Goal: Information Seeking & Learning: Understand process/instructions

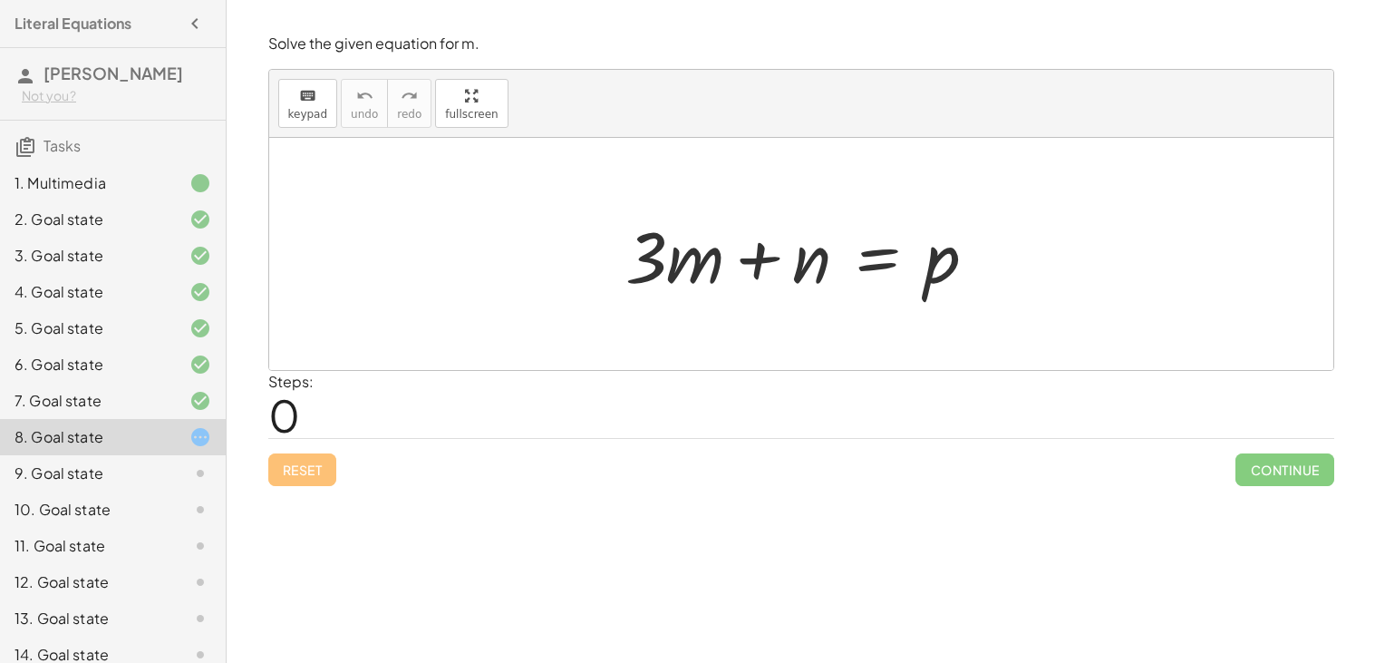
click at [888, 260] on div at bounding box center [808, 254] width 384 height 93
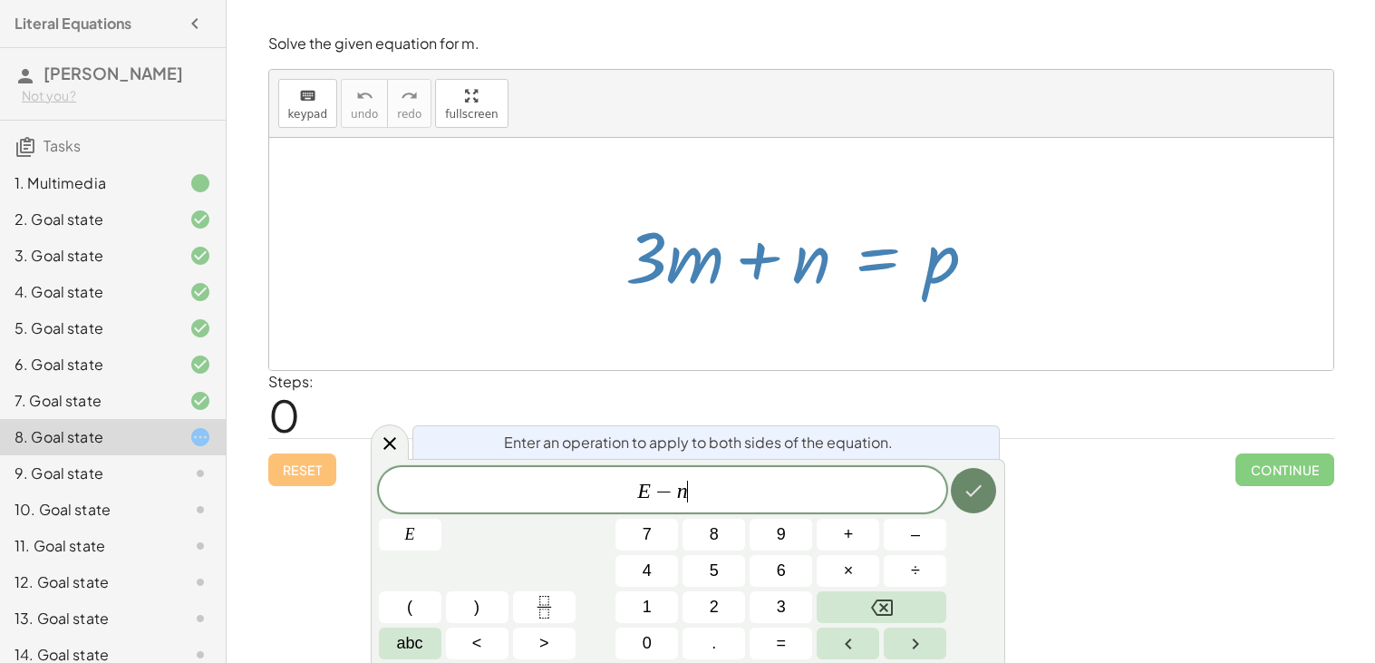
click at [963, 486] on icon "Done" at bounding box center [974, 491] width 22 height 22
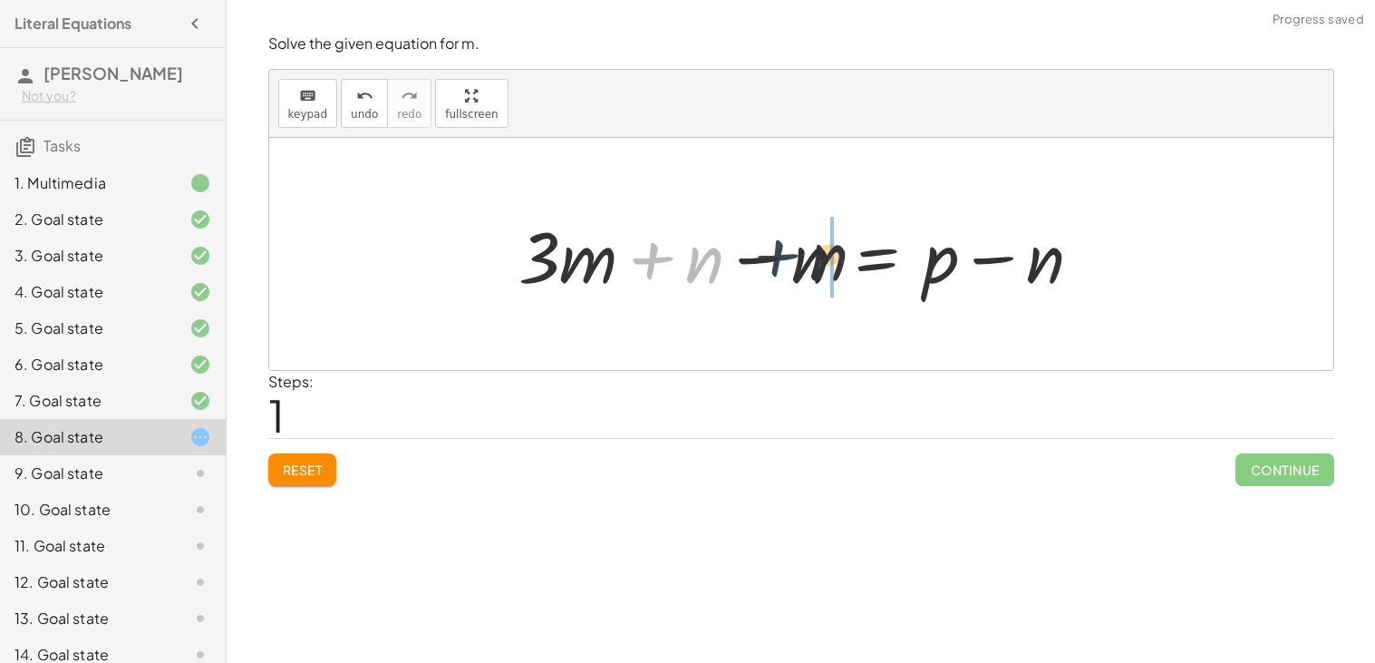
drag, startPoint x: 658, startPoint y: 259, endPoint x: 805, endPoint y: 260, distance: 146.9
click at [805, 260] on div at bounding box center [807, 254] width 597 height 93
drag, startPoint x: 657, startPoint y: 262, endPoint x: 743, endPoint y: 267, distance: 86.2
click at [743, 267] on div at bounding box center [807, 254] width 597 height 93
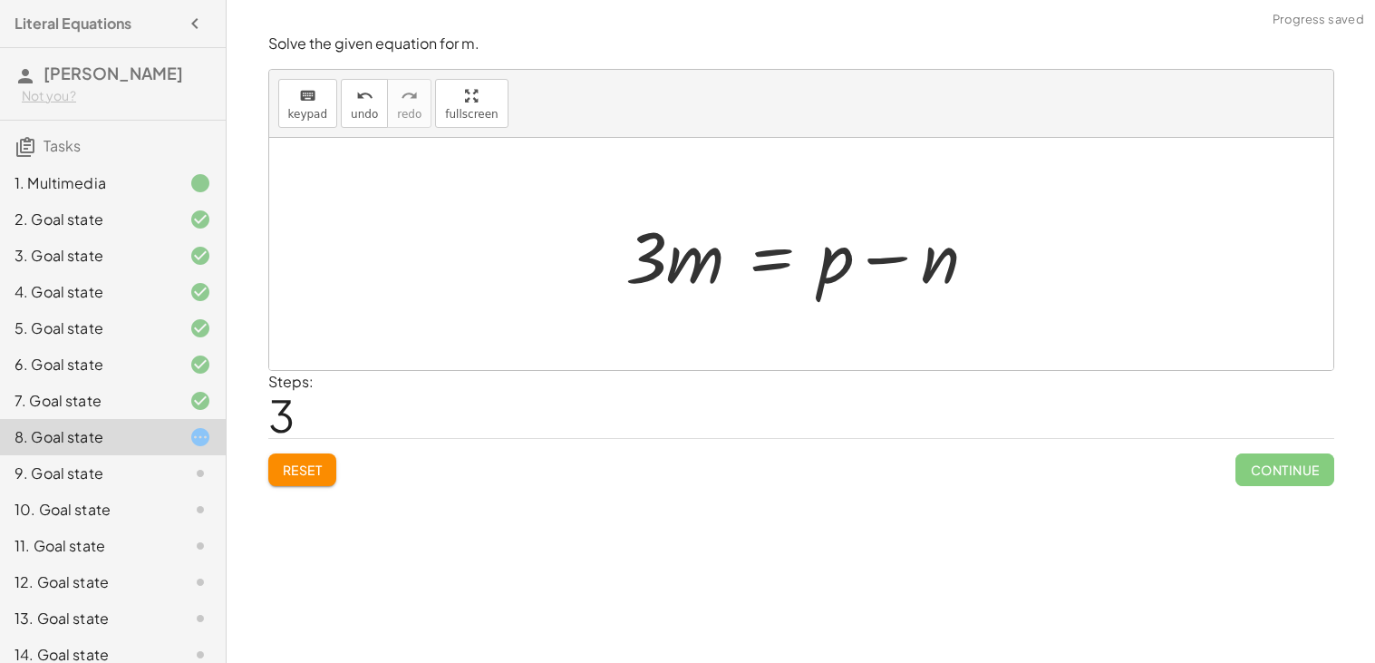
click at [317, 465] on span "Reset" at bounding box center [303, 469] width 40 height 16
click at [869, 260] on div at bounding box center [808, 254] width 384 height 93
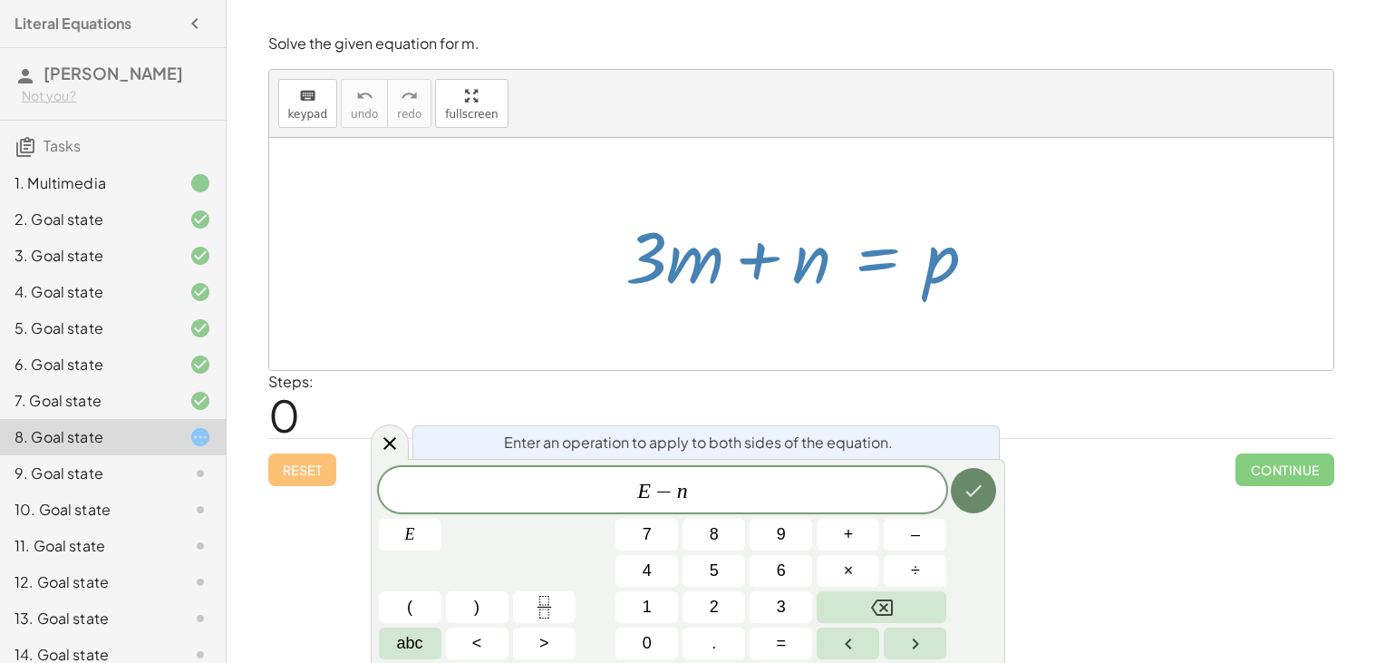
click at [965, 489] on icon "Done" at bounding box center [974, 491] width 22 height 22
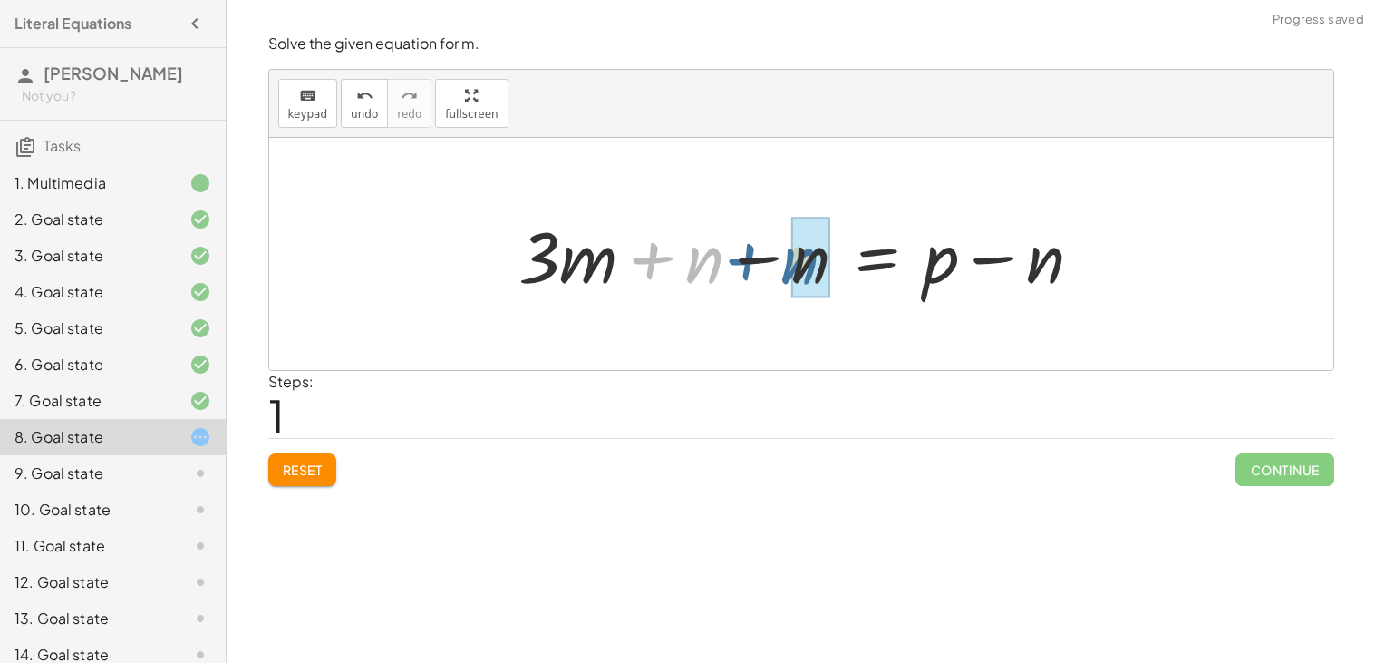
drag, startPoint x: 654, startPoint y: 259, endPoint x: 750, endPoint y: 261, distance: 96.1
click at [750, 261] on div at bounding box center [807, 254] width 597 height 93
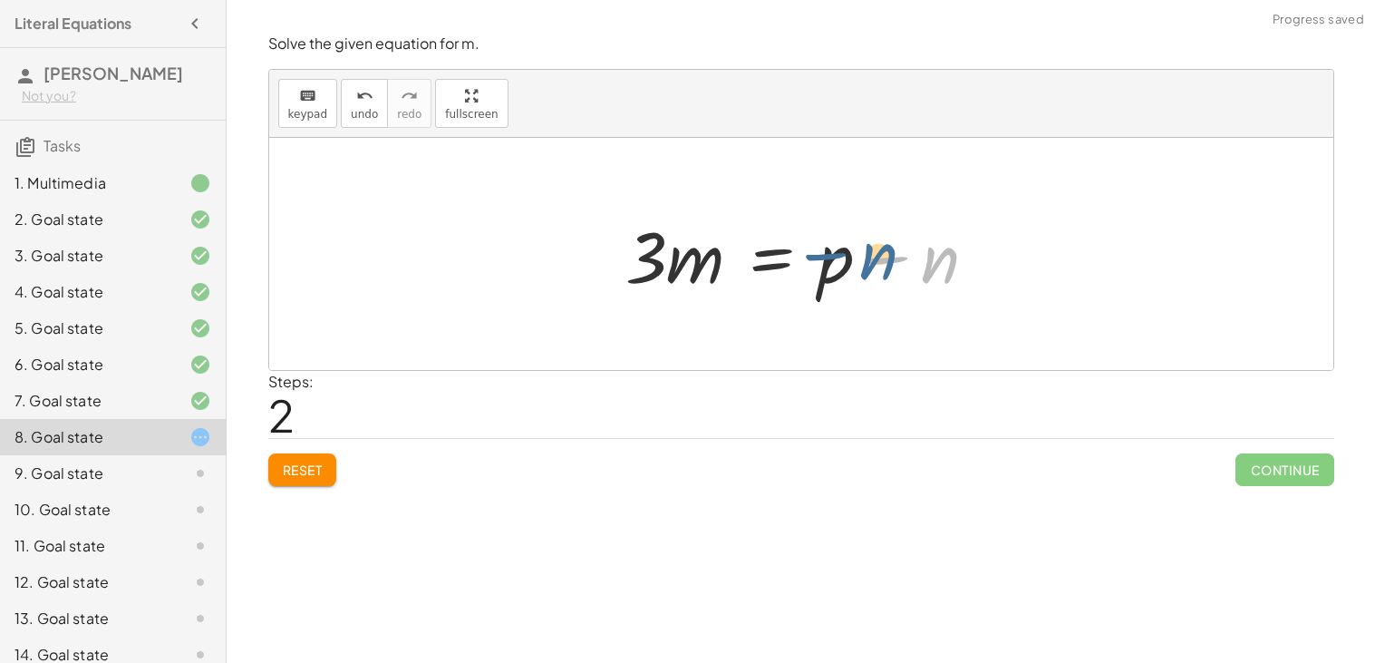
drag, startPoint x: 931, startPoint y: 261, endPoint x: 869, endPoint y: 258, distance: 61.7
click at [869, 258] on div at bounding box center [808, 254] width 384 height 93
drag, startPoint x: 903, startPoint y: 265, endPoint x: 774, endPoint y: 269, distance: 128.8
click at [774, 269] on div at bounding box center [808, 254] width 384 height 93
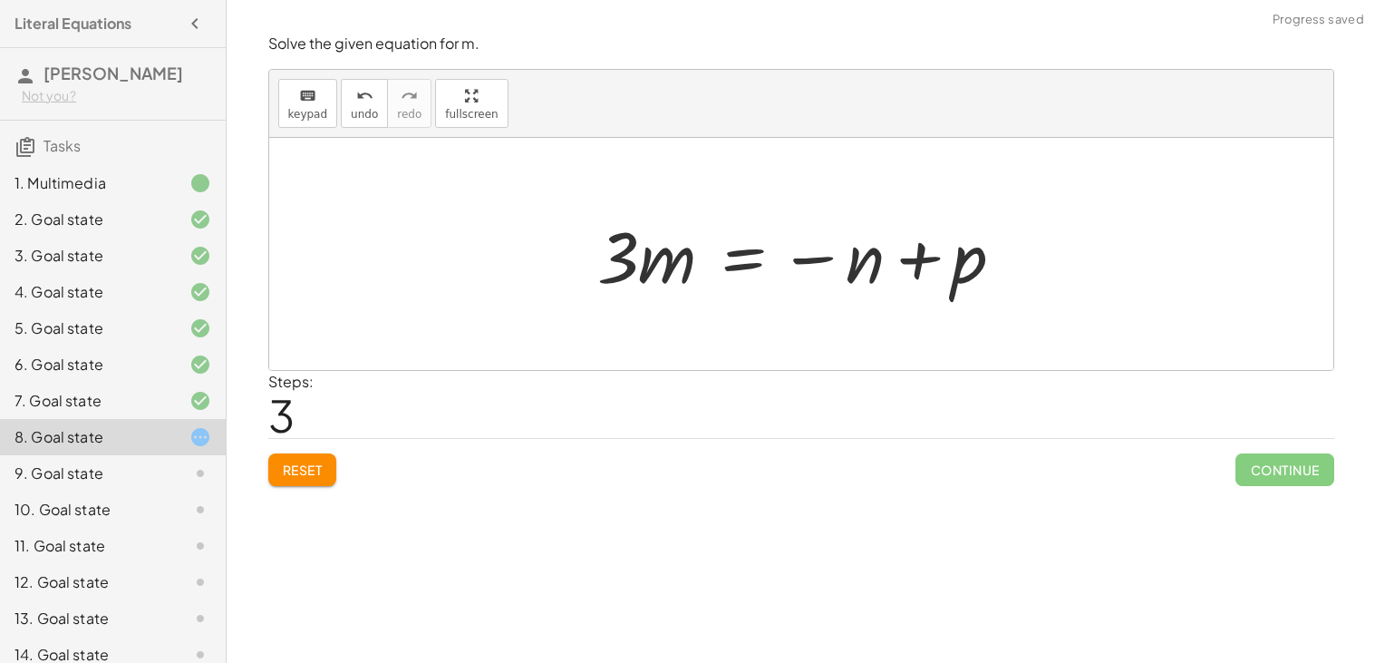
click at [308, 460] on button "Reset" at bounding box center [302, 469] width 69 height 33
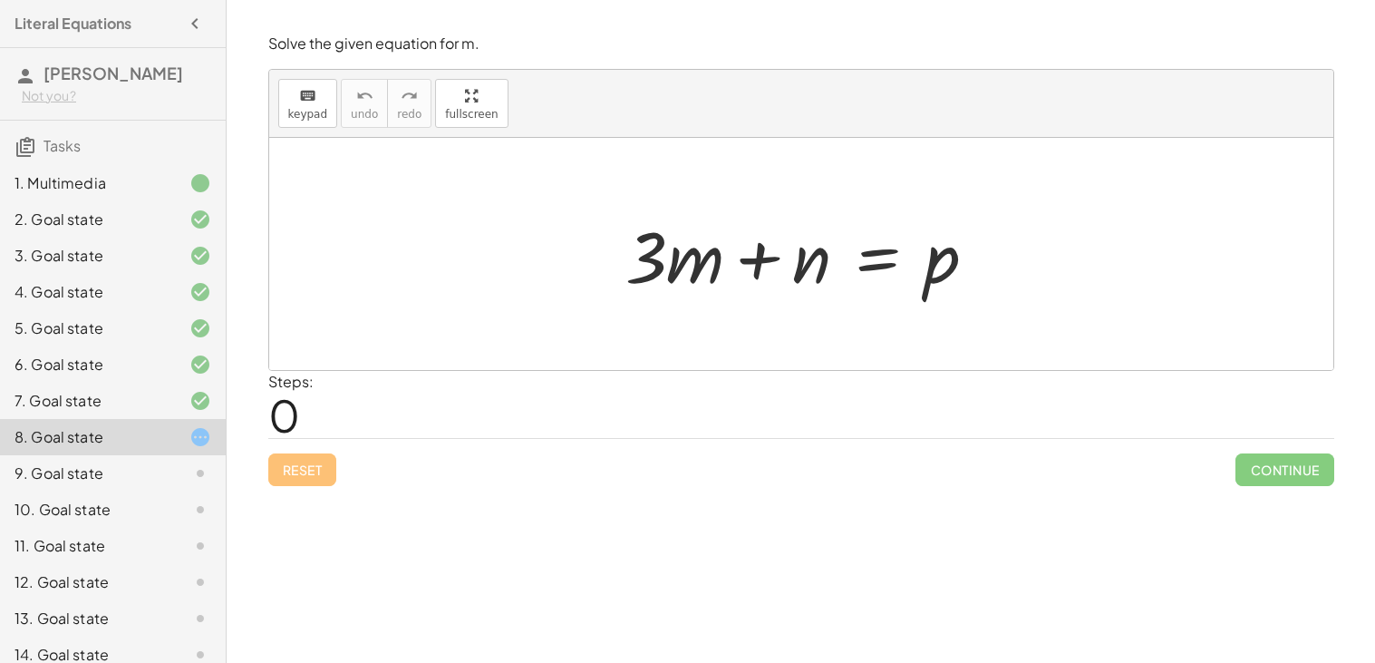
click at [871, 257] on div at bounding box center [808, 254] width 384 height 93
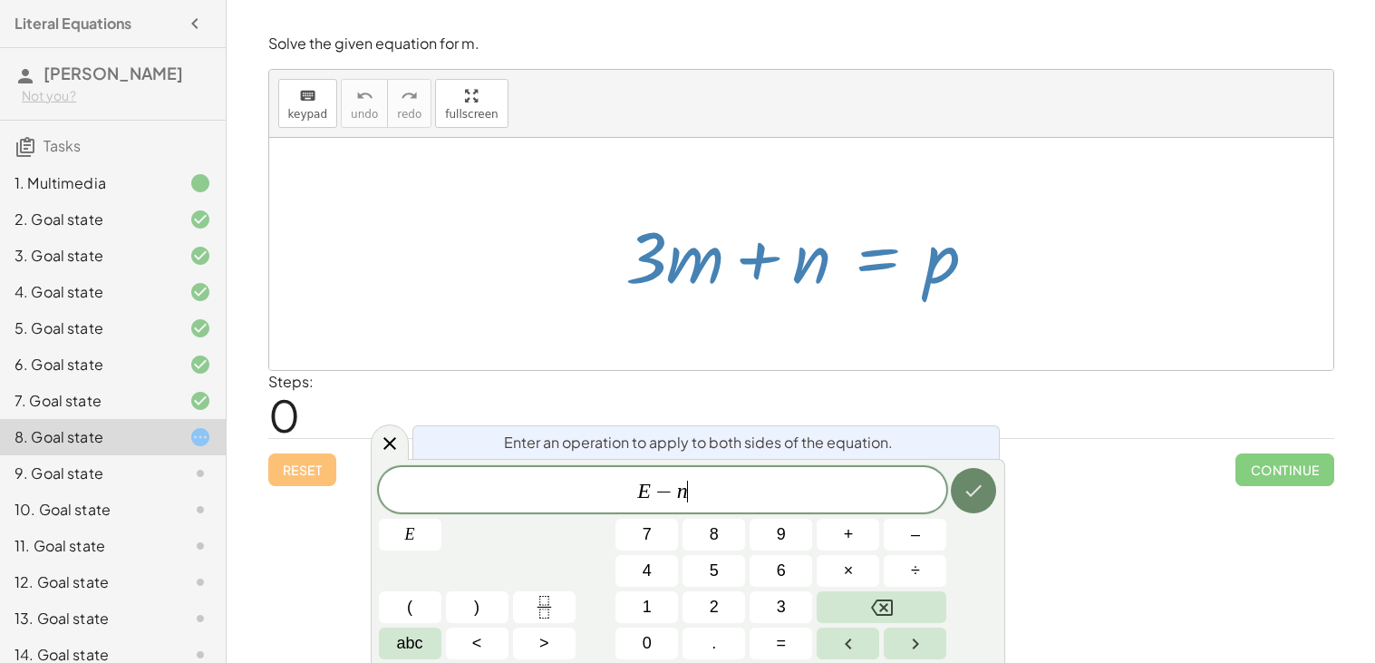
click at [965, 494] on icon "Done" at bounding box center [974, 491] width 22 height 22
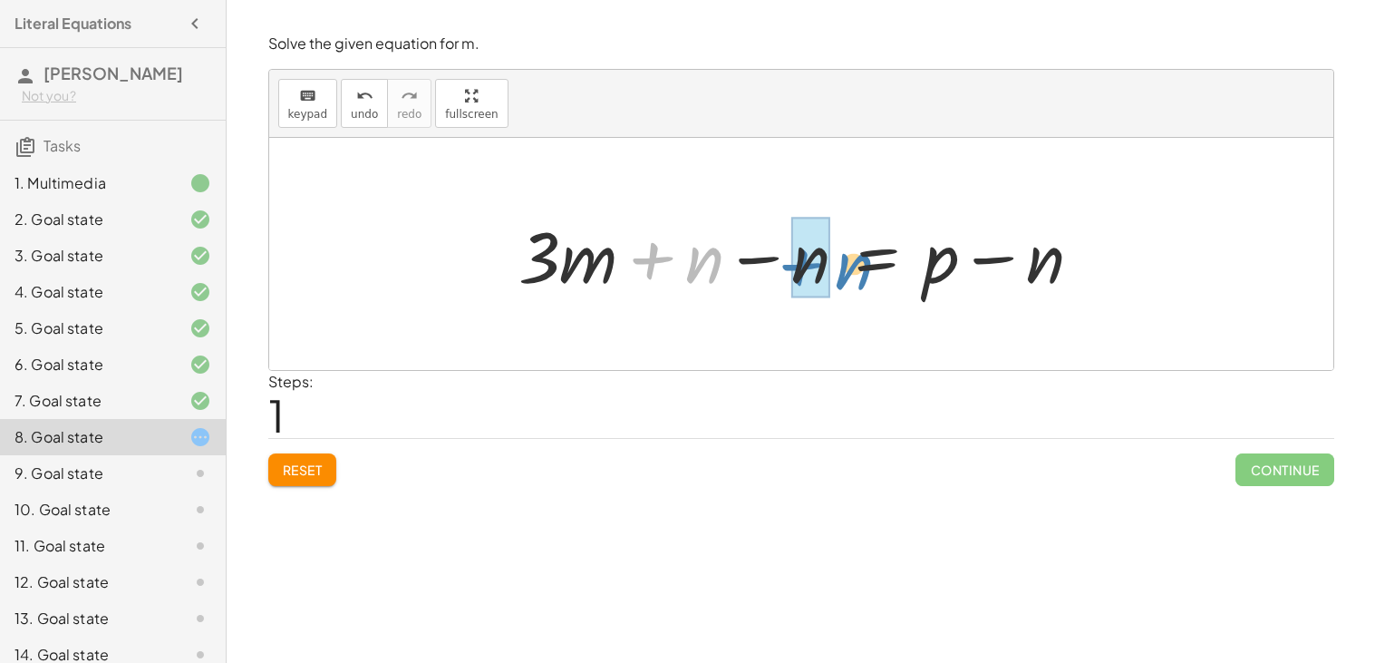
drag, startPoint x: 658, startPoint y: 269, endPoint x: 758, endPoint y: 272, distance: 99.8
click at [758, 272] on div at bounding box center [807, 254] width 597 height 93
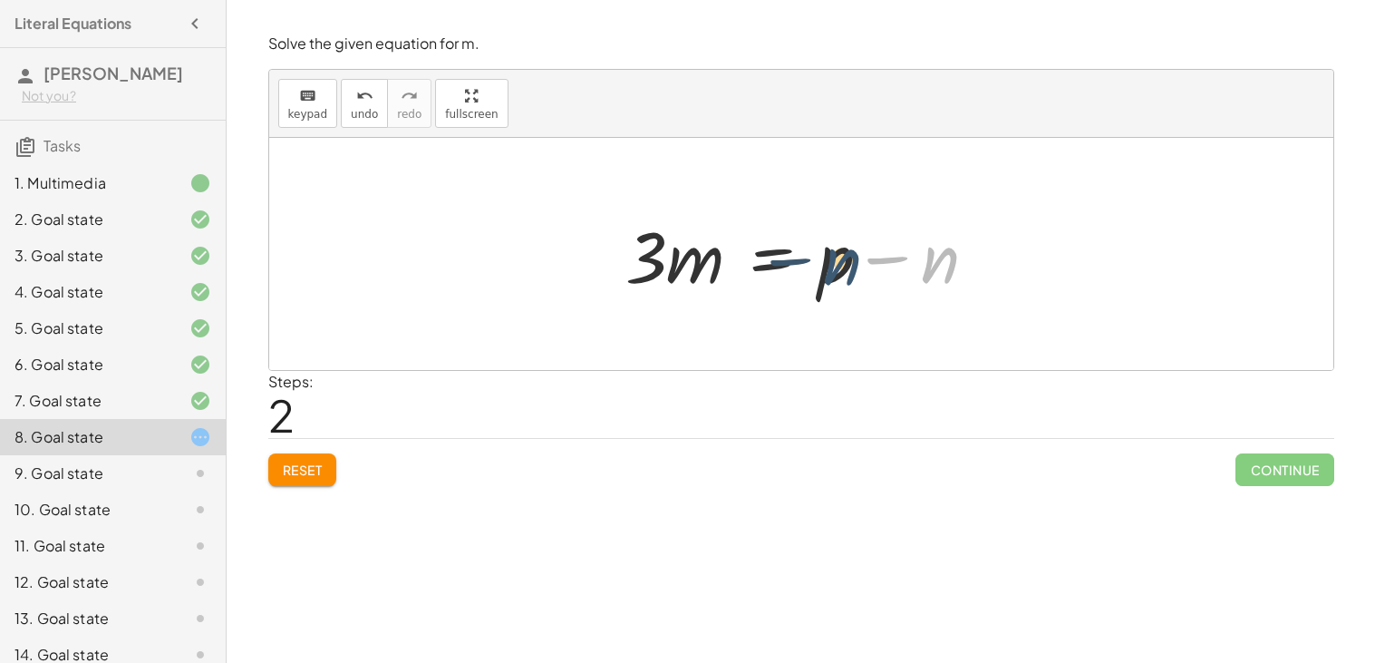
drag, startPoint x: 940, startPoint y: 262, endPoint x: 842, endPoint y: 268, distance: 98.1
click at [842, 268] on div at bounding box center [808, 254] width 384 height 93
drag, startPoint x: 609, startPoint y: 238, endPoint x: 687, endPoint y: 269, distance: 83.8
click at [687, 269] on div "+ · 3 · m + n = p + · 3 · m + n − n = + p − n + · 3 · m + 0 = + p − n · 3 · m =…" at bounding box center [801, 254] width 407 height 102
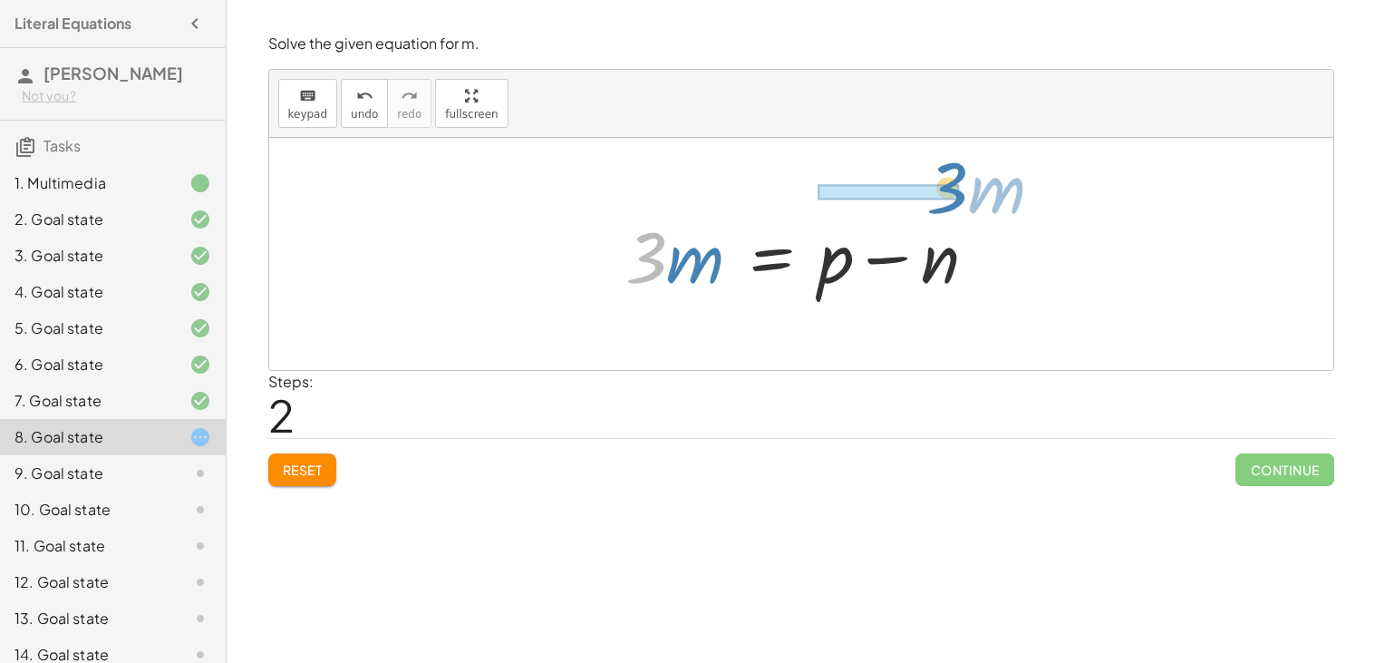
drag, startPoint x: 649, startPoint y: 254, endPoint x: 952, endPoint y: 179, distance: 311.8
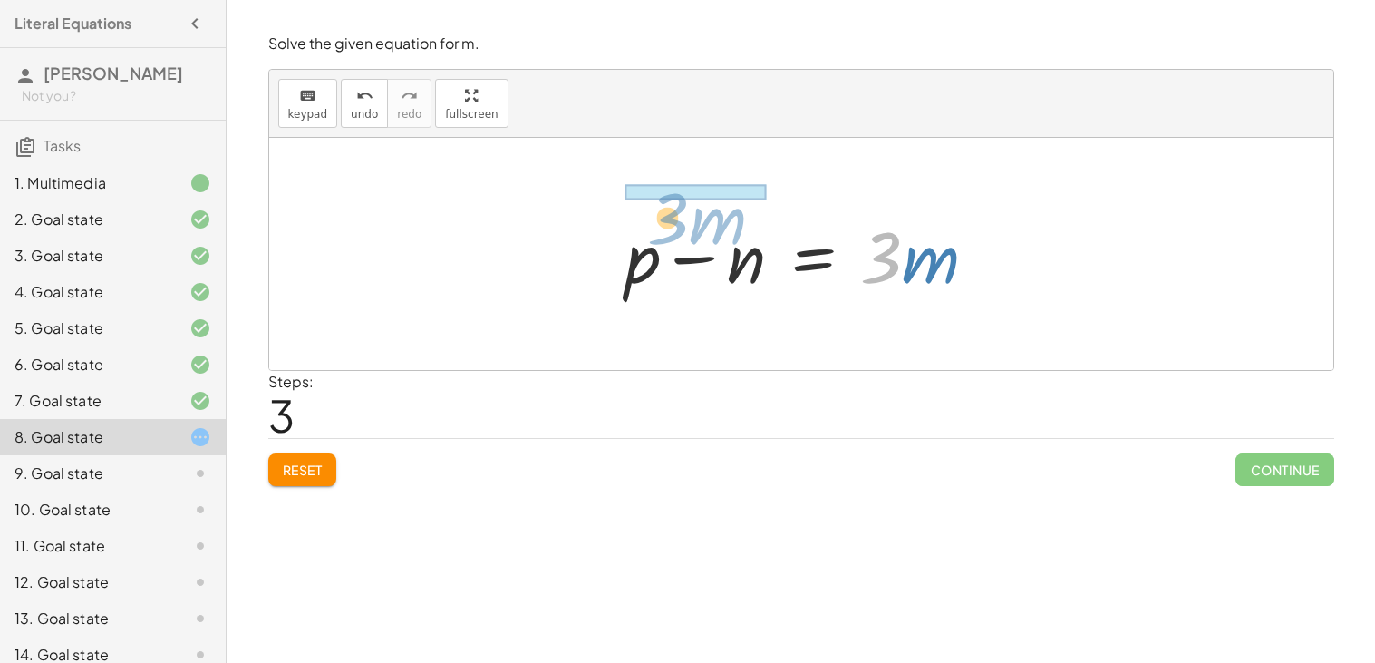
drag, startPoint x: 894, startPoint y: 266, endPoint x: 684, endPoint y: 222, distance: 213.9
click at [684, 222] on div at bounding box center [808, 254] width 384 height 93
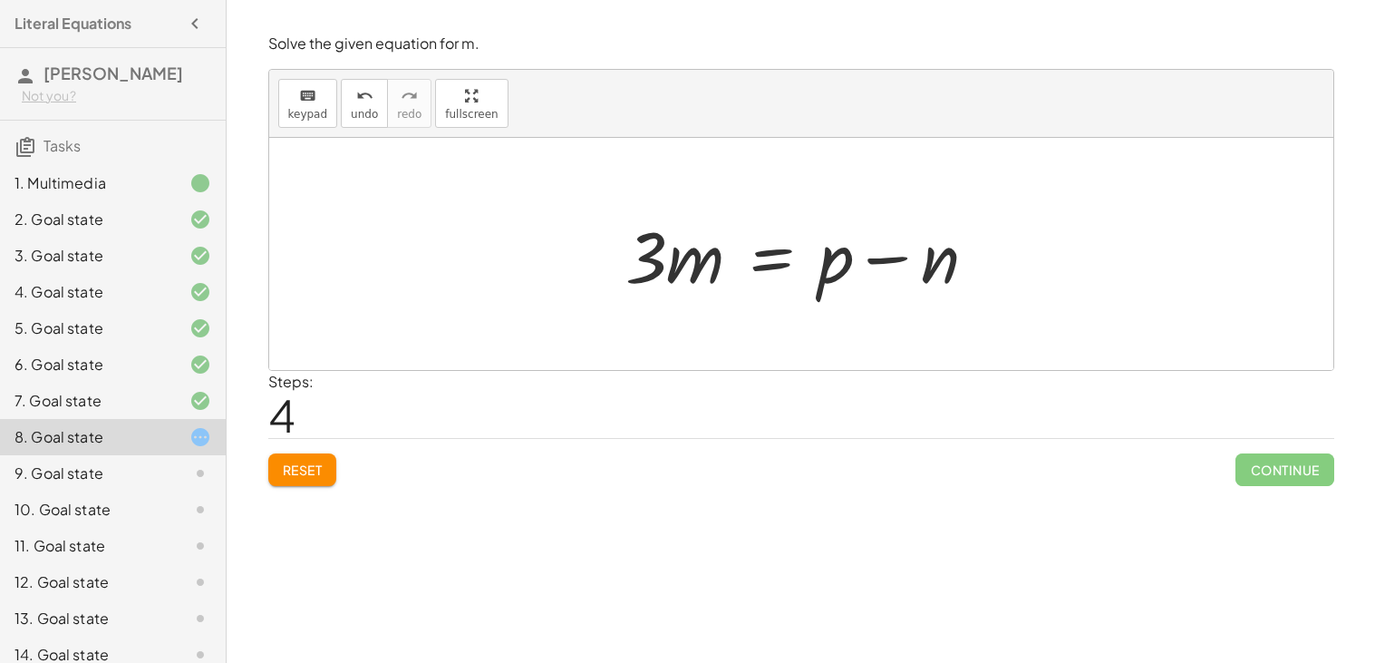
click at [296, 463] on span "Reset" at bounding box center [303, 469] width 40 height 16
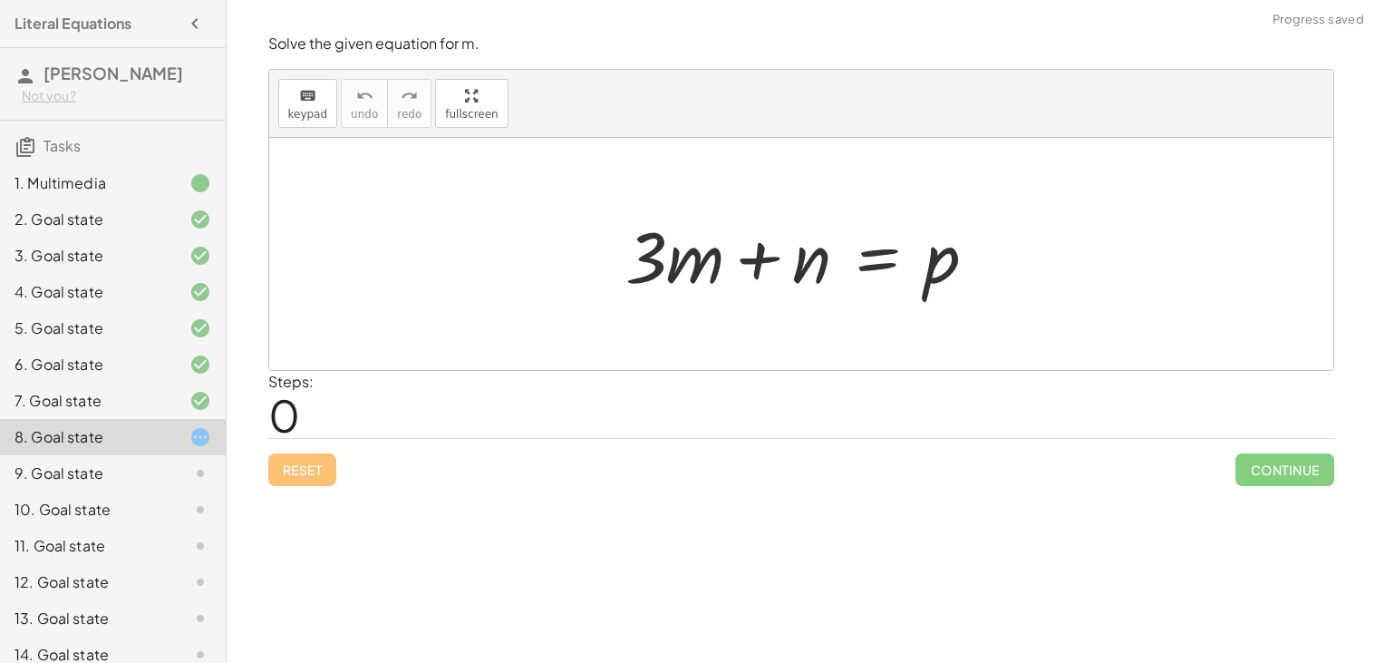
click at [143, 473] on div "9. Goal state" at bounding box center [88, 473] width 146 height 22
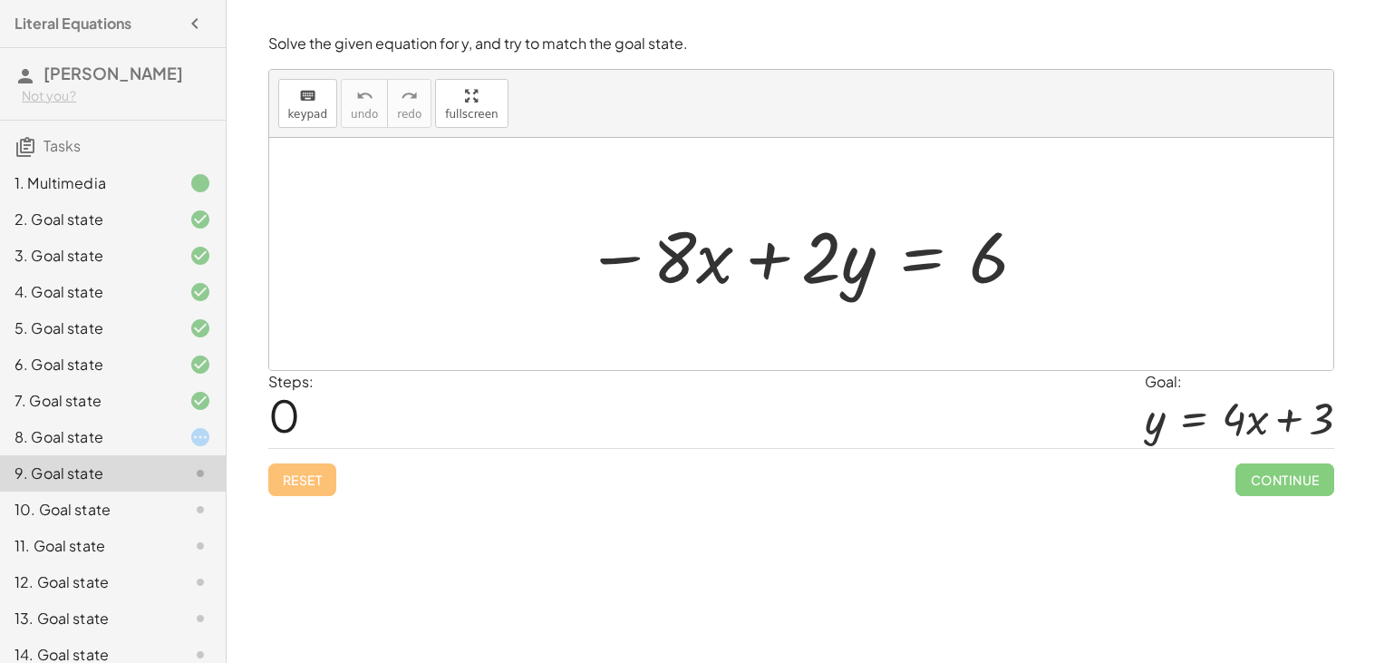
click at [924, 250] on div at bounding box center [808, 254] width 462 height 93
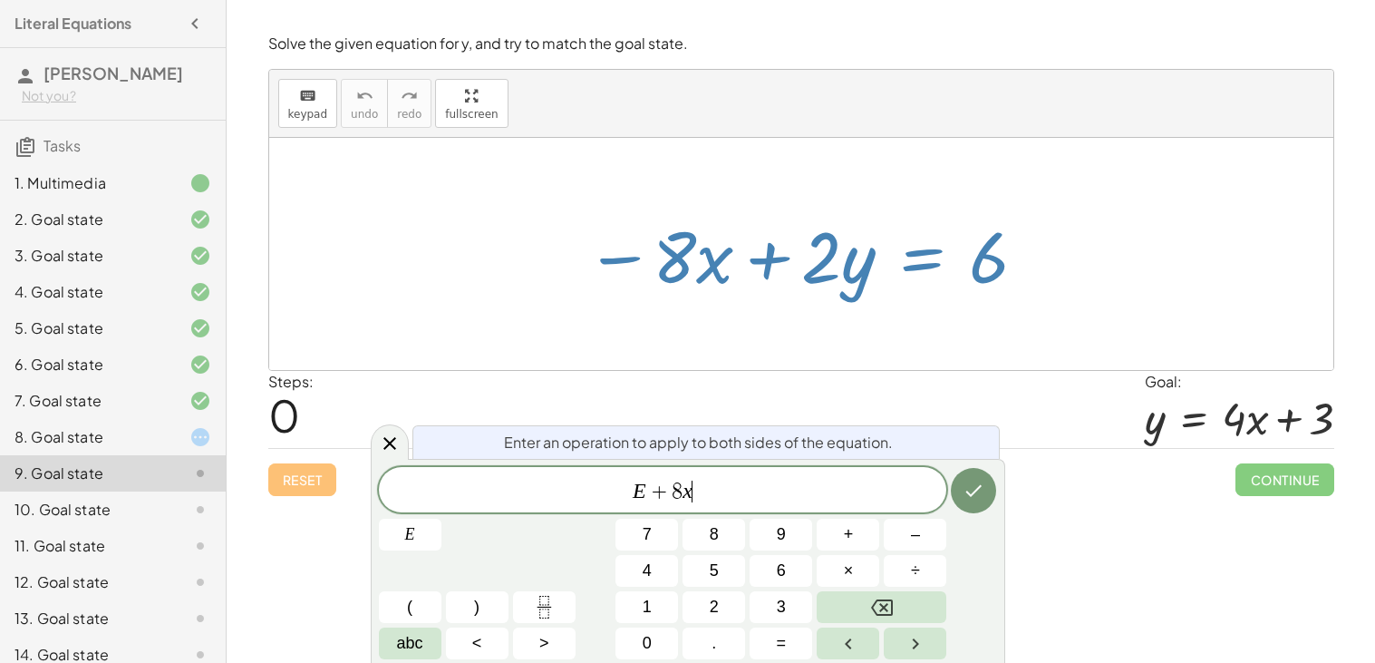
click at [997, 490] on div "Enter an operation to apply to both sides of the equation. E + 8 x ​ E 7 8 9 + …" at bounding box center [688, 561] width 635 height 204
click at [985, 486] on button "Done" at bounding box center [973, 490] width 45 height 45
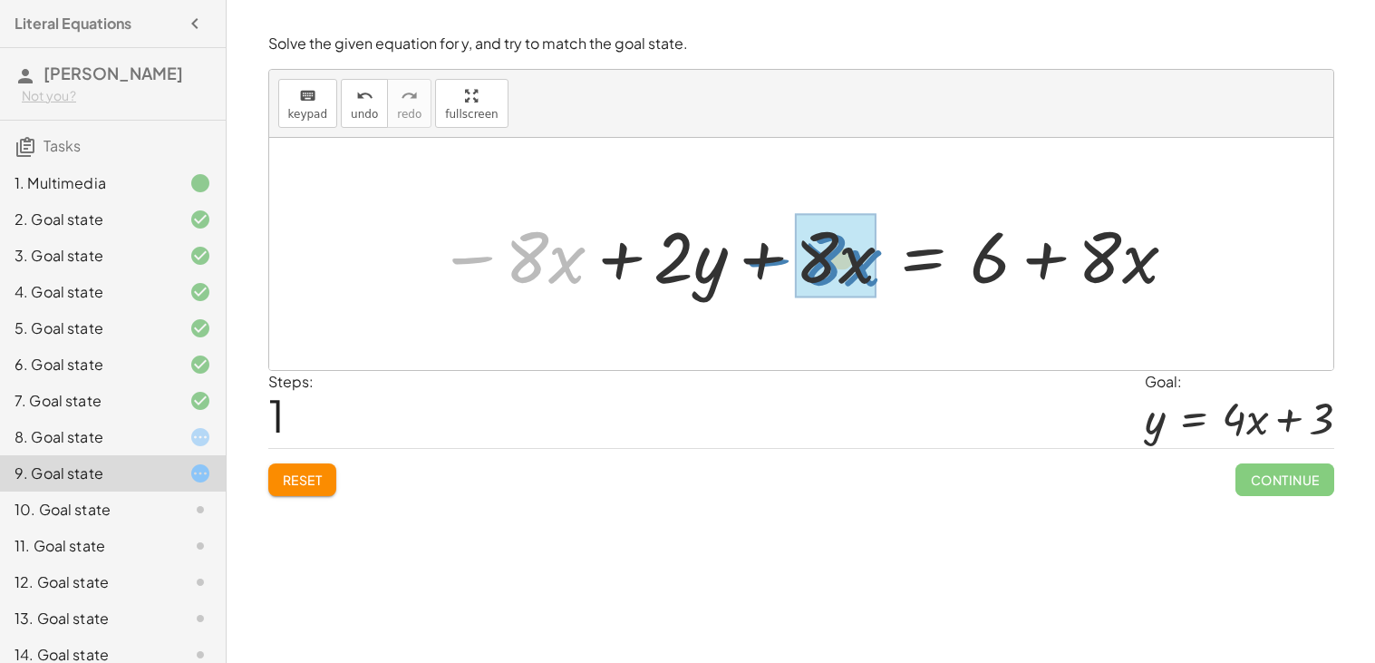
drag, startPoint x: 490, startPoint y: 257, endPoint x: 879, endPoint y: 250, distance: 389.9
click at [785, 260] on div at bounding box center [809, 254] width 760 height 93
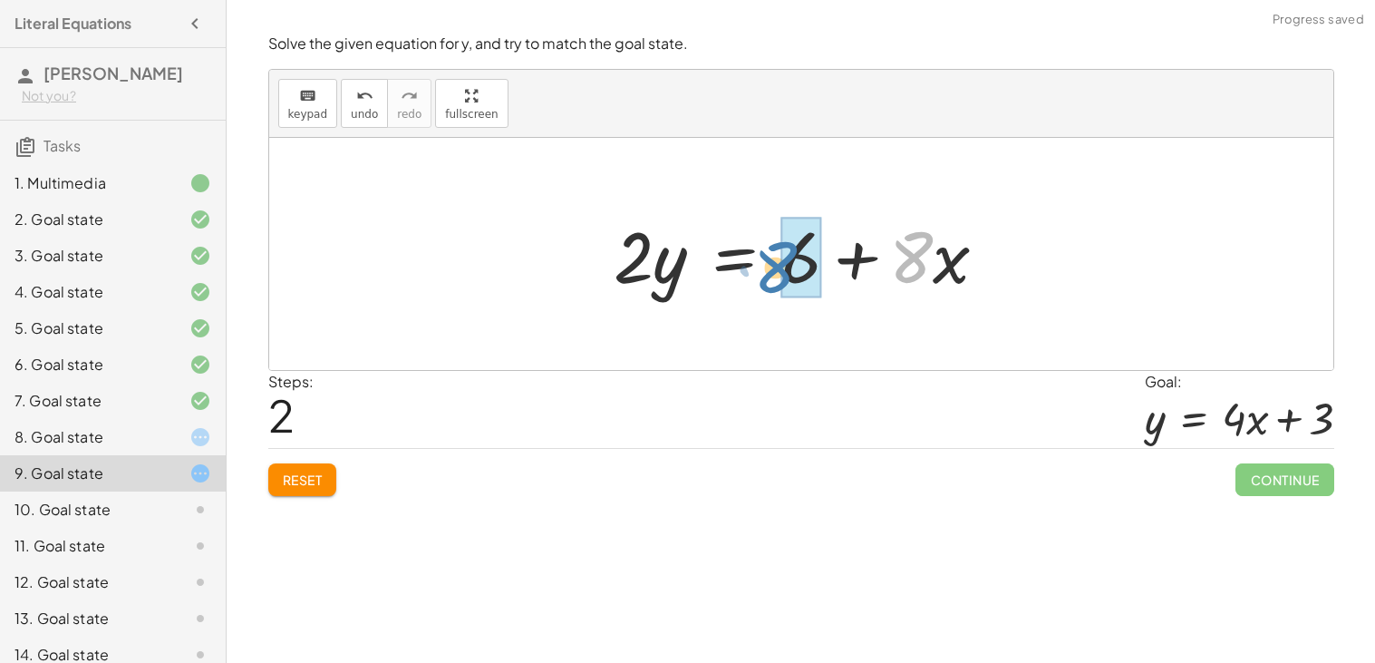
drag, startPoint x: 925, startPoint y: 263, endPoint x: 794, endPoint y: 271, distance: 130.8
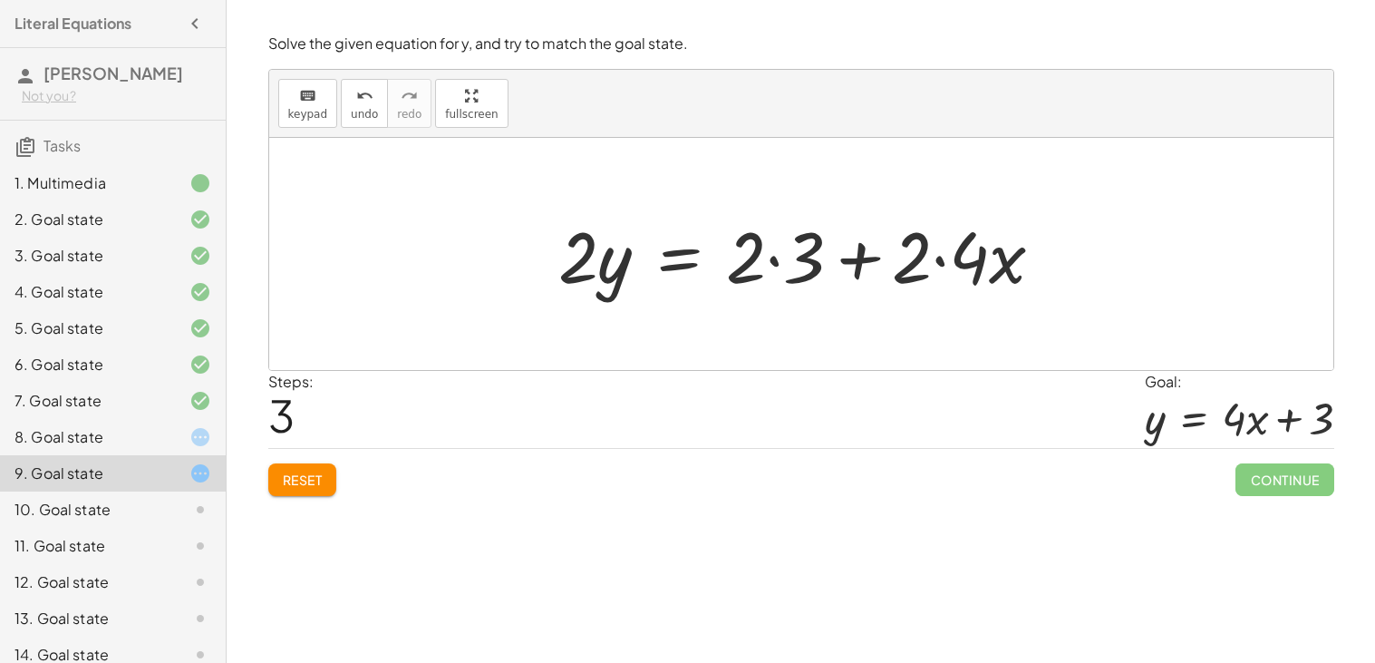
click at [278, 468] on button "Reset" at bounding box center [302, 479] width 69 height 33
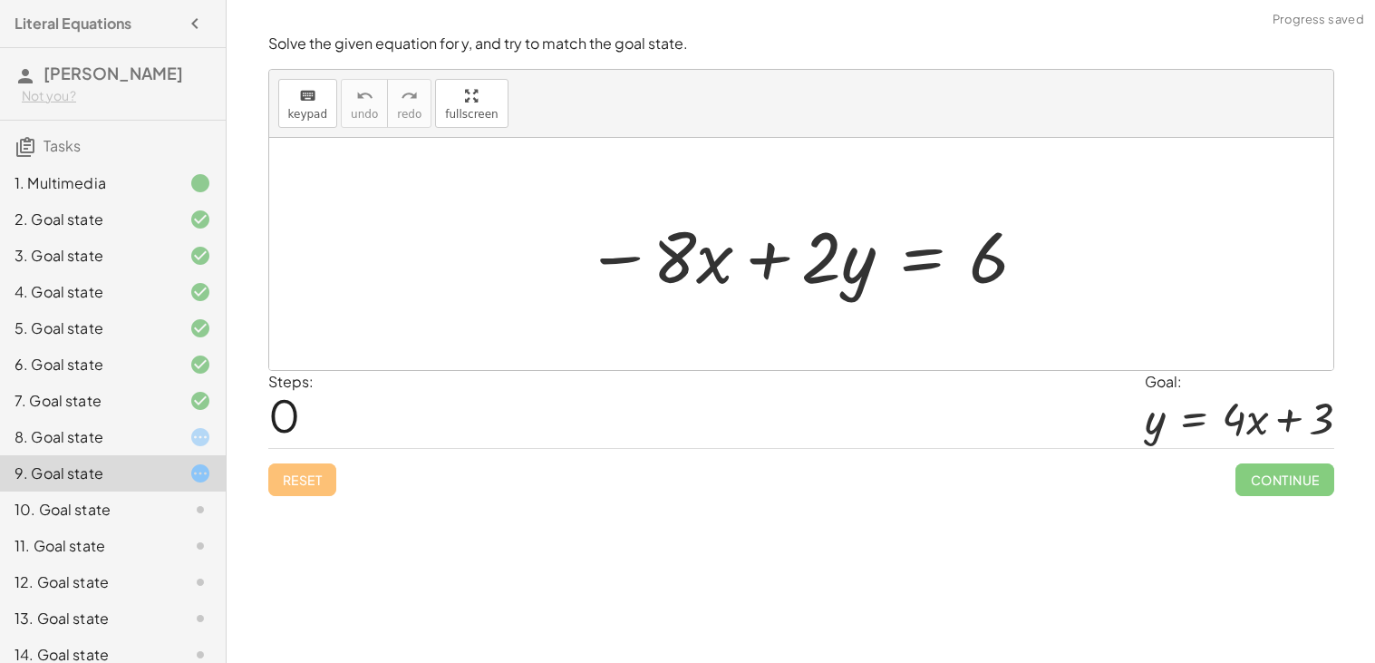
click at [915, 263] on div at bounding box center [808, 254] width 462 height 93
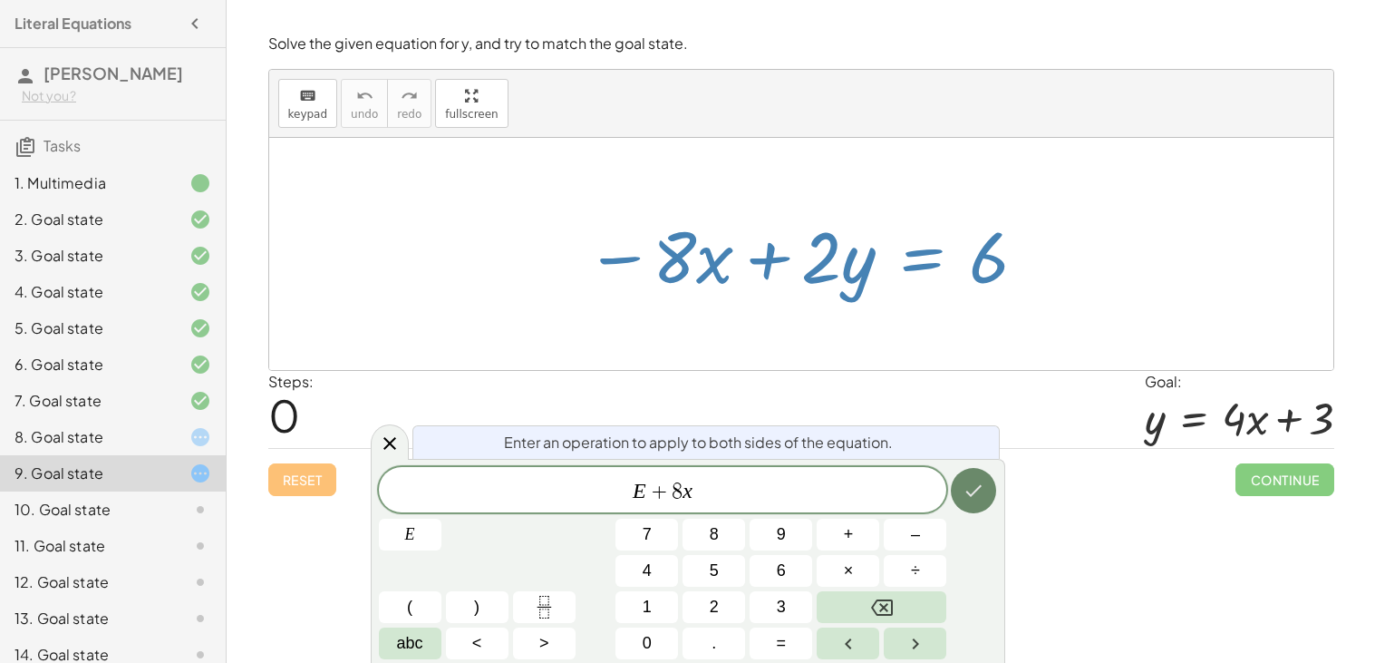
click at [969, 486] on icon "Done" at bounding box center [974, 491] width 22 height 22
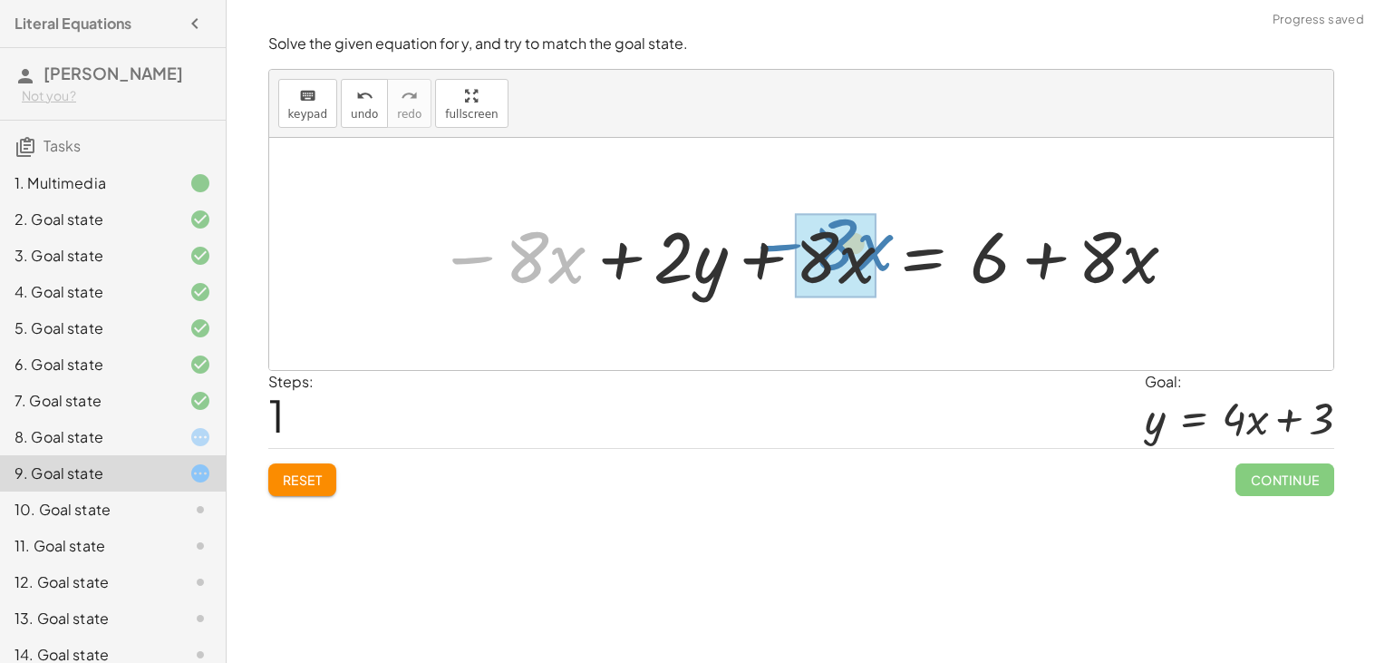
drag, startPoint x: 451, startPoint y: 259, endPoint x: 755, endPoint y: 245, distance: 304.9
click at [755, 245] on div at bounding box center [809, 254] width 760 height 93
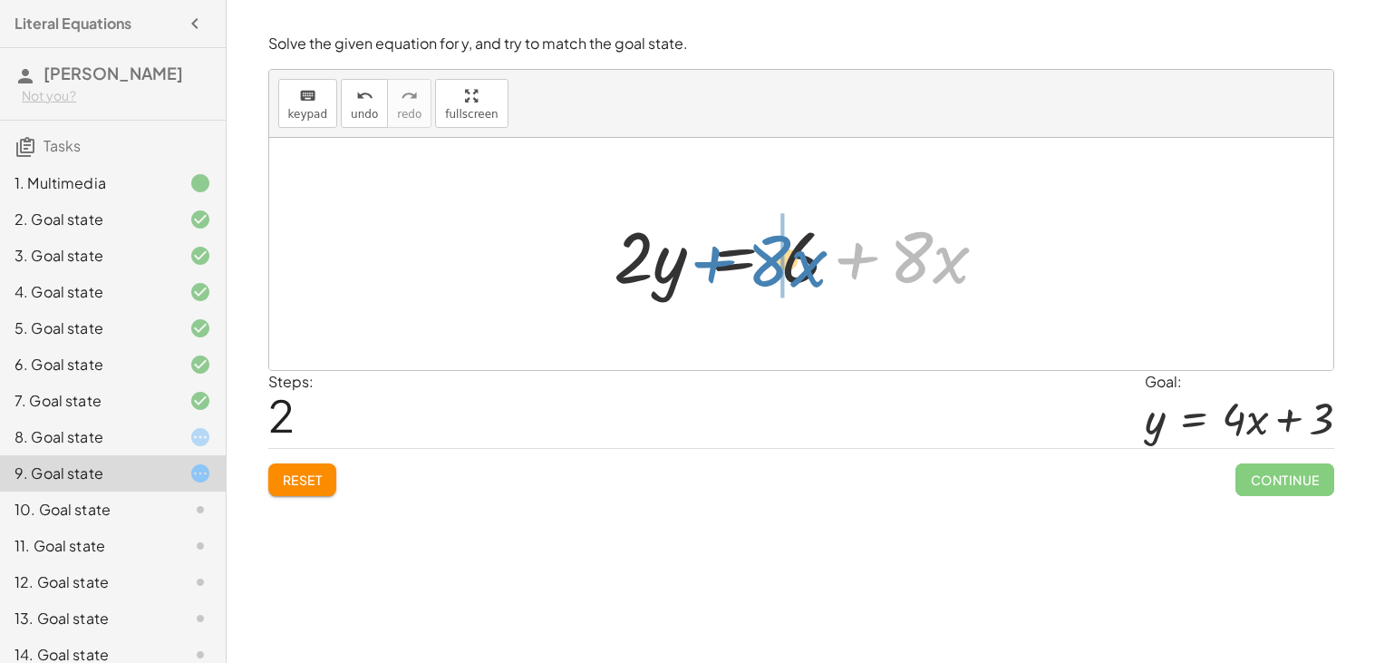
drag, startPoint x: 875, startPoint y: 256, endPoint x: 732, endPoint y: 259, distance: 142.4
click at [732, 259] on div at bounding box center [808, 254] width 407 height 93
click at [296, 483] on span "Reset" at bounding box center [303, 479] width 40 height 16
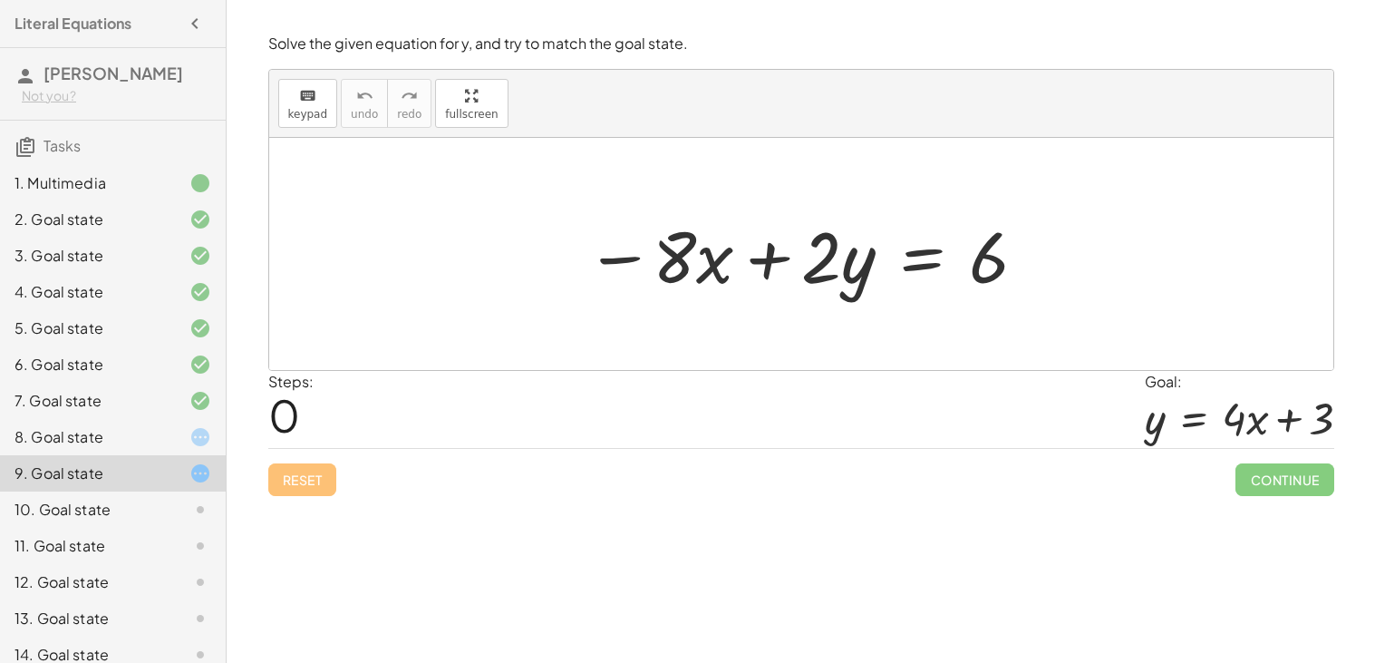
click at [929, 257] on div at bounding box center [808, 254] width 462 height 93
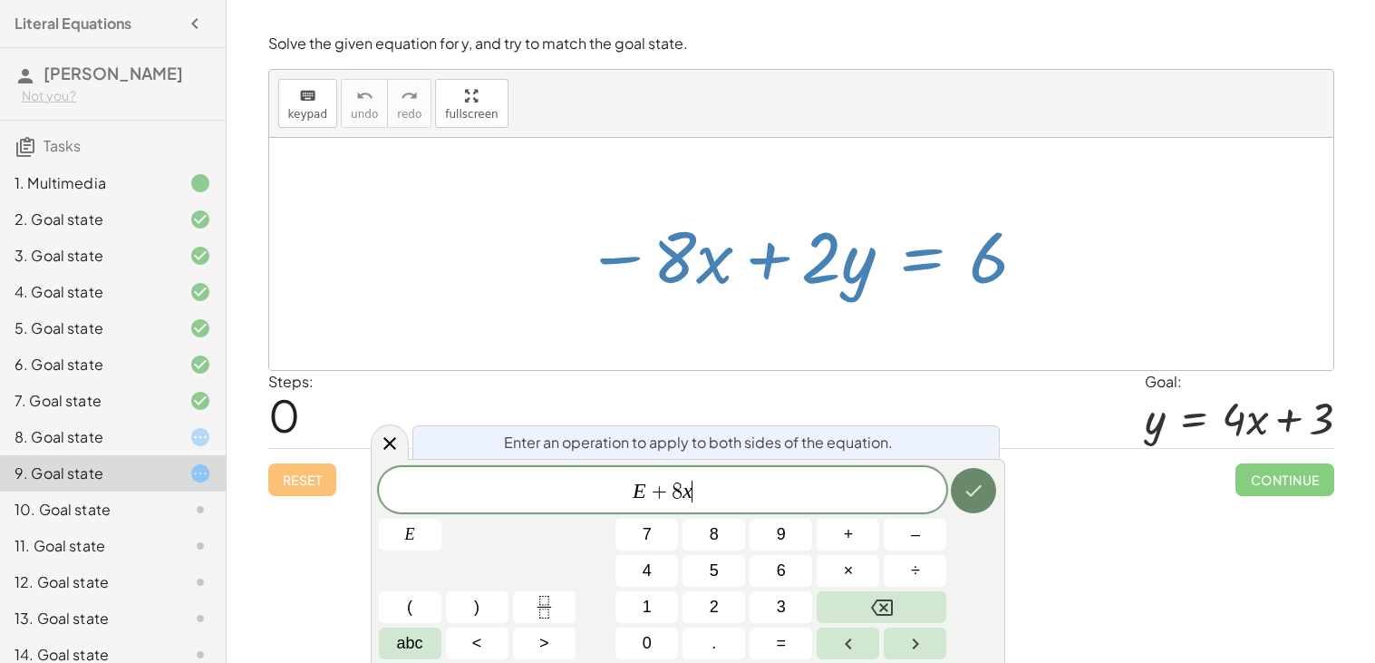
click at [972, 500] on icon "Done" at bounding box center [974, 491] width 22 height 22
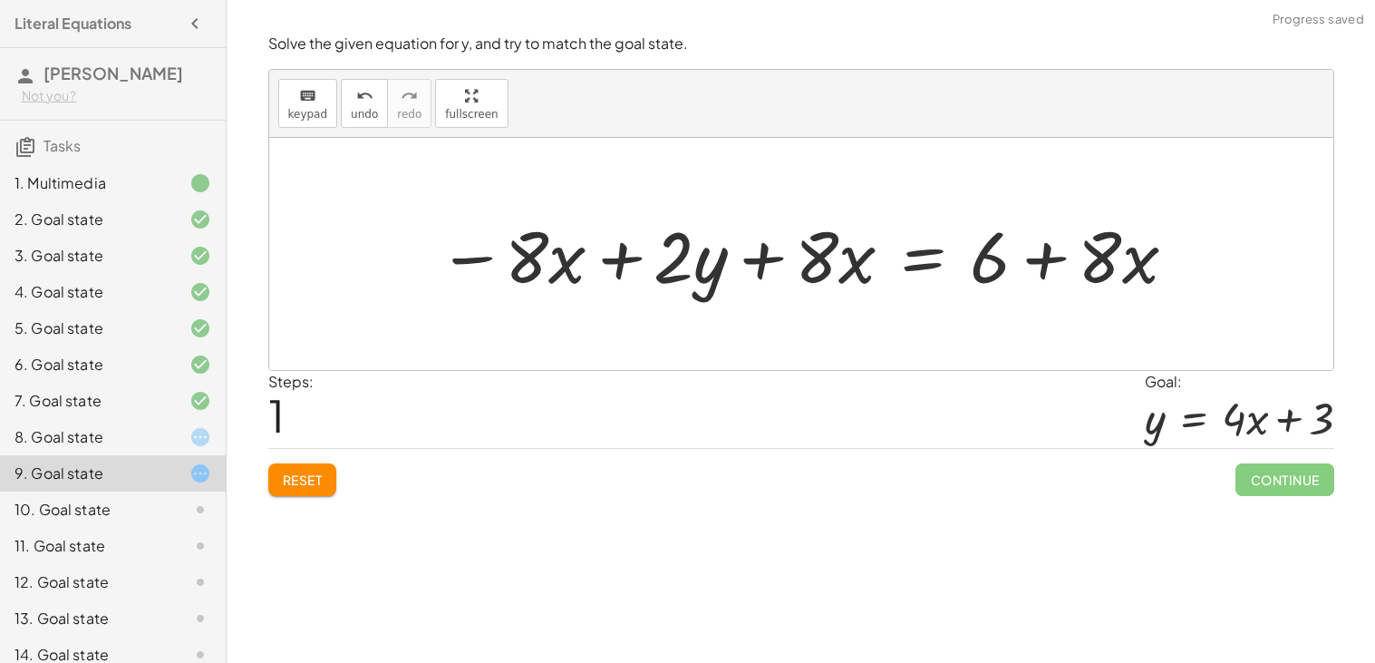
click at [914, 259] on div at bounding box center [809, 254] width 760 height 93
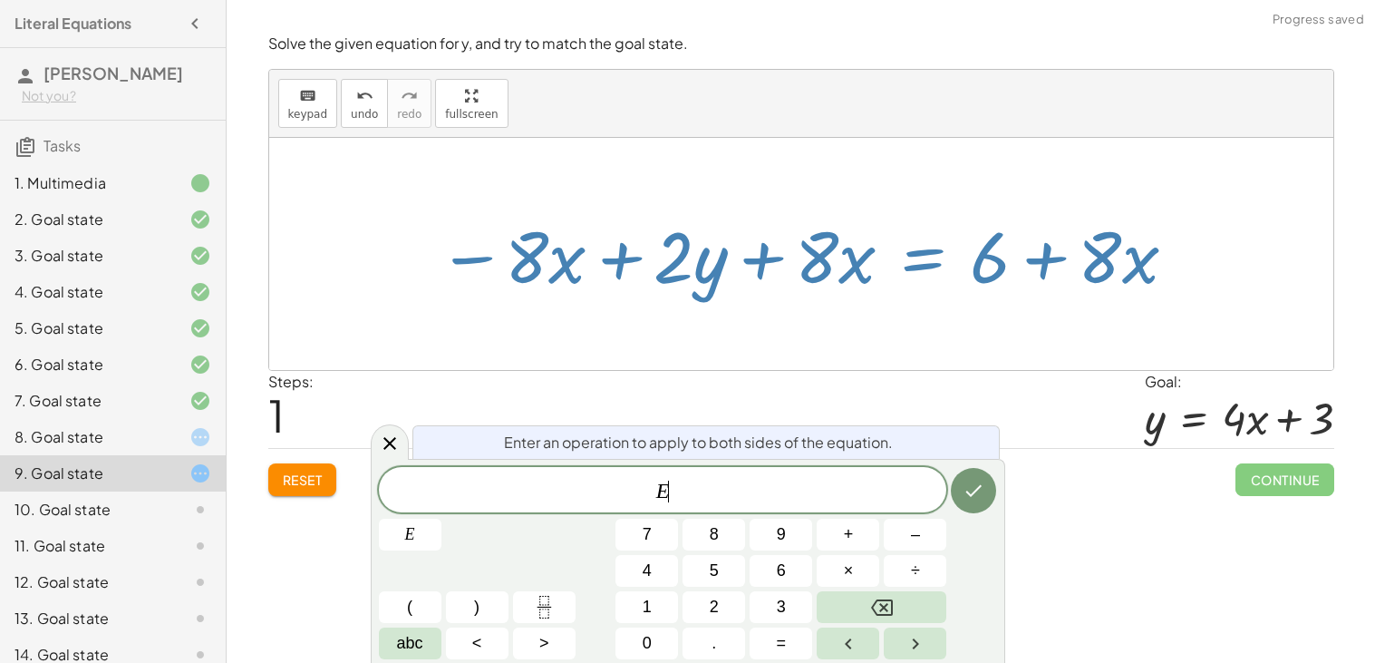
click at [462, 259] on div at bounding box center [809, 254] width 760 height 93
drag, startPoint x: 461, startPoint y: 258, endPoint x: 632, endPoint y: 263, distance: 171.4
click at [632, 263] on div at bounding box center [809, 254] width 760 height 93
click at [991, 502] on button "Done" at bounding box center [973, 490] width 45 height 45
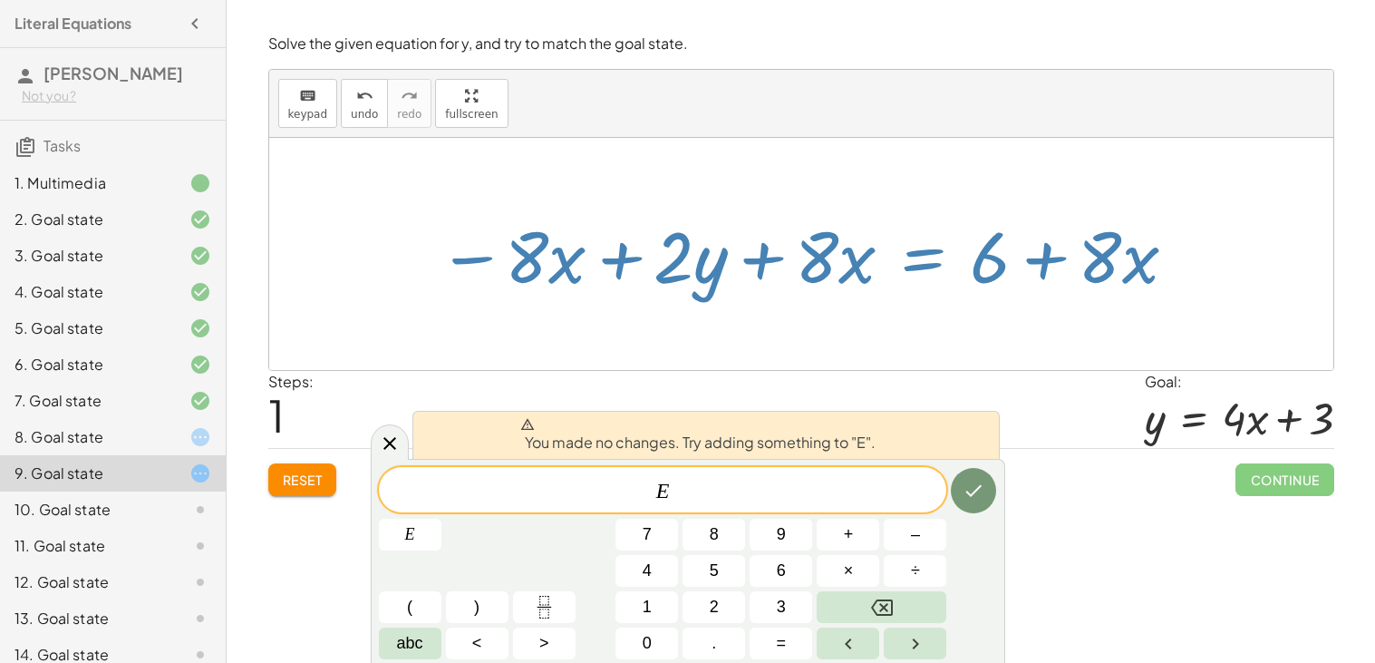
click at [524, 293] on div at bounding box center [809, 254] width 760 height 93
click at [361, 459] on div "Reset Continue" at bounding box center [801, 472] width 1066 height 48
click at [385, 448] on icon at bounding box center [389, 443] width 13 height 13
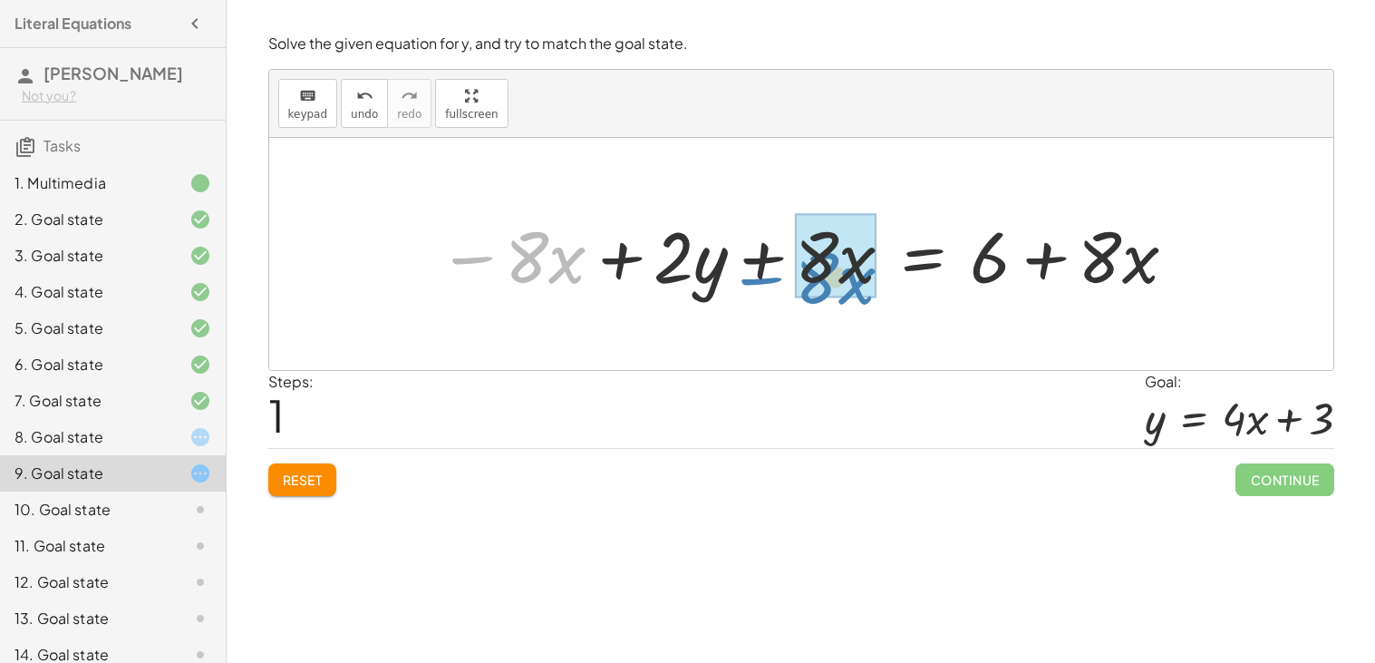
drag, startPoint x: 481, startPoint y: 257, endPoint x: 773, endPoint y: 268, distance: 292.1
click at [773, 268] on div at bounding box center [809, 254] width 760 height 93
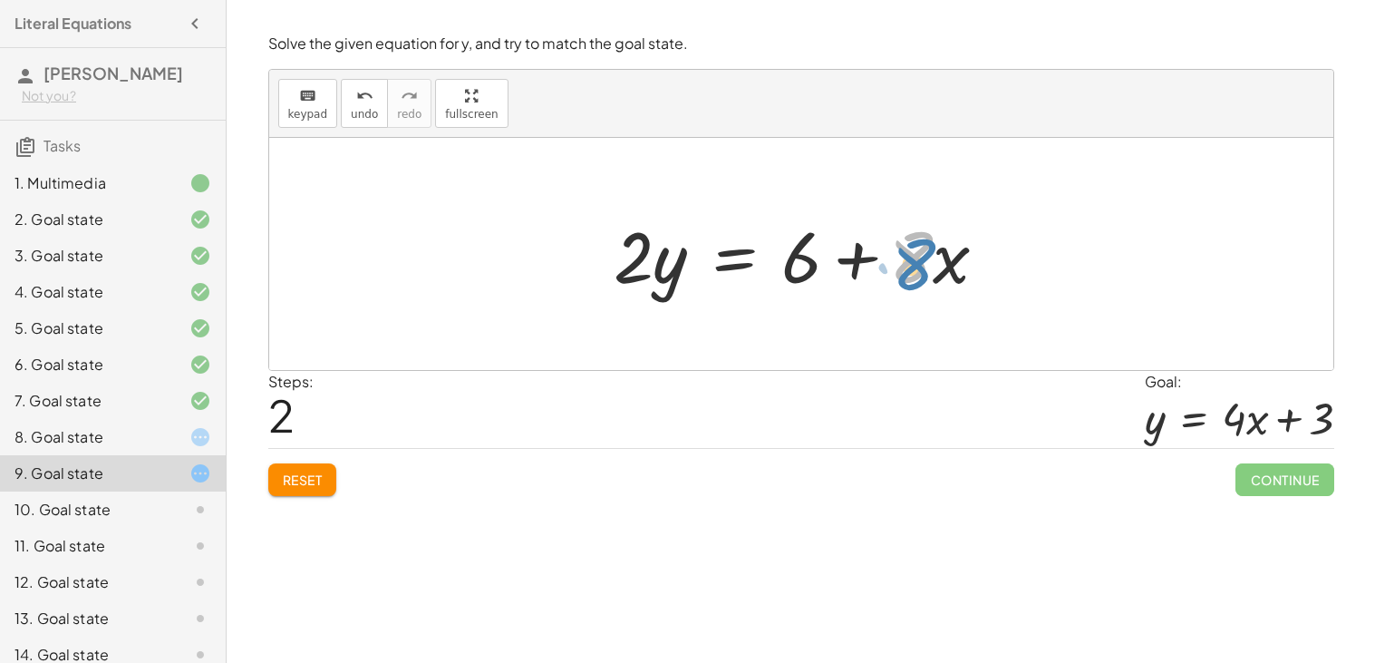
drag, startPoint x: 905, startPoint y: 257, endPoint x: 909, endPoint y: 265, distance: 9.3
click at [909, 265] on div at bounding box center [808, 254] width 407 height 93
drag, startPoint x: 855, startPoint y: 257, endPoint x: 709, endPoint y: 255, distance: 146.0
click at [709, 255] on div at bounding box center [808, 254] width 407 height 93
click at [742, 263] on div at bounding box center [808, 254] width 407 height 93
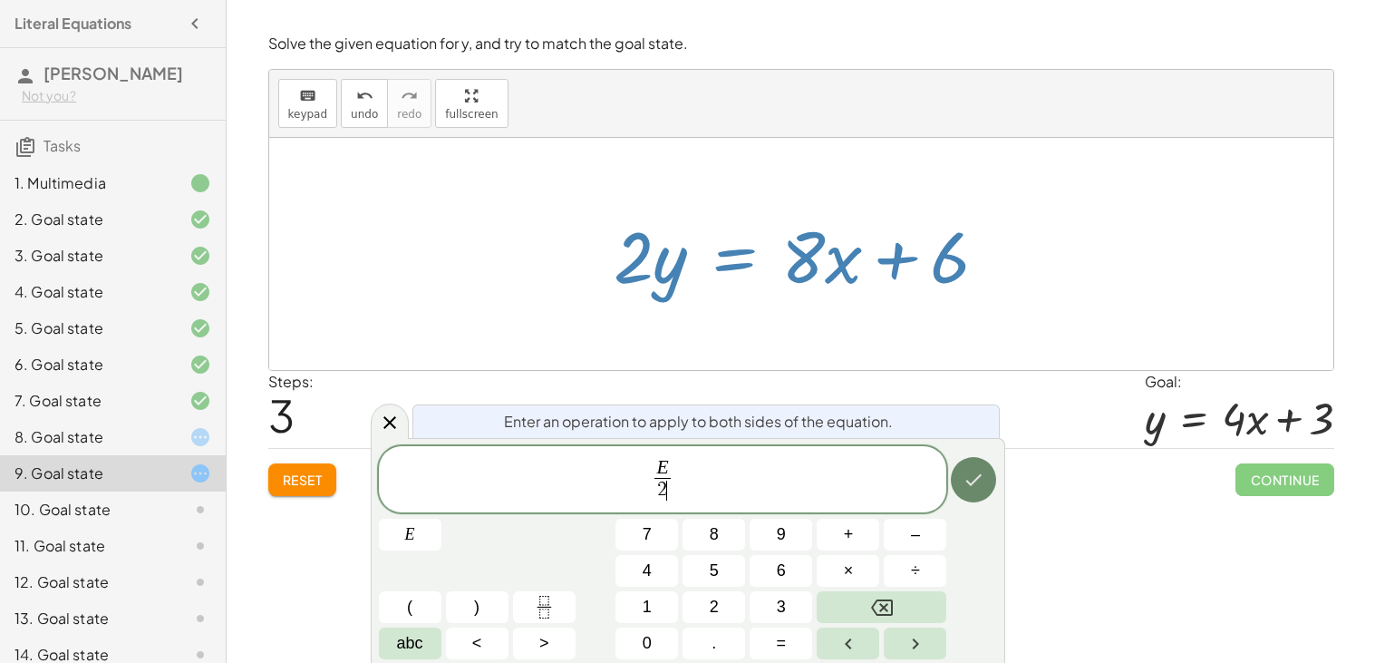
click at [961, 470] on button "Done" at bounding box center [973, 479] width 45 height 45
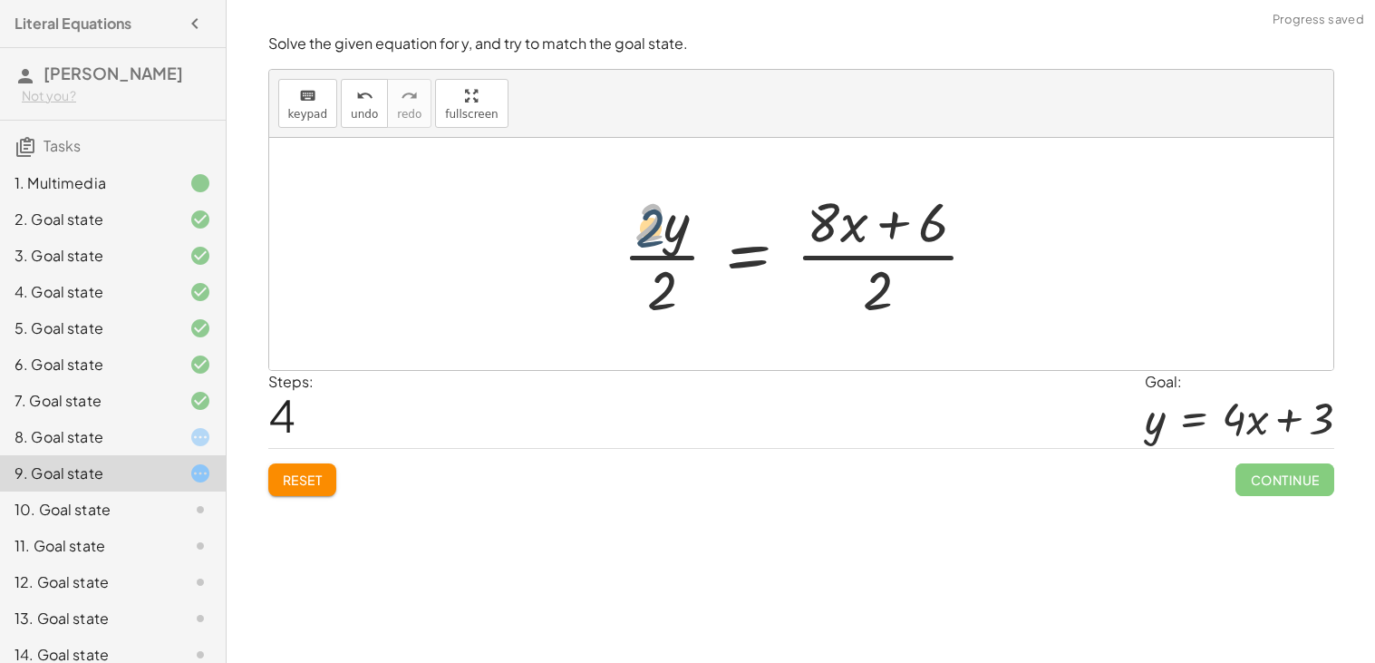
drag, startPoint x: 657, startPoint y: 233, endPoint x: 660, endPoint y: 244, distance: 11.2
click at [660, 244] on div at bounding box center [808, 254] width 388 height 140
click at [661, 254] on div at bounding box center [808, 254] width 388 height 140
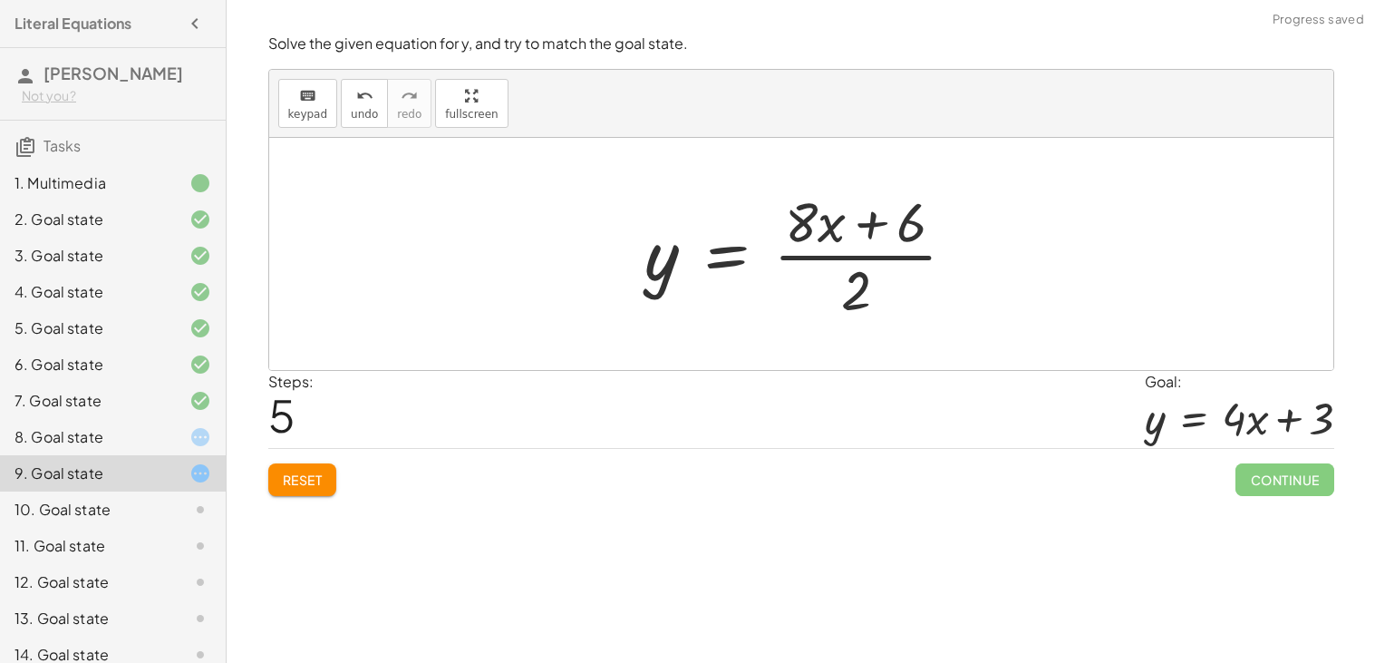
click at [815, 257] on div at bounding box center [808, 254] width 344 height 140
click at [899, 254] on div at bounding box center [808, 254] width 344 height 140
click at [899, 257] on div at bounding box center [808, 254] width 344 height 140
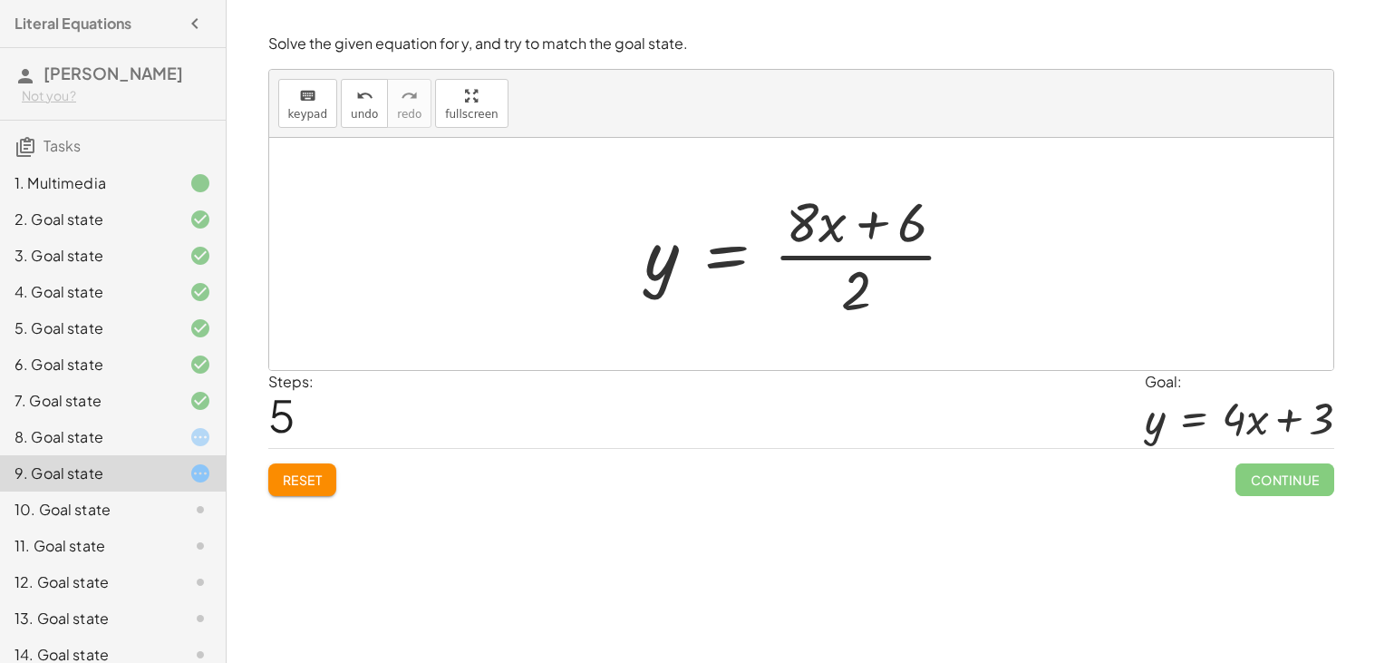
click at [899, 257] on div at bounding box center [808, 254] width 344 height 140
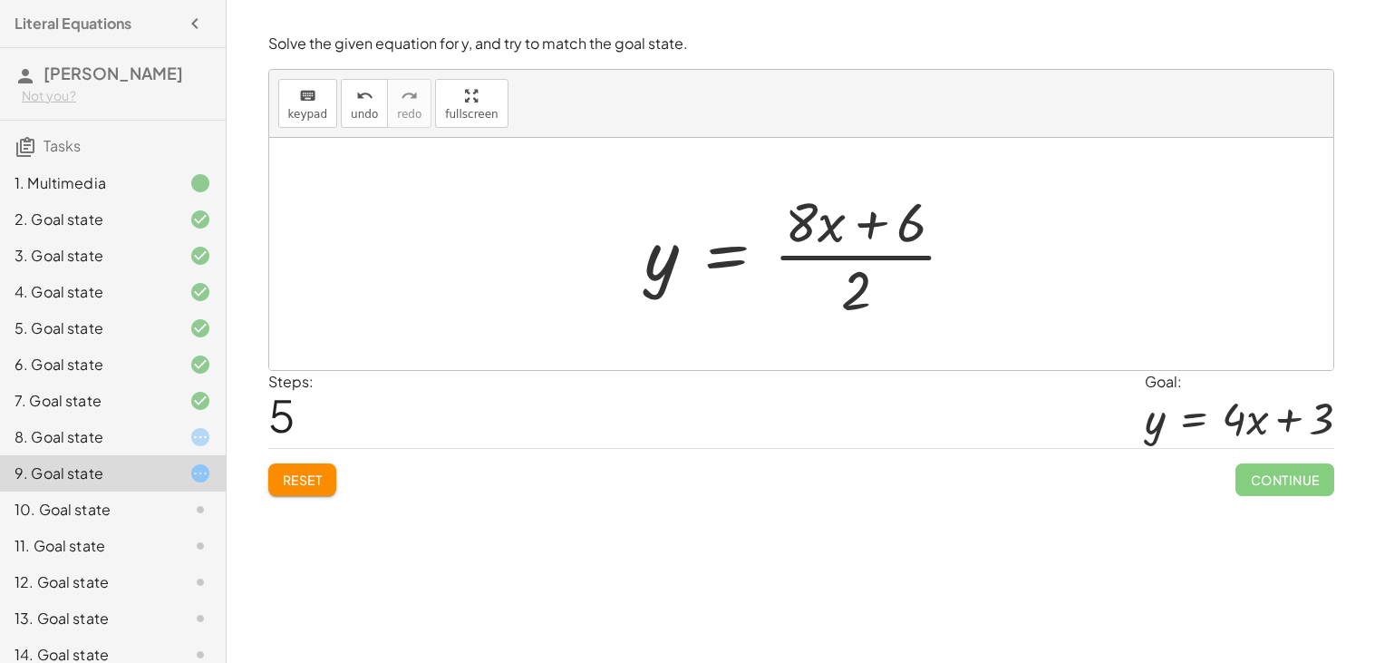
click at [810, 222] on div at bounding box center [808, 254] width 344 height 140
click at [810, 221] on div at bounding box center [808, 254] width 344 height 140
click at [874, 229] on div at bounding box center [808, 254] width 344 height 140
click at [897, 229] on div at bounding box center [808, 254] width 344 height 140
click at [907, 259] on div at bounding box center [808, 254] width 344 height 140
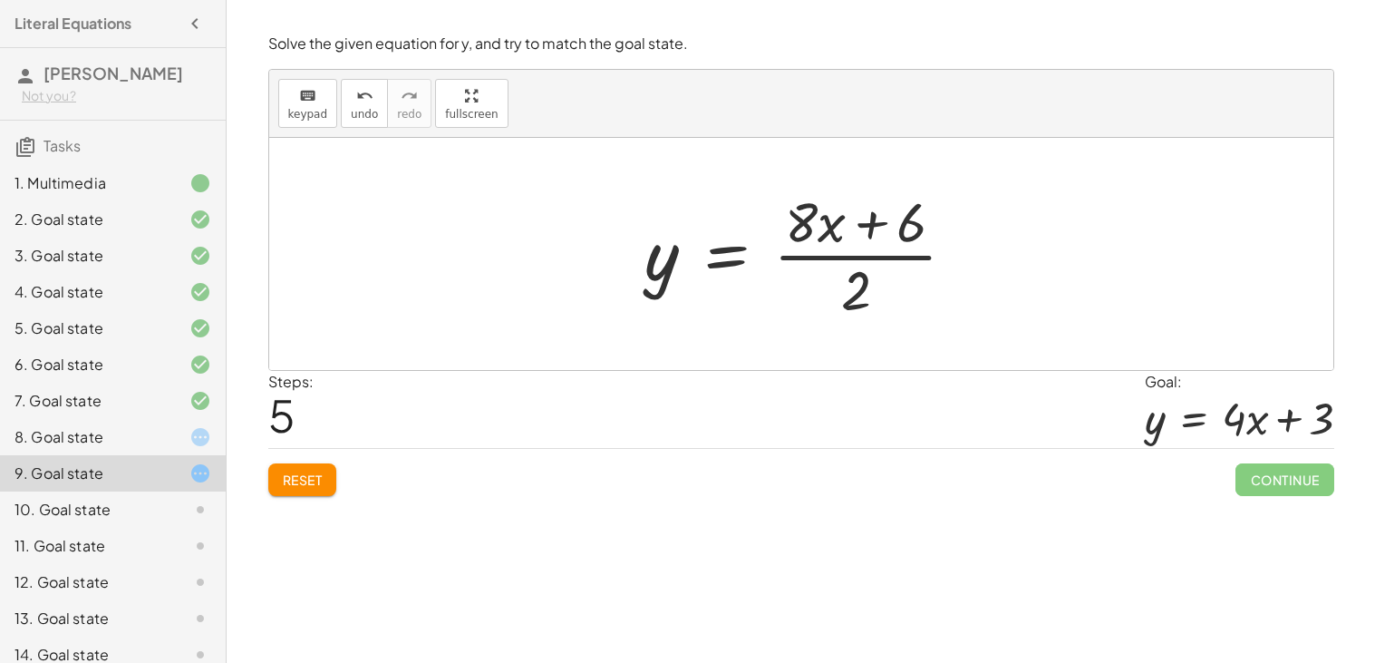
click at [865, 284] on div at bounding box center [808, 254] width 344 height 140
drag, startPoint x: 858, startPoint y: 319, endPoint x: 805, endPoint y: 273, distance: 70.0
click at [805, 273] on div at bounding box center [808, 254] width 344 height 140
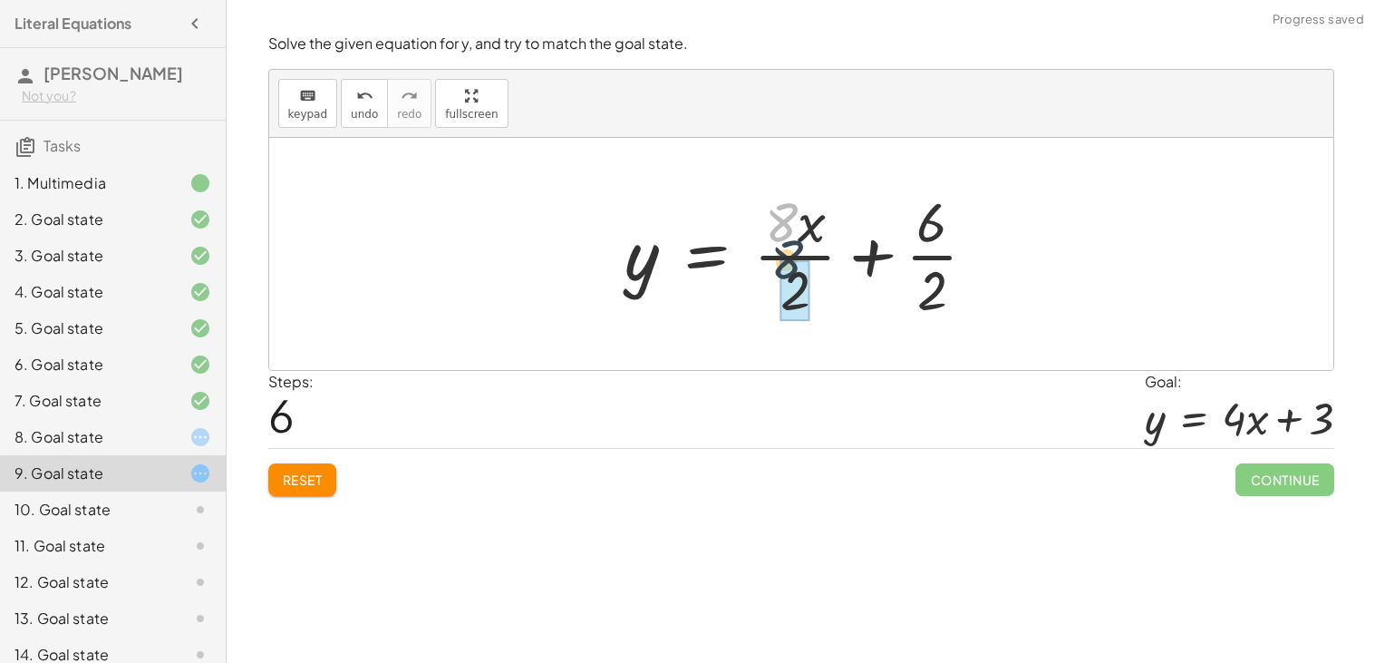
click at [776, 235] on div at bounding box center [807, 254] width 383 height 140
click at [784, 260] on div at bounding box center [807, 254] width 383 height 140
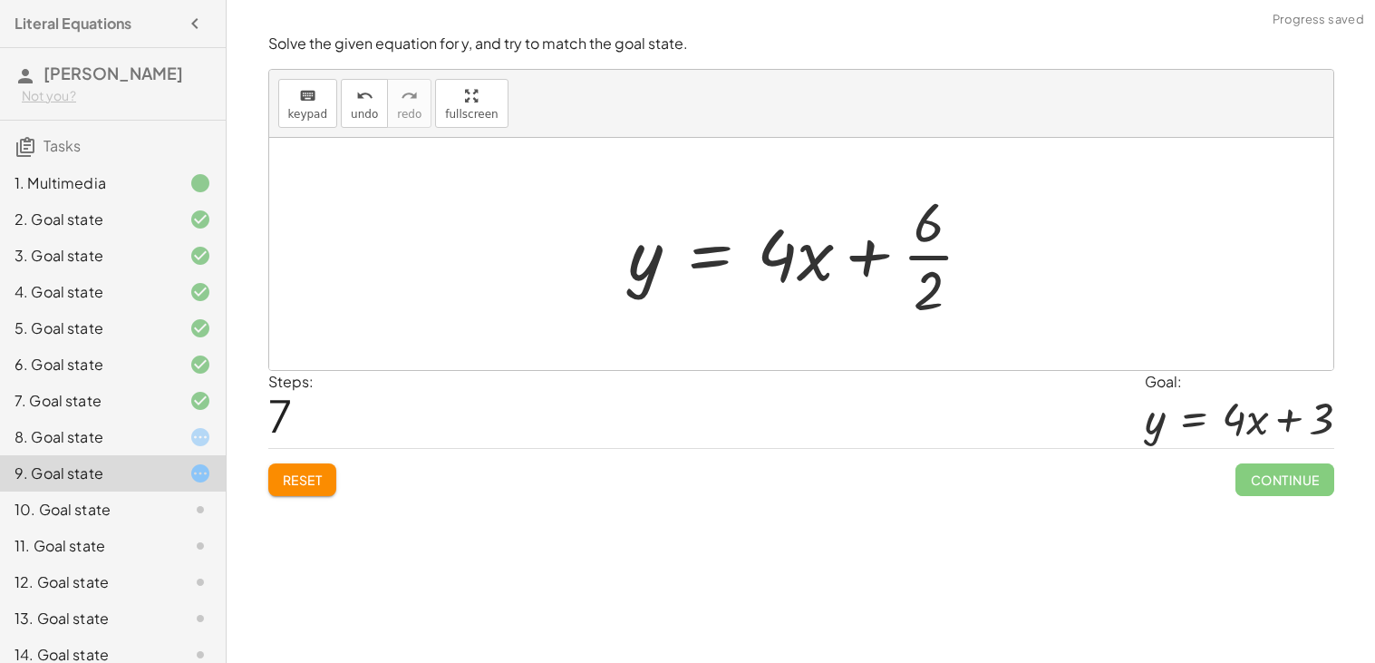
click at [910, 258] on div at bounding box center [808, 254] width 377 height 140
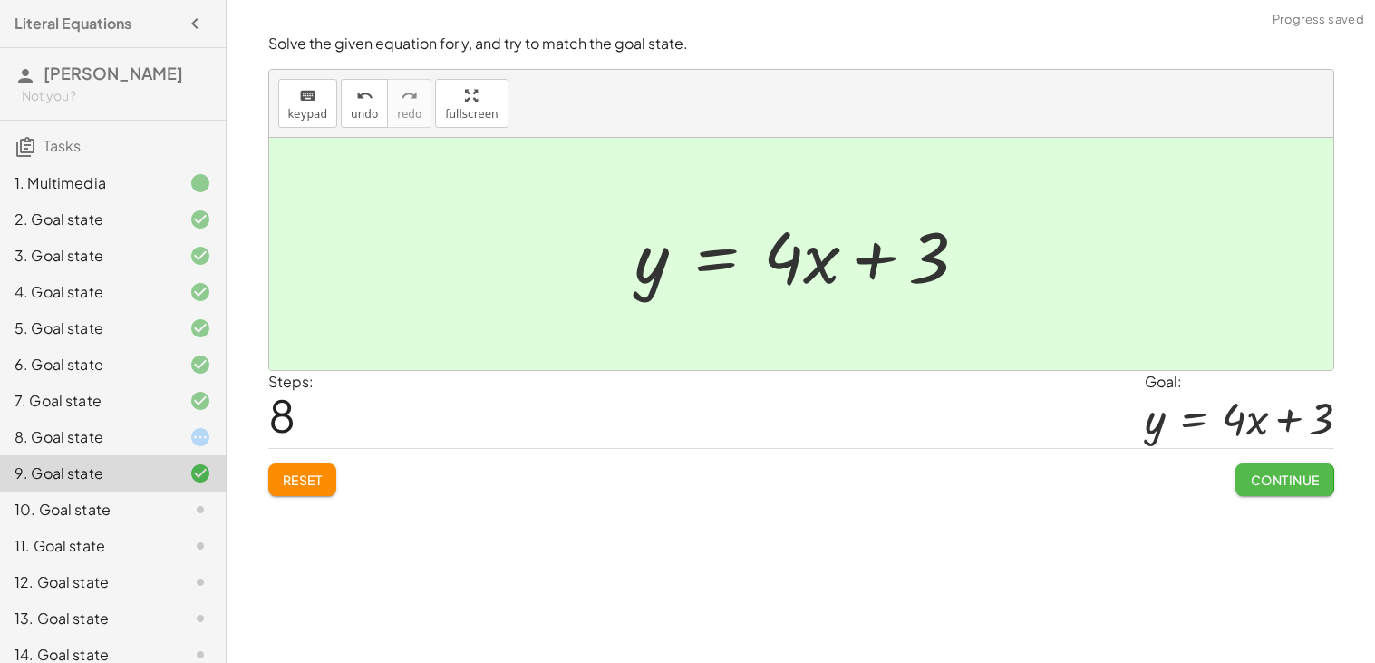
click at [1278, 483] on span "Continue" at bounding box center [1284, 479] width 69 height 16
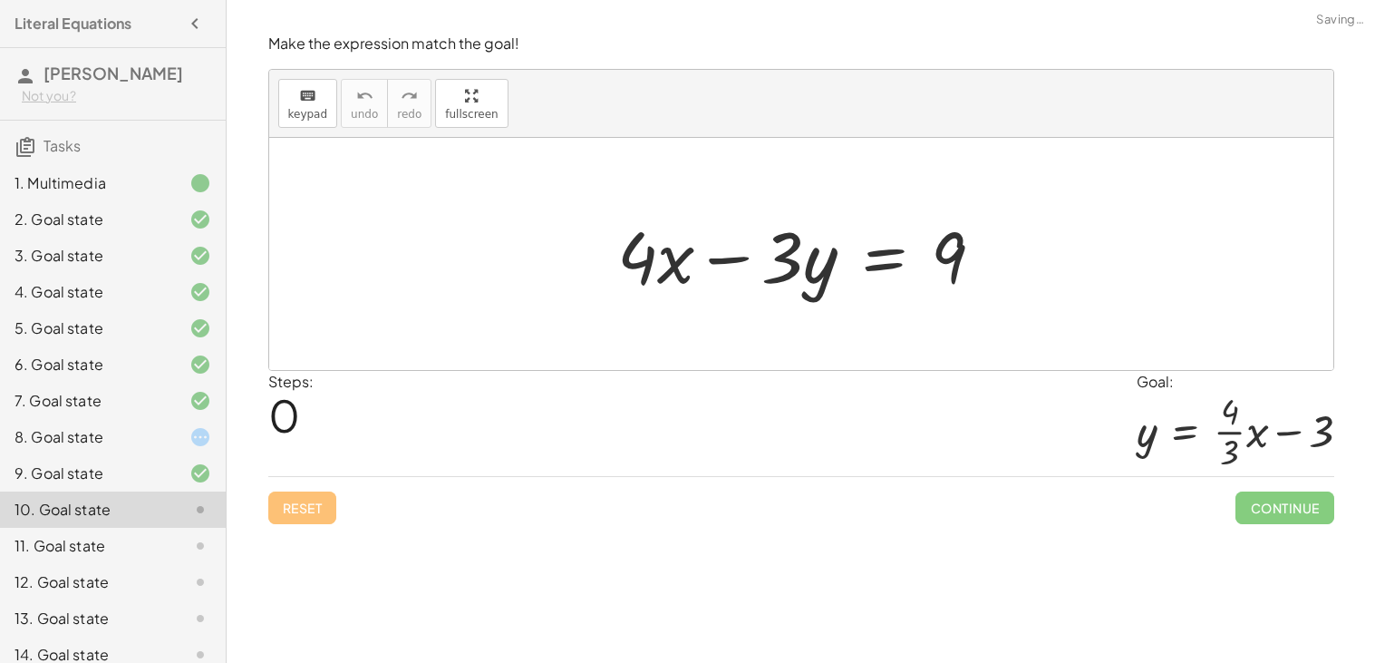
click at [82, 432] on div "8. Goal state" at bounding box center [88, 437] width 146 height 22
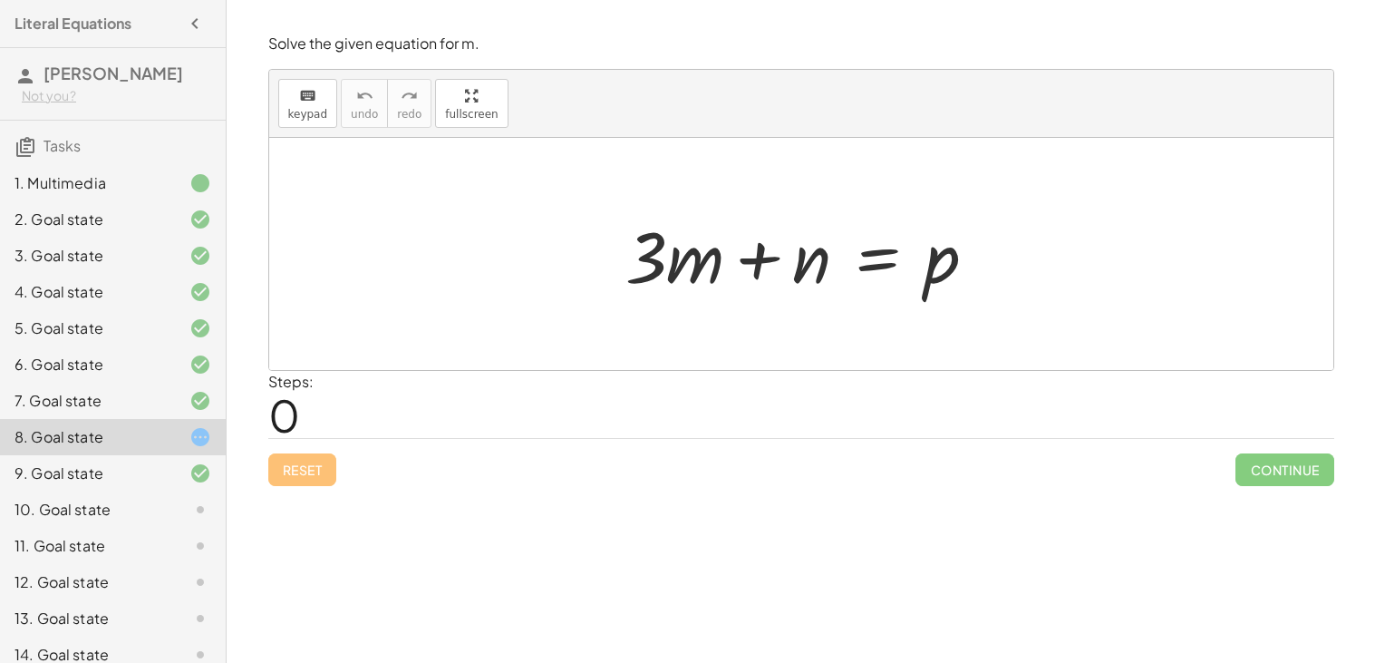
click at [878, 260] on div at bounding box center [808, 254] width 384 height 93
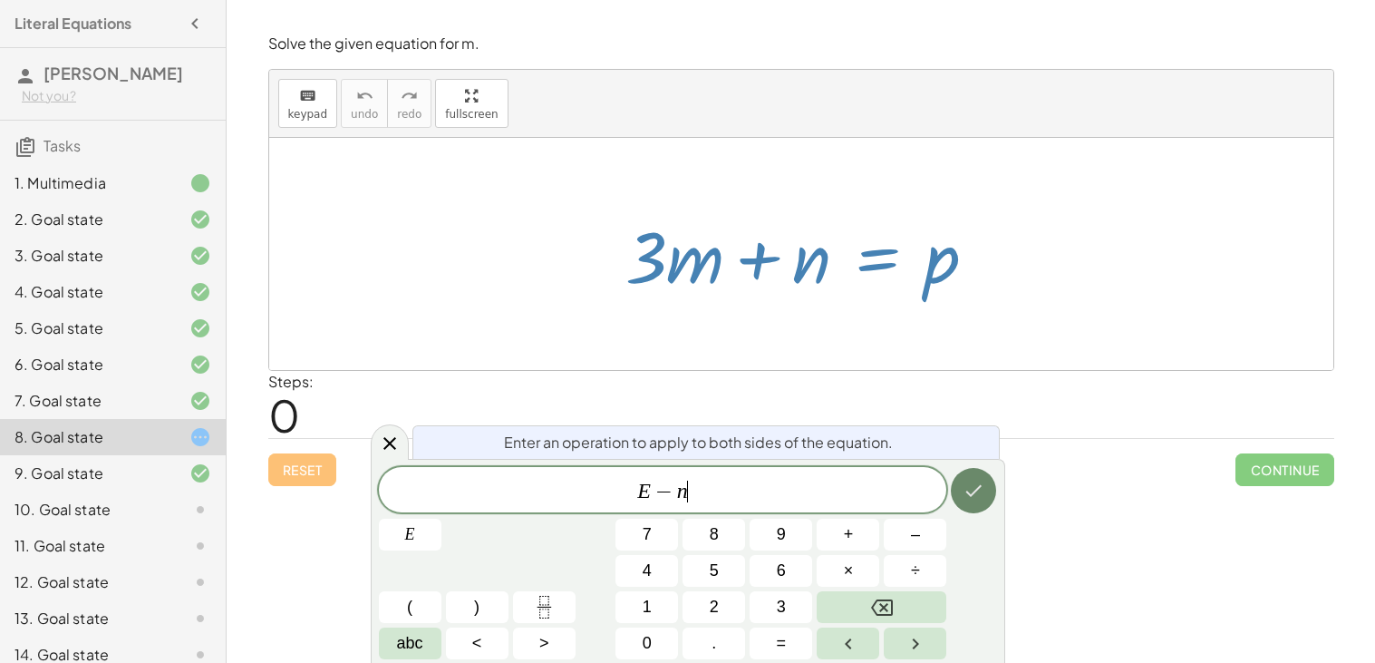
click at [975, 498] on icon "Done" at bounding box center [974, 491] width 22 height 22
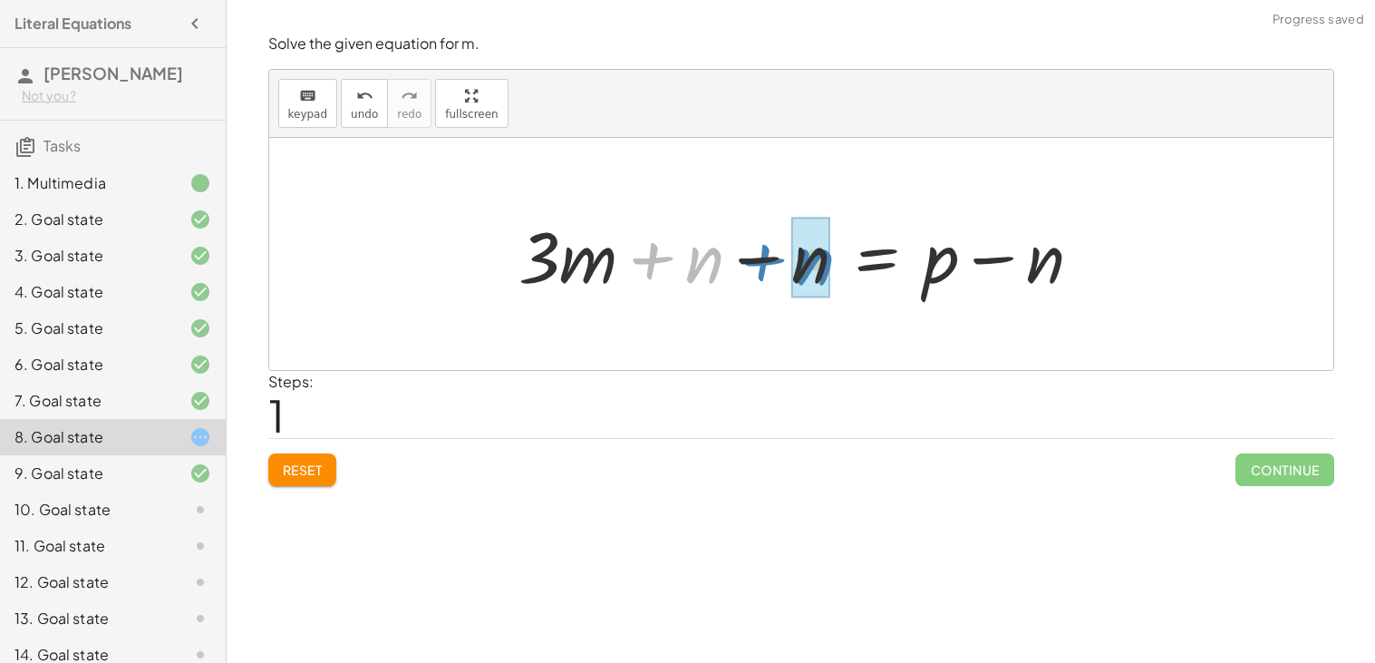
drag, startPoint x: 646, startPoint y: 265, endPoint x: 757, endPoint y: 267, distance: 110.6
click at [757, 267] on div at bounding box center [807, 254] width 597 height 93
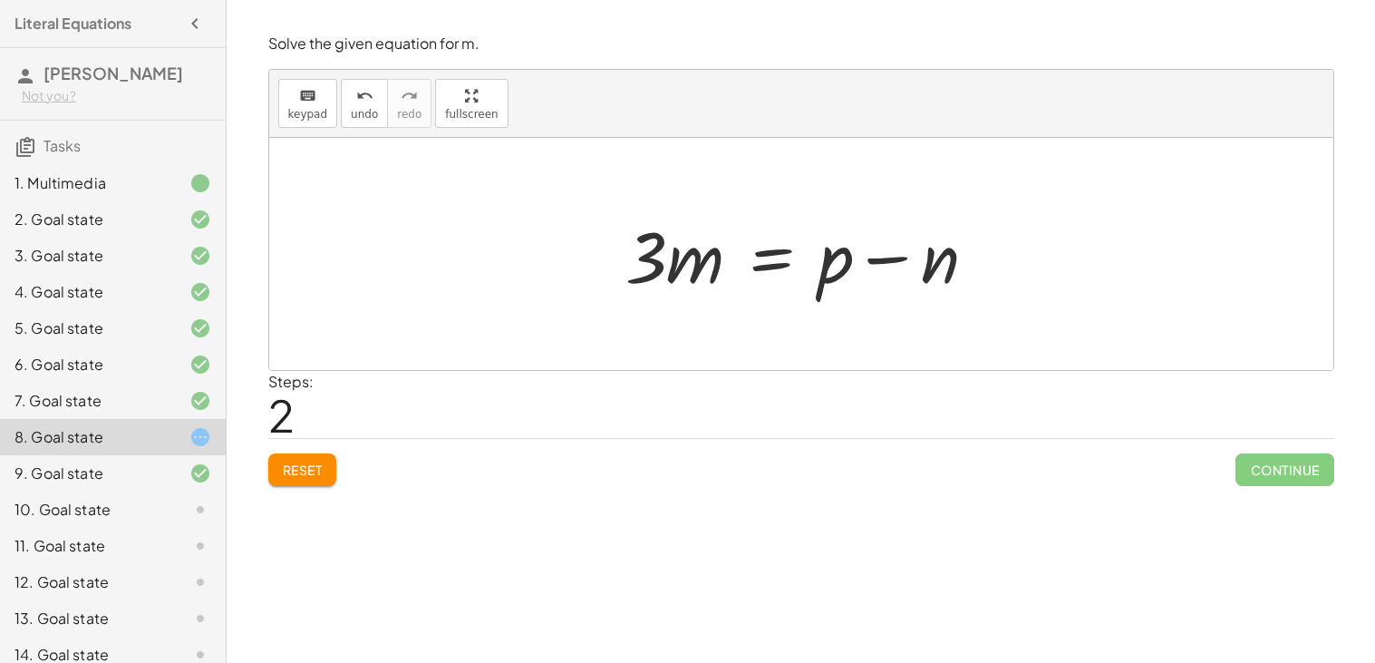
click at [774, 258] on div at bounding box center [808, 254] width 384 height 93
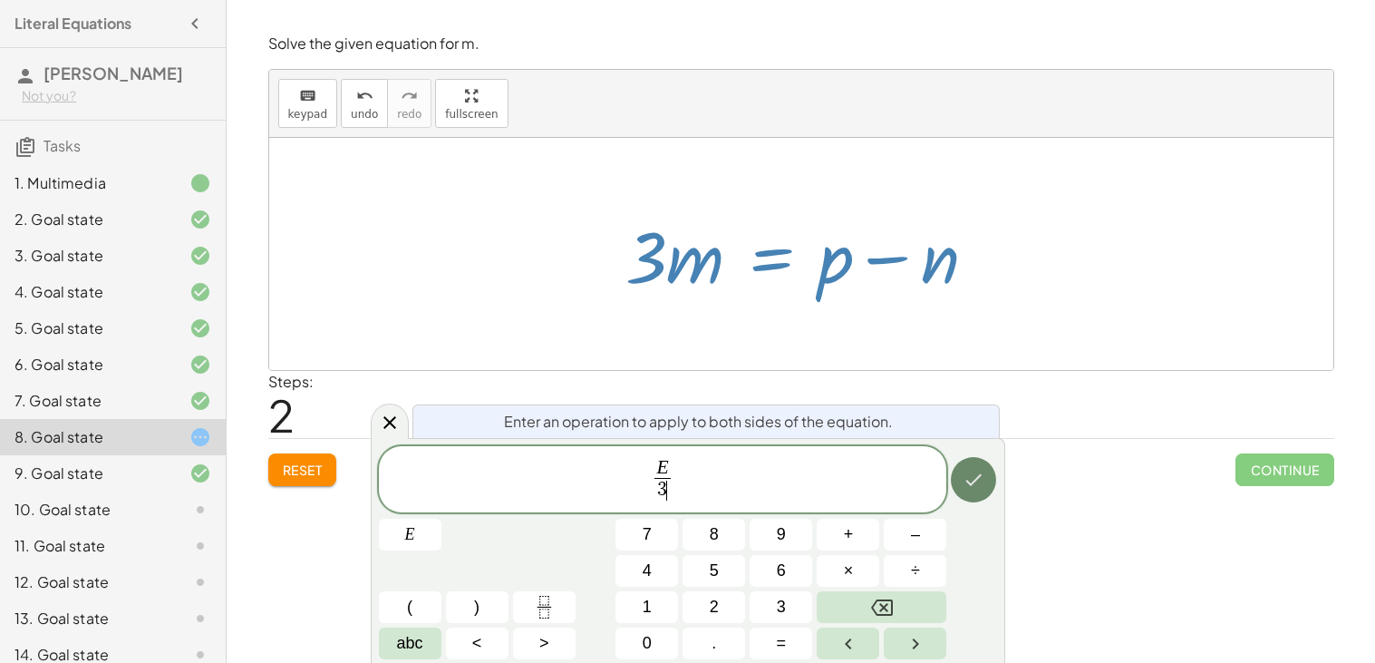
click at [985, 498] on button "Done" at bounding box center [973, 479] width 45 height 45
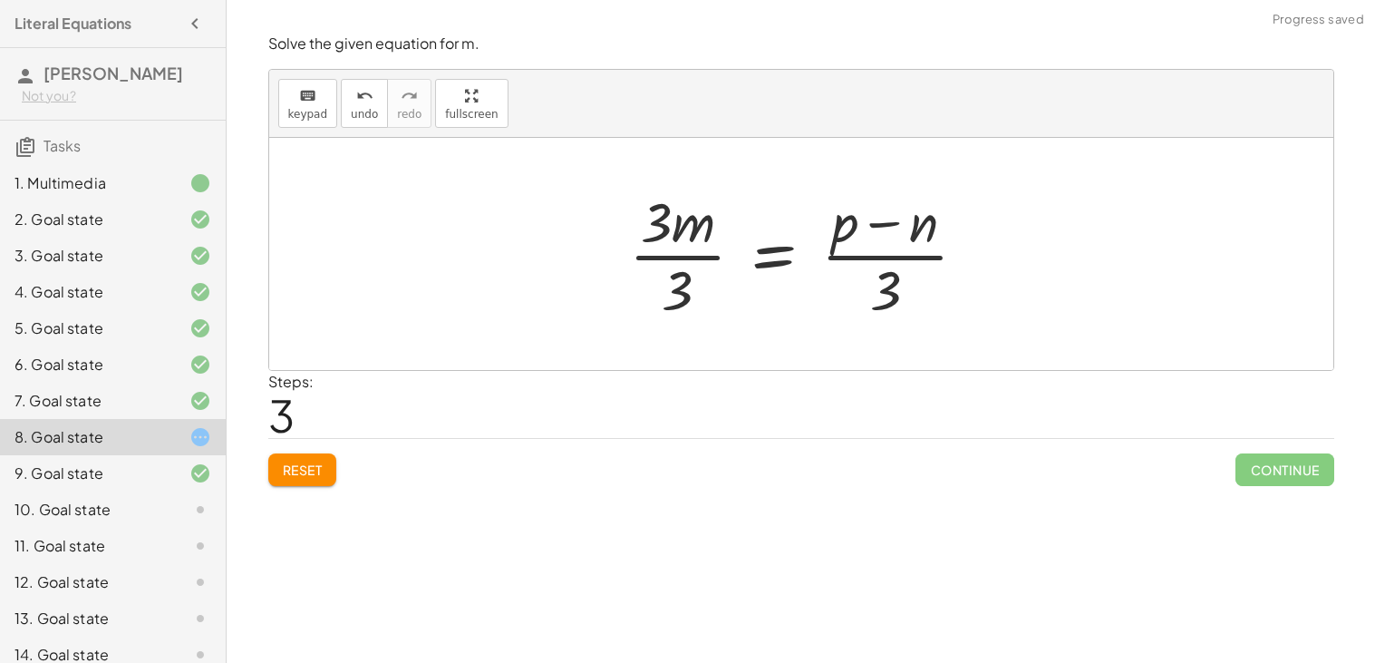
click at [655, 253] on div at bounding box center [805, 254] width 371 height 140
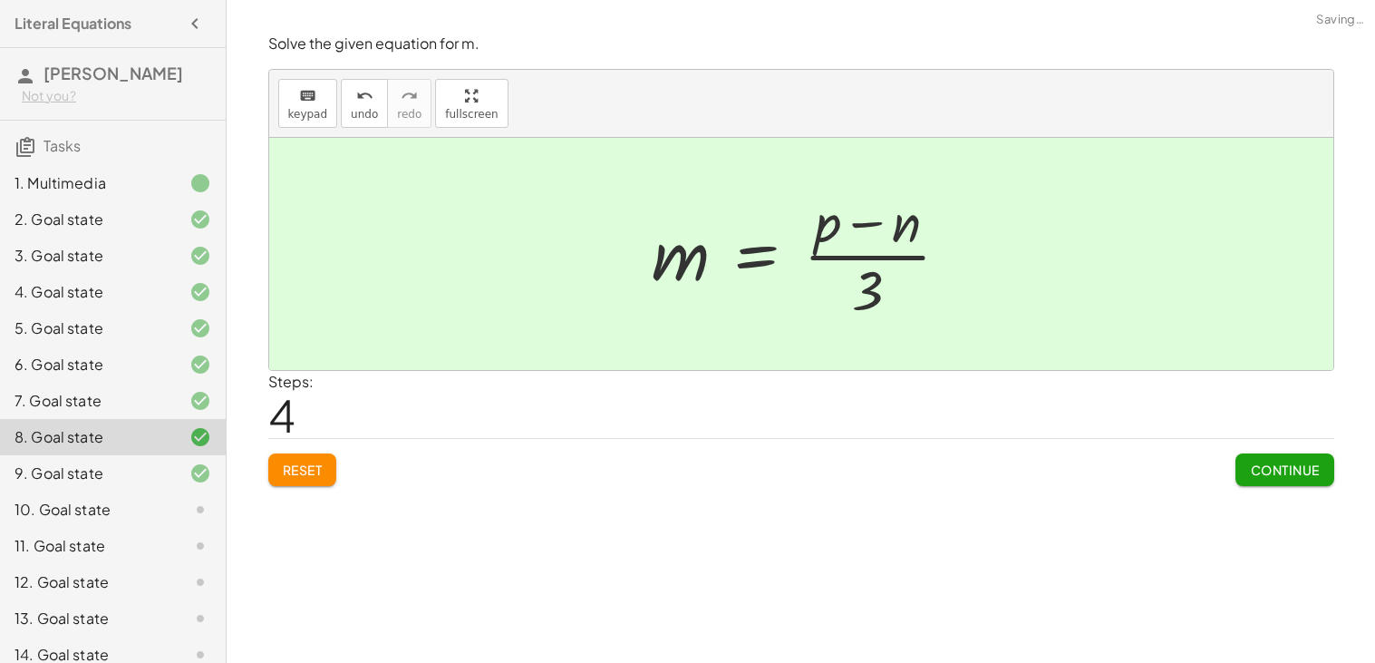
click at [842, 258] on div at bounding box center [808, 254] width 331 height 140
click at [1295, 471] on span "Continue" at bounding box center [1284, 469] width 69 height 16
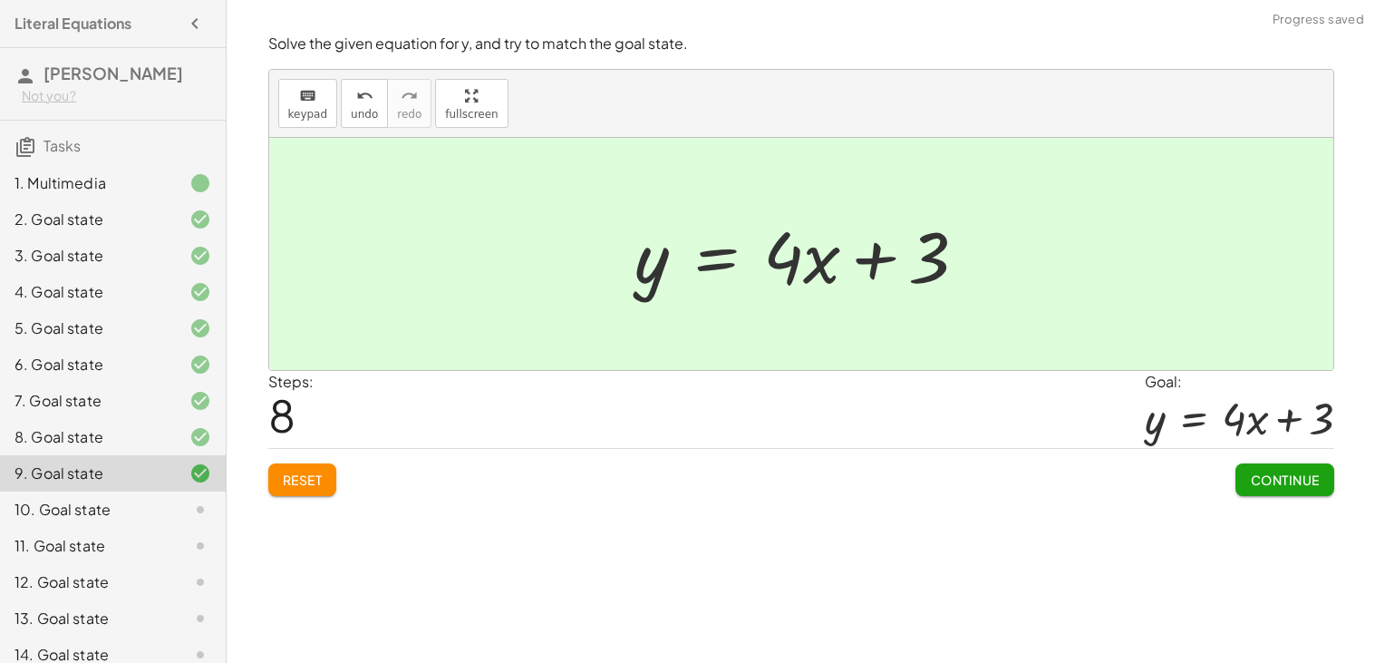
click at [59, 509] on div "10. Goal state" at bounding box center [88, 510] width 146 height 22
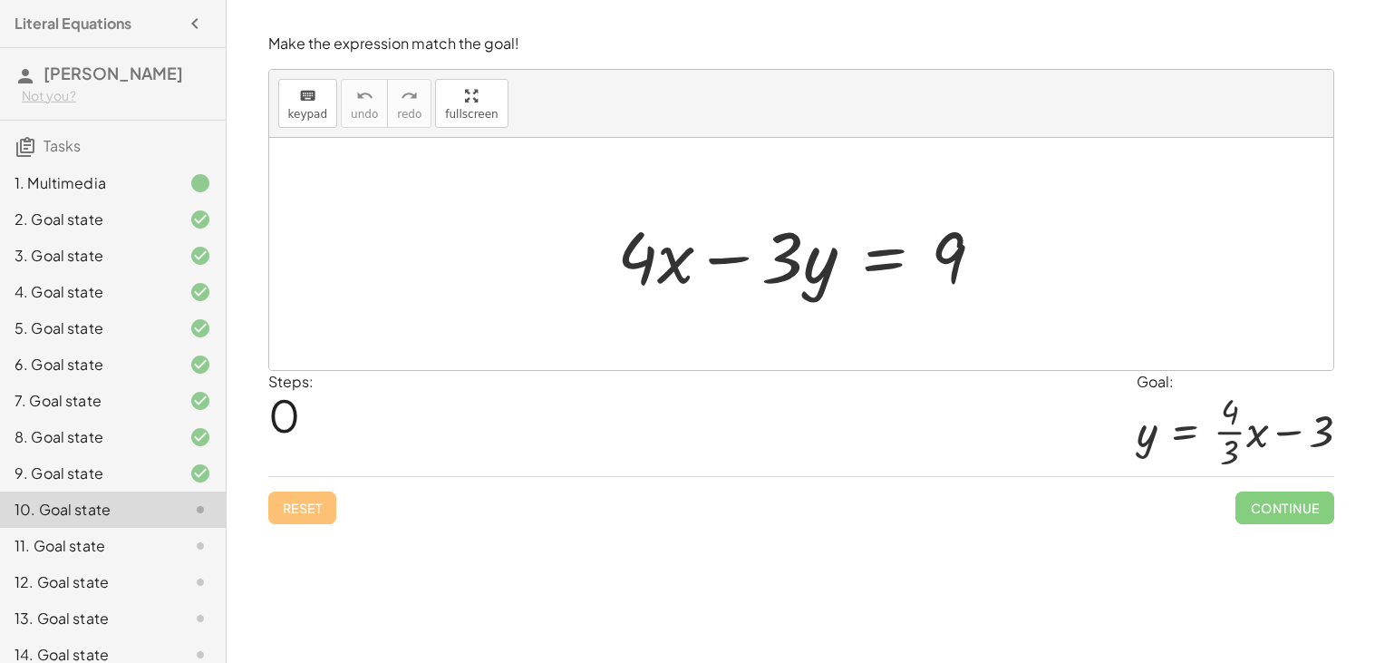
click at [872, 253] on div at bounding box center [808, 254] width 400 height 93
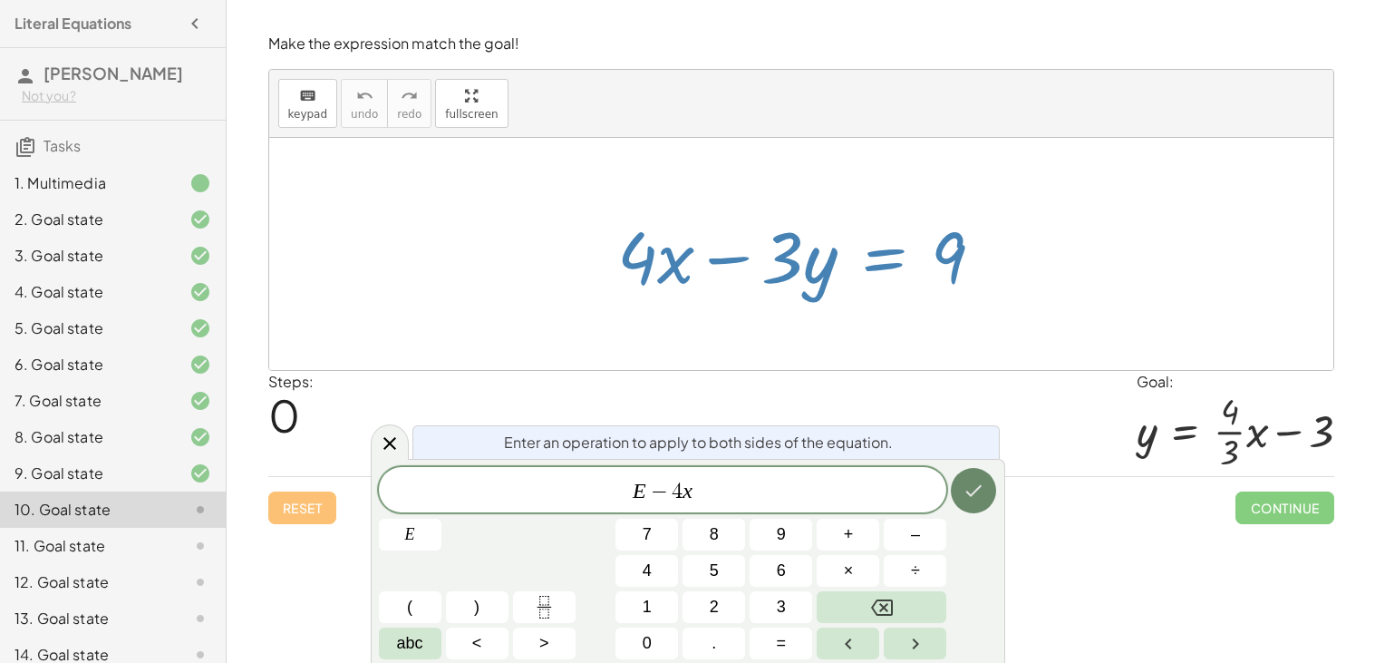
click at [964, 501] on icon "Done" at bounding box center [974, 491] width 22 height 22
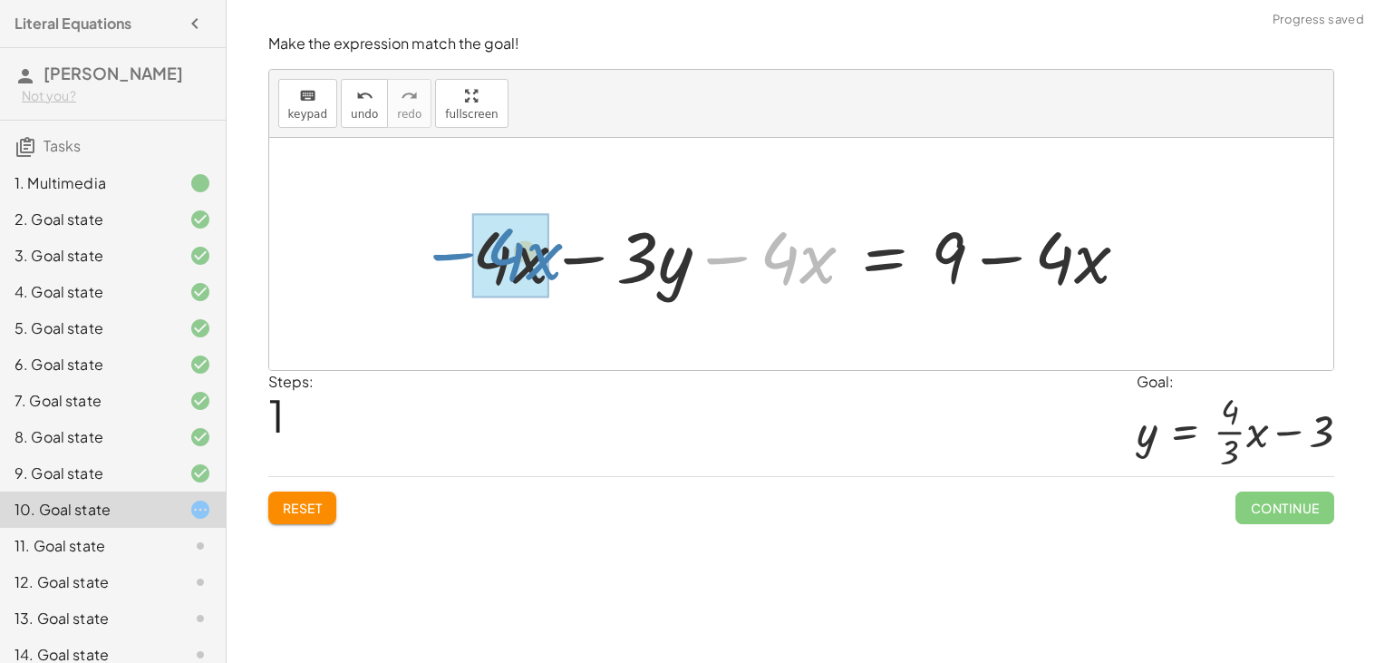
drag, startPoint x: 720, startPoint y: 266, endPoint x: 445, endPoint y: 262, distance: 274.7
click at [445, 262] on div "+ · 4 · x − · 3 · y = 9 − · 4 · x + · 4 · x − · 3 · y = 9 − · 4 · x + − · 4 · x" at bounding box center [801, 254] width 713 height 102
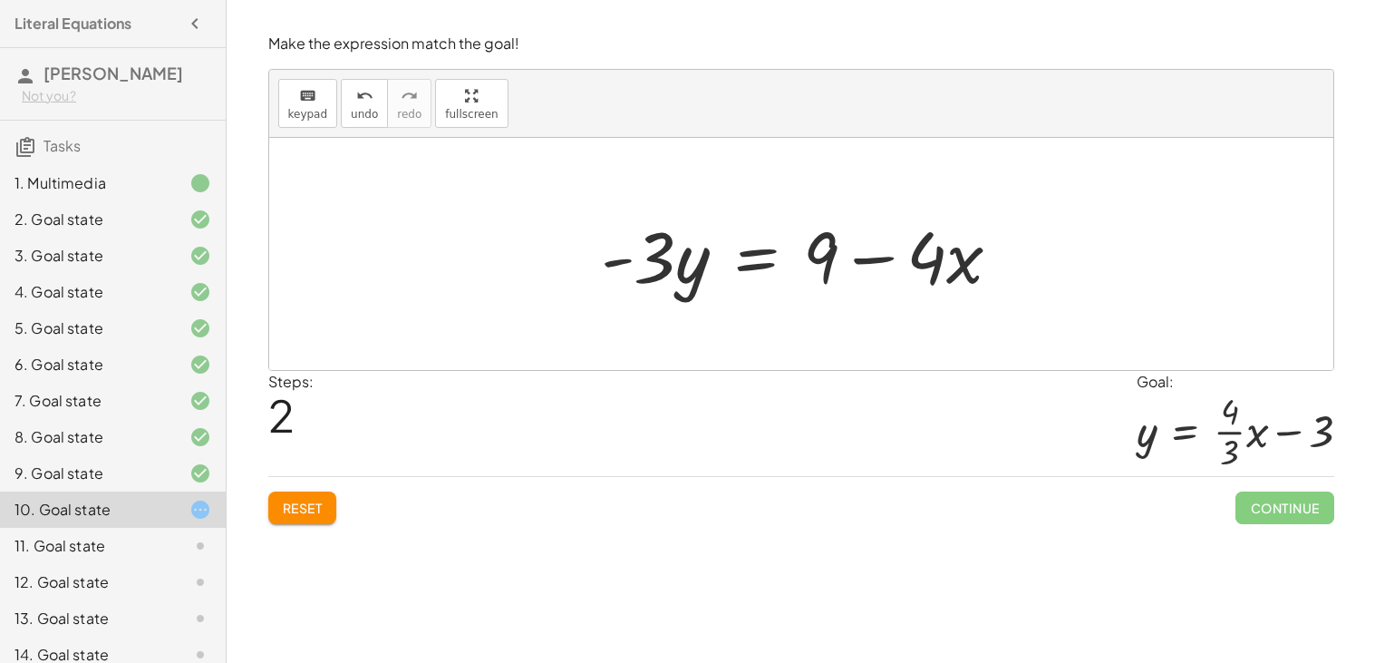
click at [766, 263] on div at bounding box center [808, 254] width 433 height 93
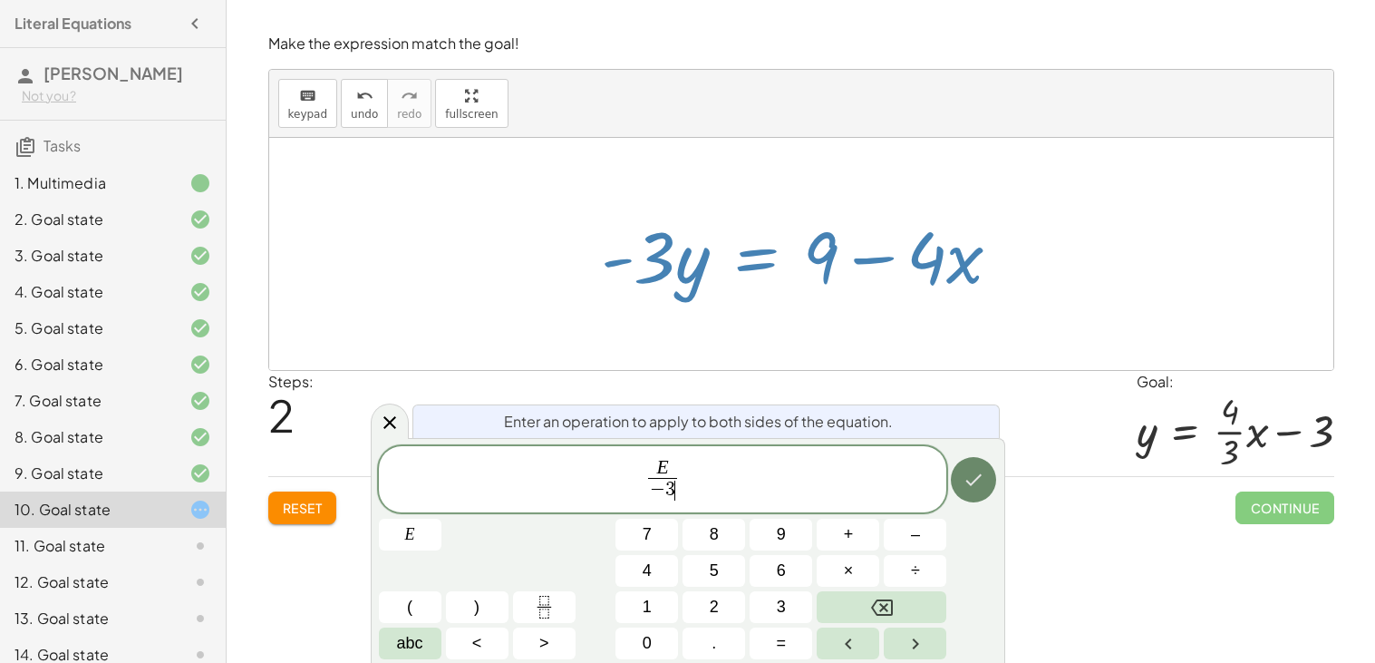
click at [981, 486] on icon "Done" at bounding box center [974, 480] width 22 height 22
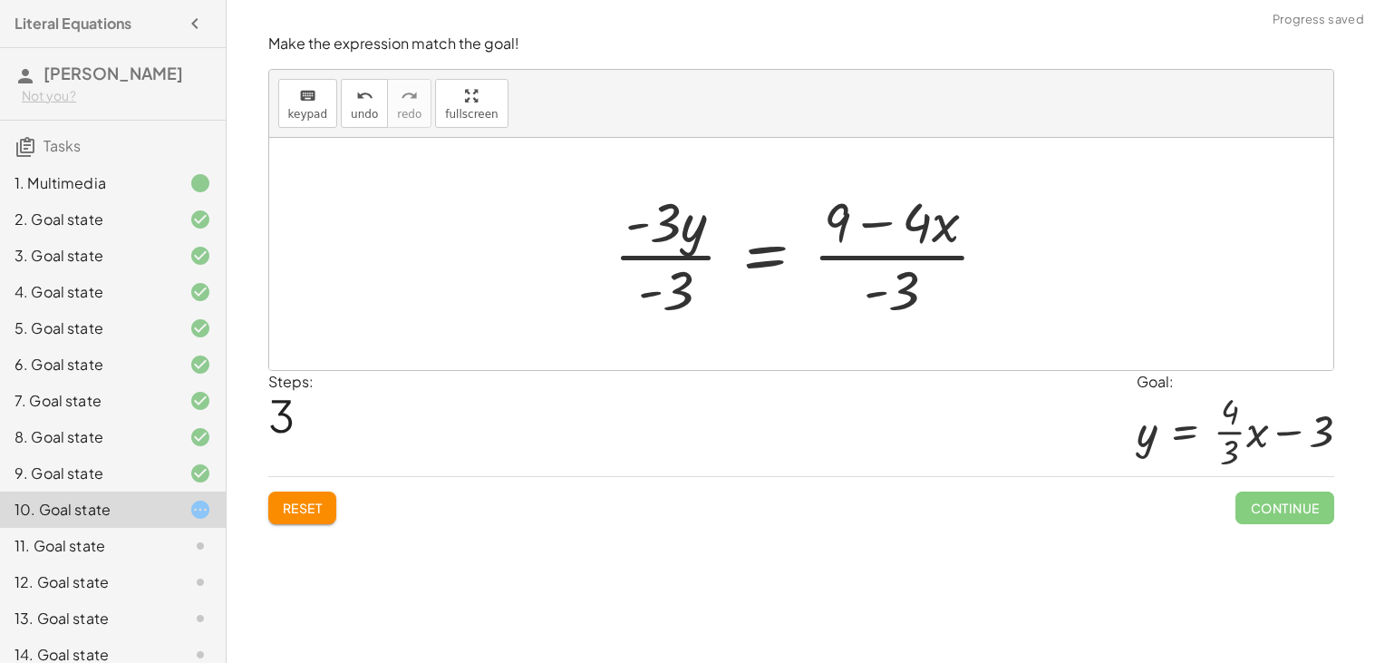
click at [628, 258] on div at bounding box center [809, 254] width 408 height 140
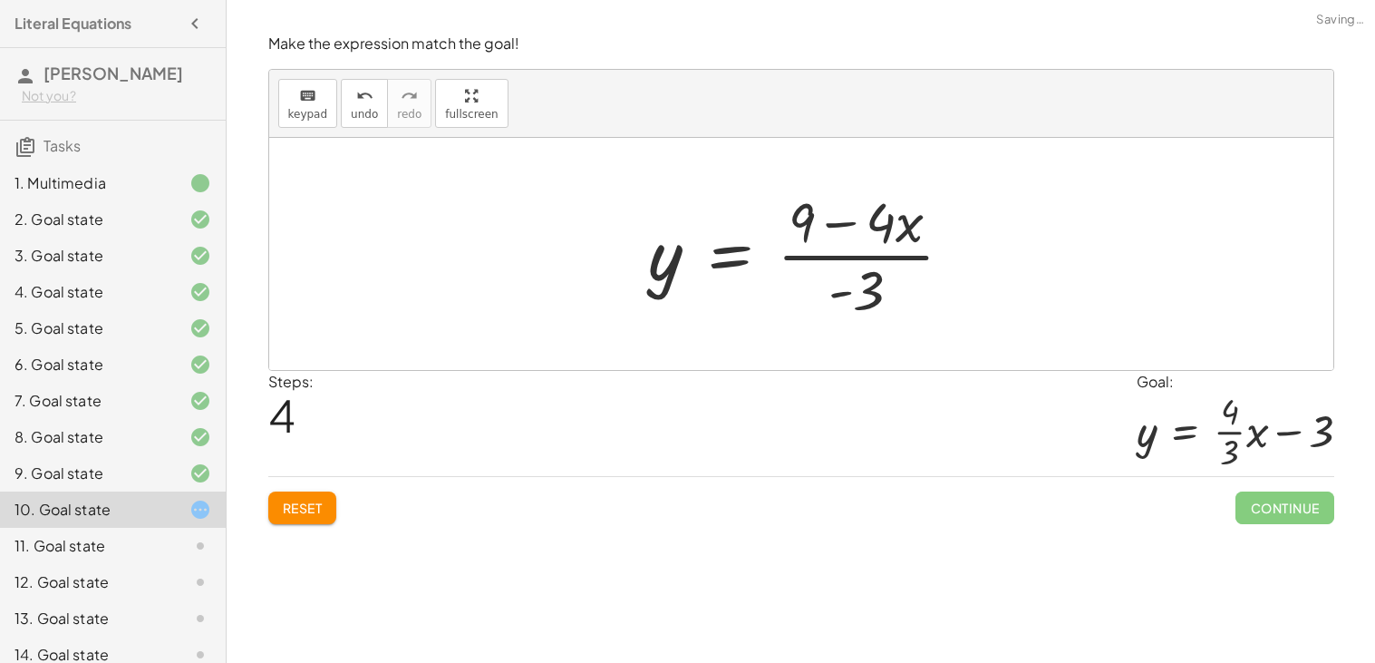
click at [820, 258] on div at bounding box center [808, 254] width 337 height 140
click at [798, 229] on div at bounding box center [808, 254] width 337 height 140
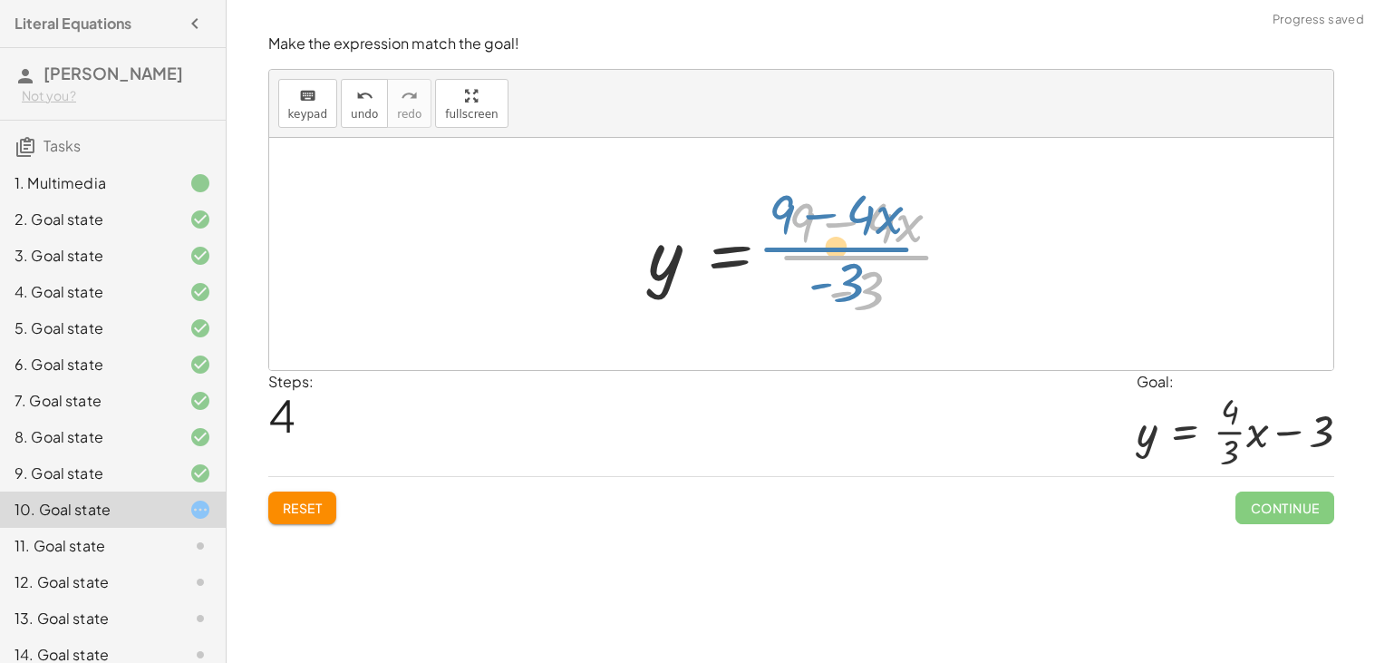
click at [852, 280] on div at bounding box center [808, 254] width 337 height 140
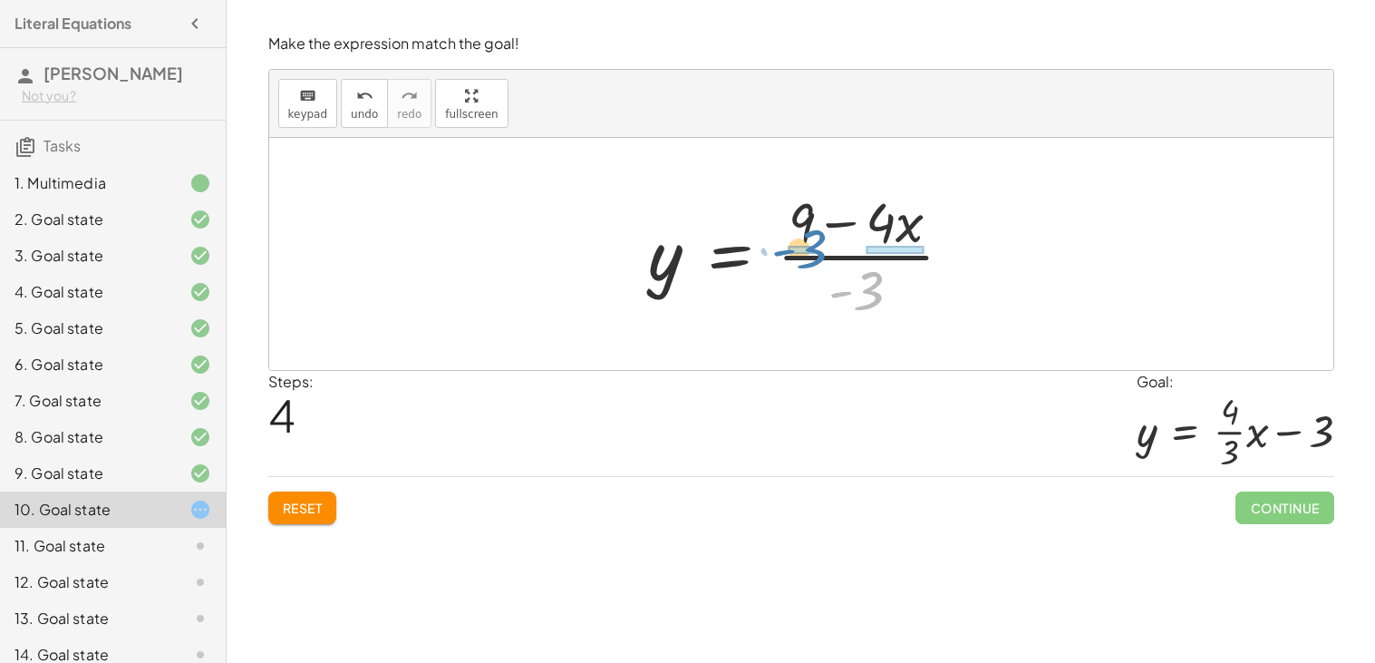
drag, startPoint x: 869, startPoint y: 296, endPoint x: 815, endPoint y: 258, distance: 66.4
click at [815, 258] on div at bounding box center [808, 254] width 337 height 140
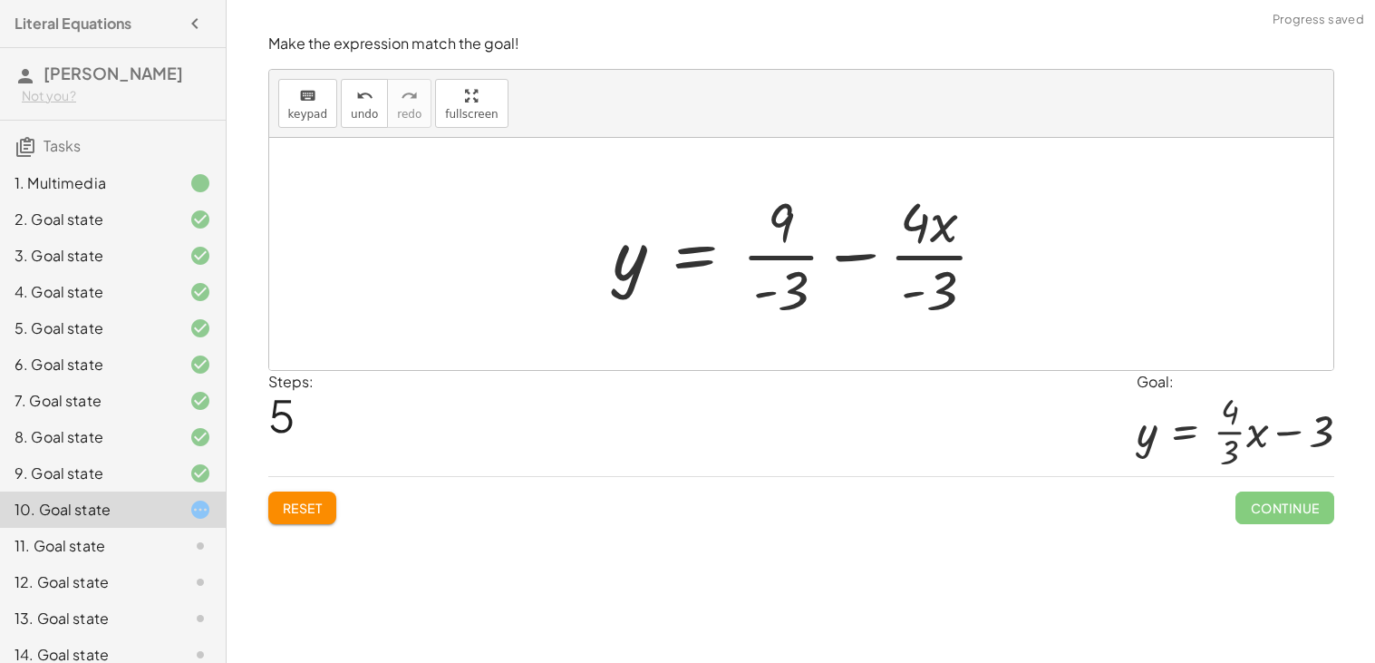
click at [796, 254] on div at bounding box center [808, 254] width 407 height 140
click at [903, 257] on div at bounding box center [808, 254] width 402 height 140
click at [922, 257] on div at bounding box center [808, 254] width 402 height 140
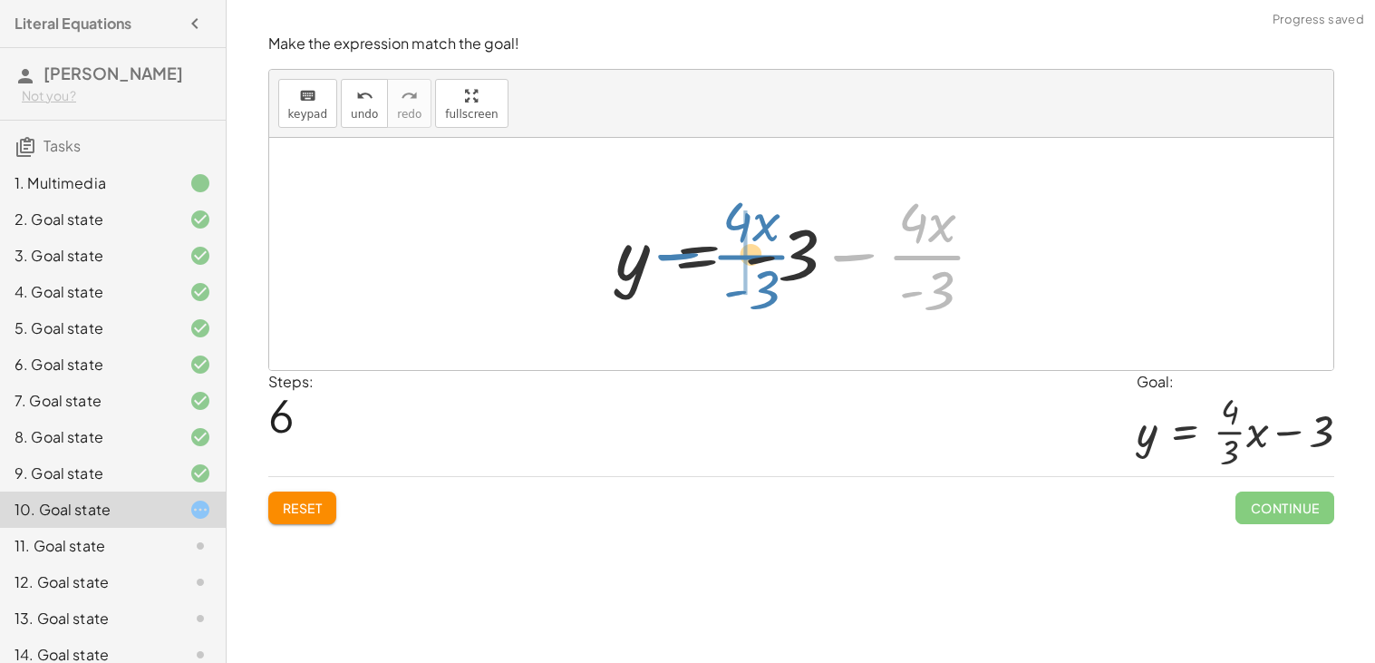
drag, startPoint x: 922, startPoint y: 252, endPoint x: 745, endPoint y: 250, distance: 176.8
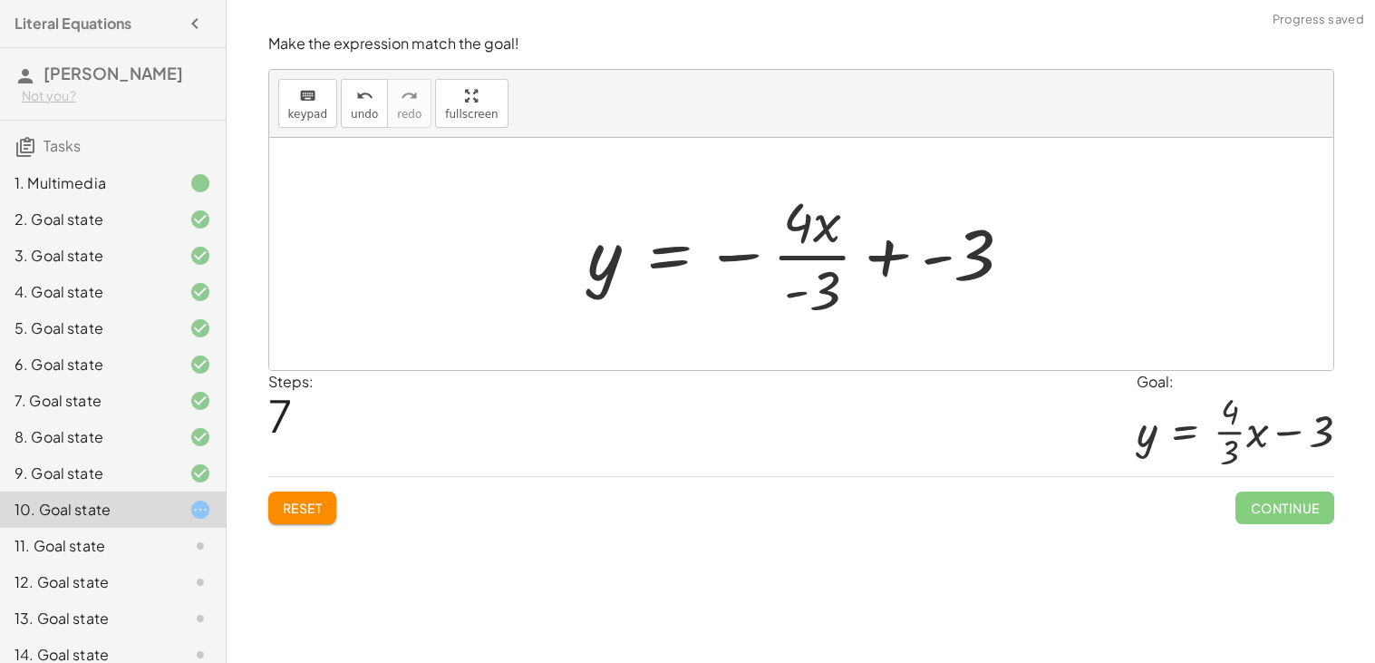
click at [888, 256] on div at bounding box center [808, 254] width 458 height 140
drag, startPoint x: 888, startPoint y: 255, endPoint x: 855, endPoint y: 227, distance: 43.8
click at [855, 227] on div at bounding box center [791, 254] width 424 height 140
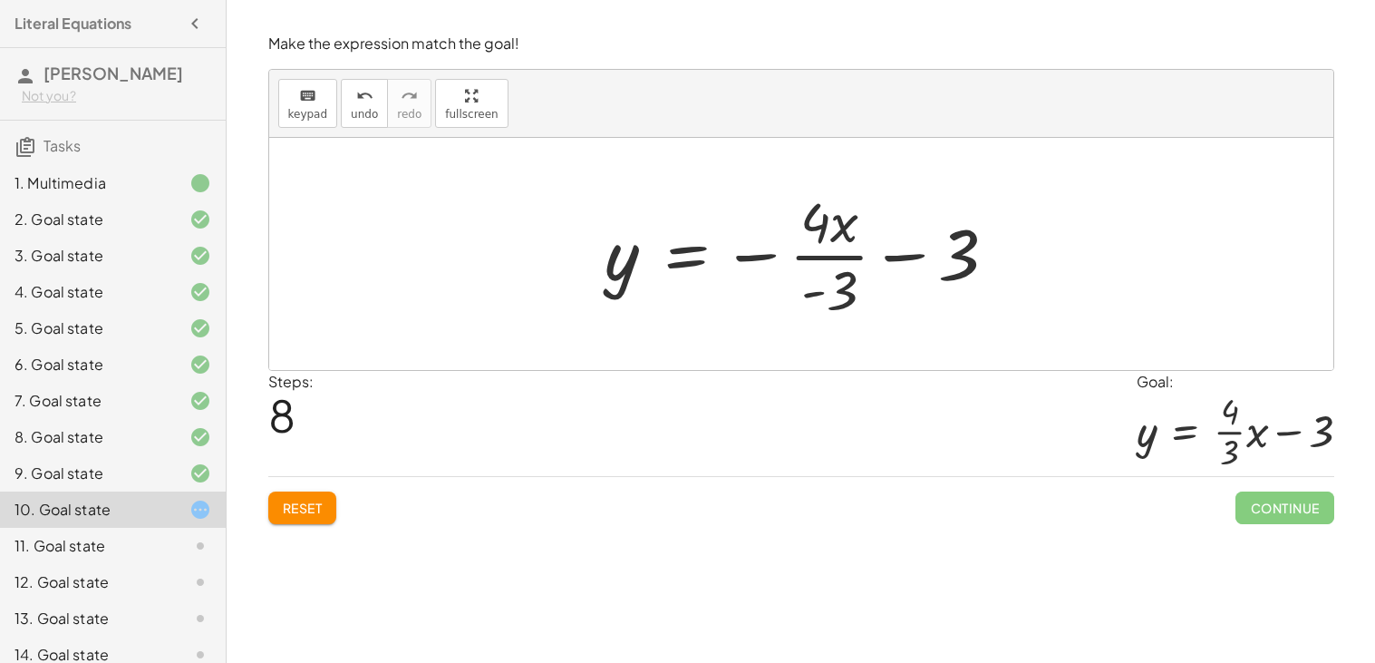
click at [760, 253] on div at bounding box center [809, 254] width 424 height 140
click at [751, 252] on div at bounding box center [809, 254] width 424 height 140
click at [289, 516] on span "Reset" at bounding box center [303, 508] width 40 height 16
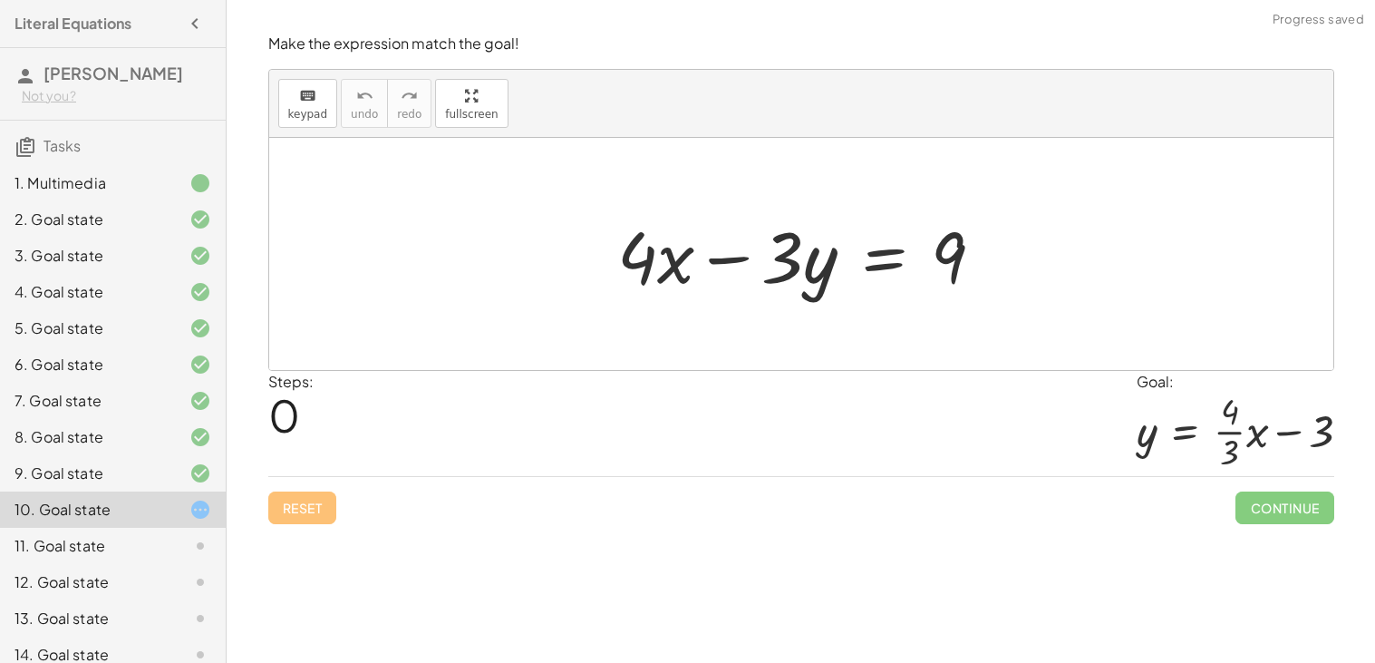
click at [865, 263] on div at bounding box center [808, 254] width 400 height 93
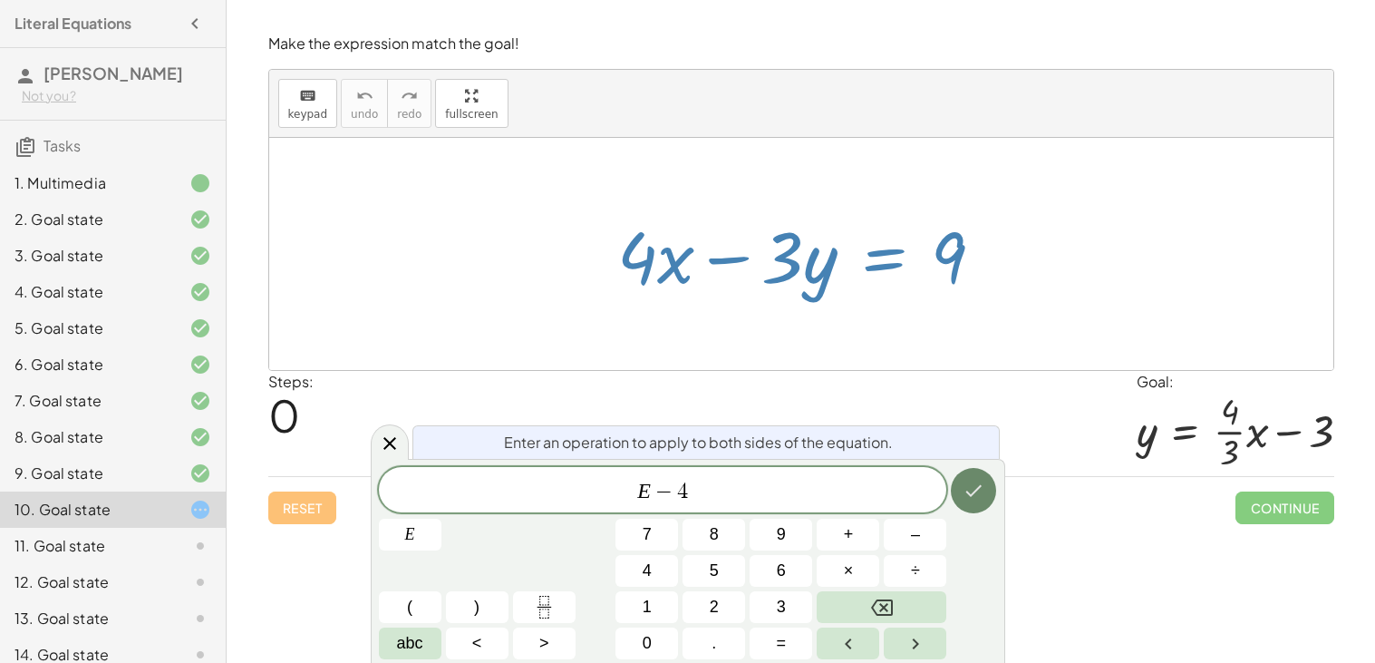
click at [979, 487] on icon "Done" at bounding box center [974, 491] width 16 height 12
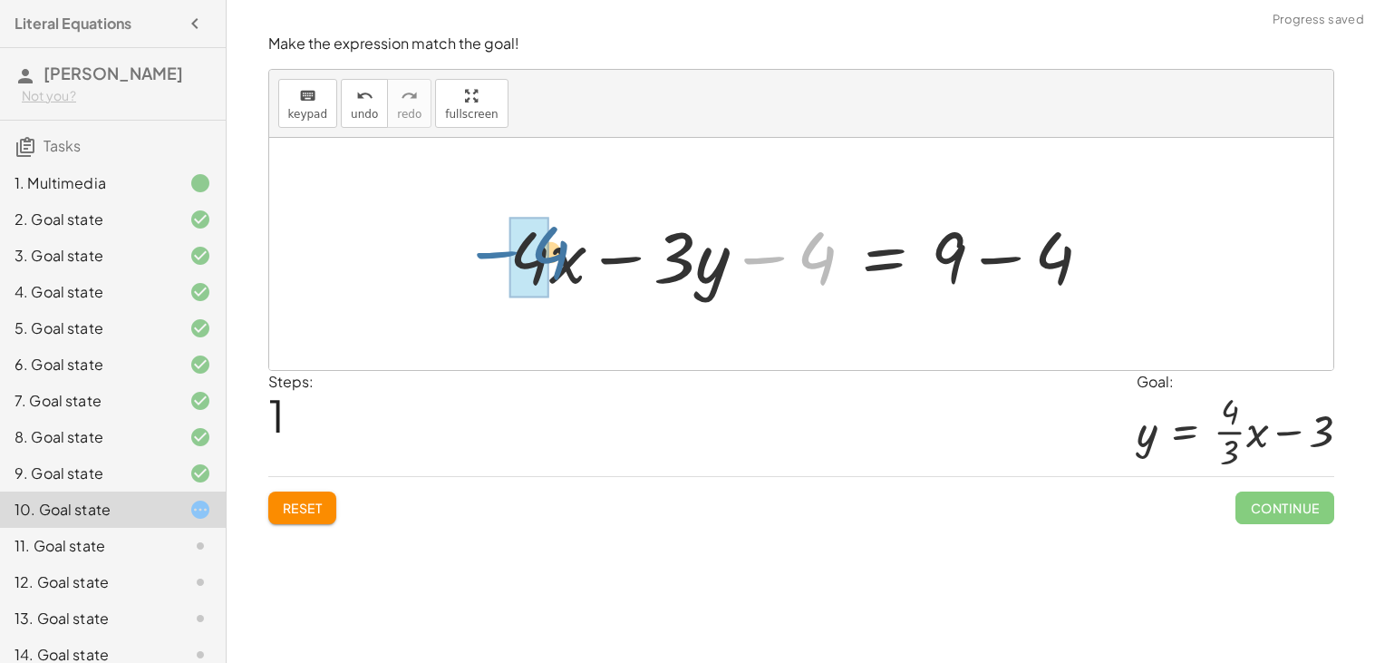
drag, startPoint x: 776, startPoint y: 262, endPoint x: 506, endPoint y: 257, distance: 270.2
click at [506, 257] on div at bounding box center [807, 254] width 615 height 93
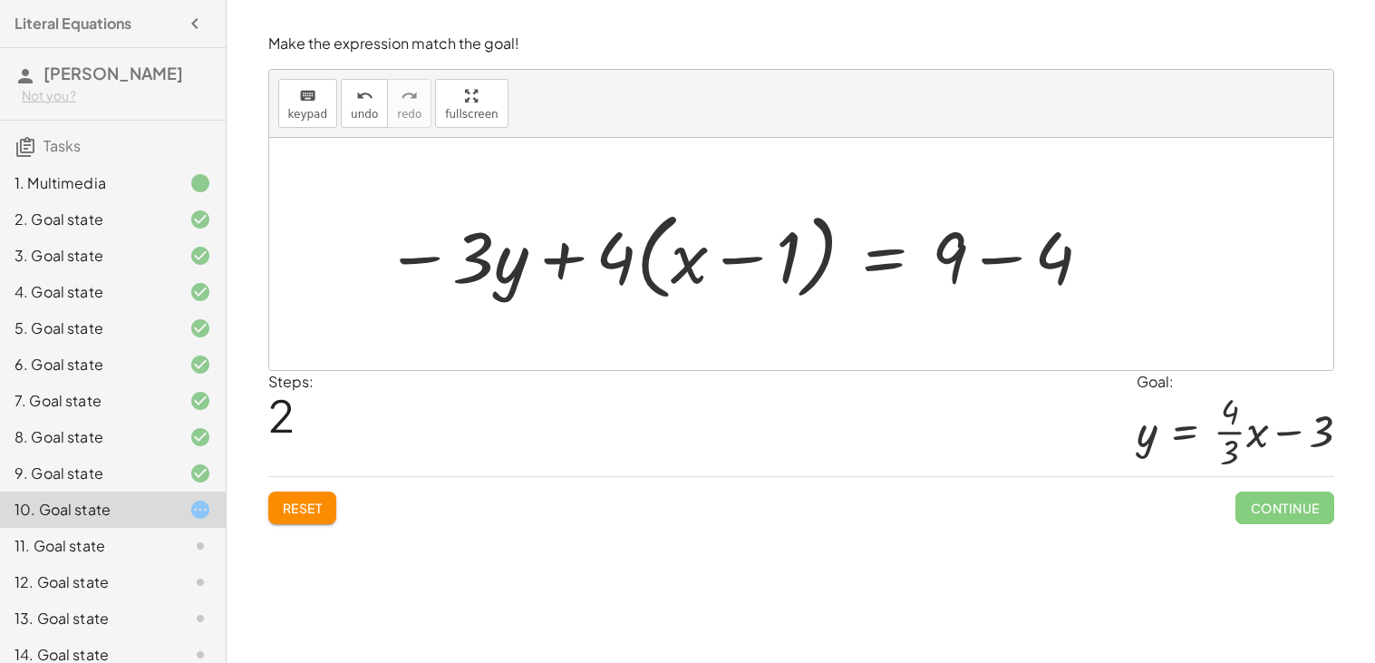
click at [291, 511] on span "Reset" at bounding box center [303, 508] width 40 height 16
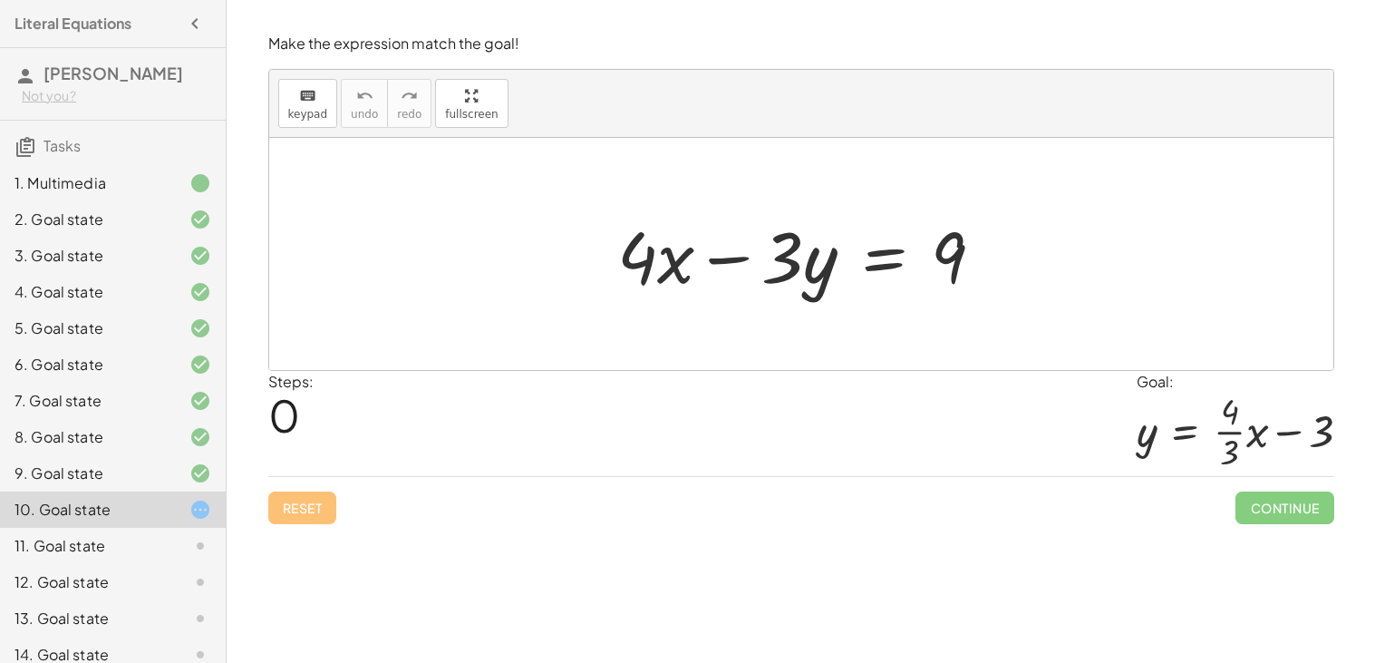
click at [882, 251] on div at bounding box center [808, 254] width 400 height 93
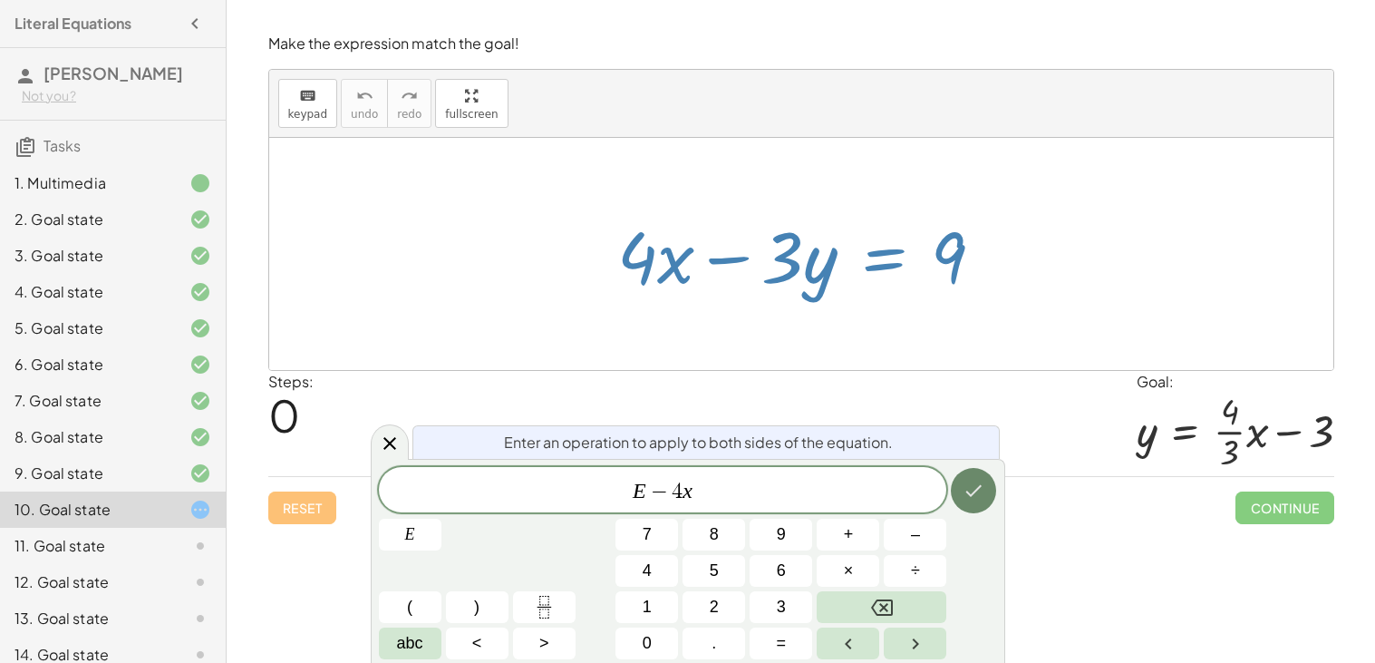
click at [966, 484] on icon "Done" at bounding box center [974, 491] width 22 height 22
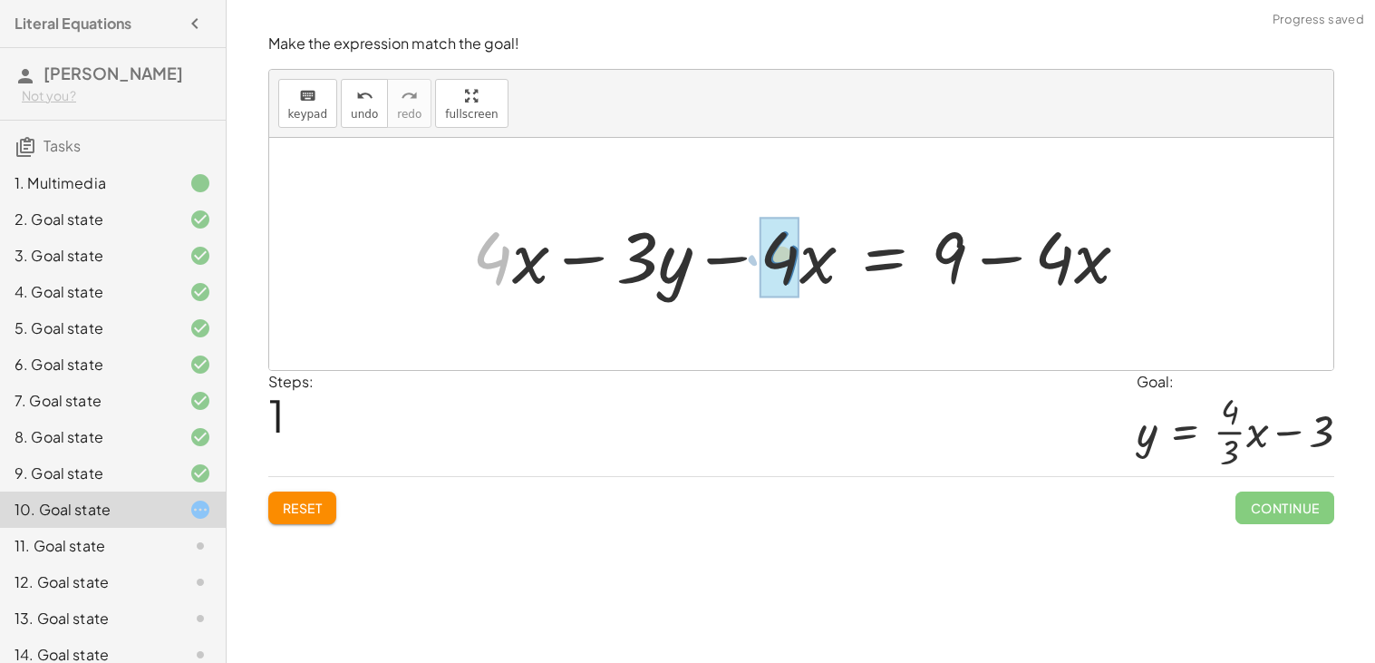
drag, startPoint x: 498, startPoint y: 268, endPoint x: 787, endPoint y: 267, distance: 289.2
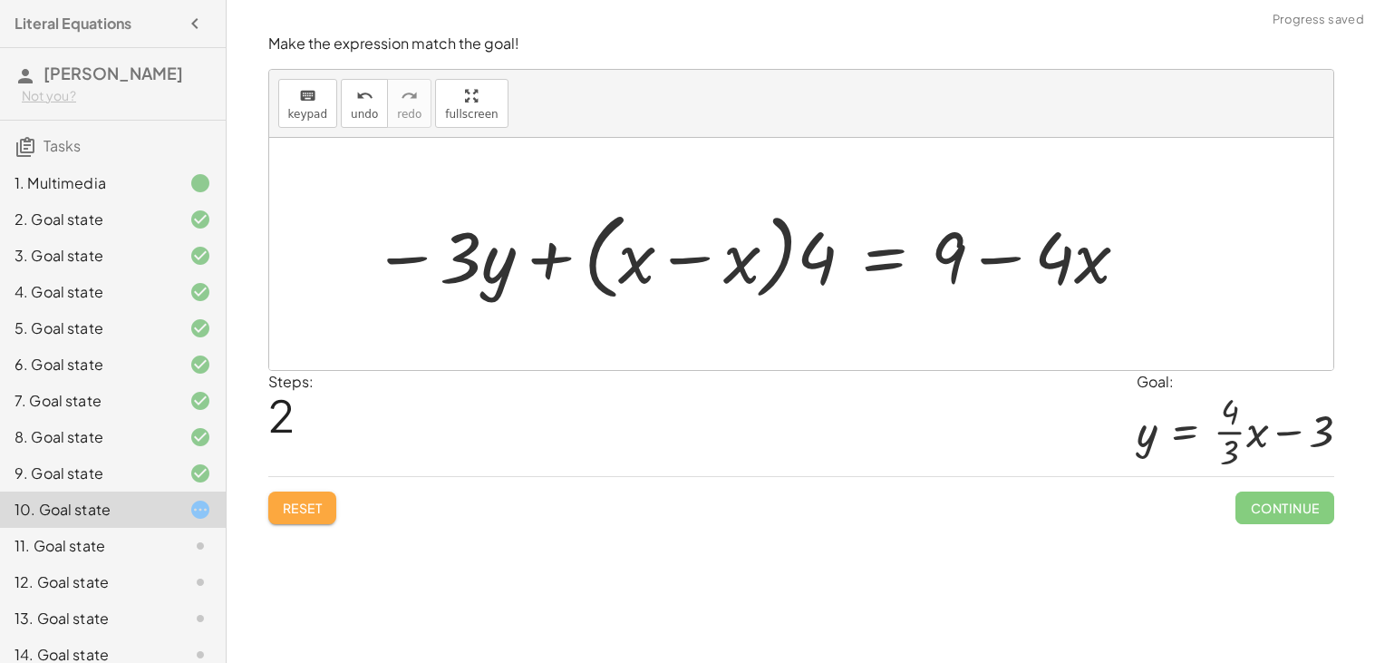
click at [296, 521] on button "Reset" at bounding box center [302, 507] width 69 height 33
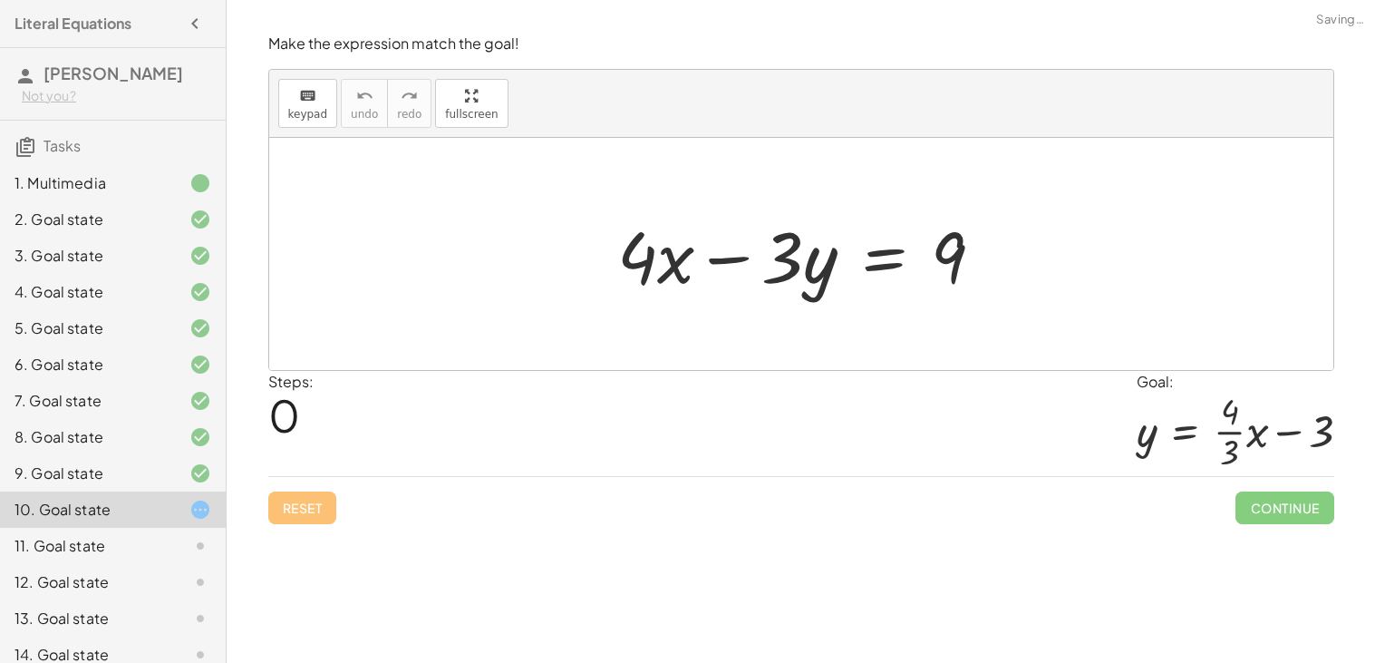
click at [873, 264] on div at bounding box center [808, 254] width 400 height 93
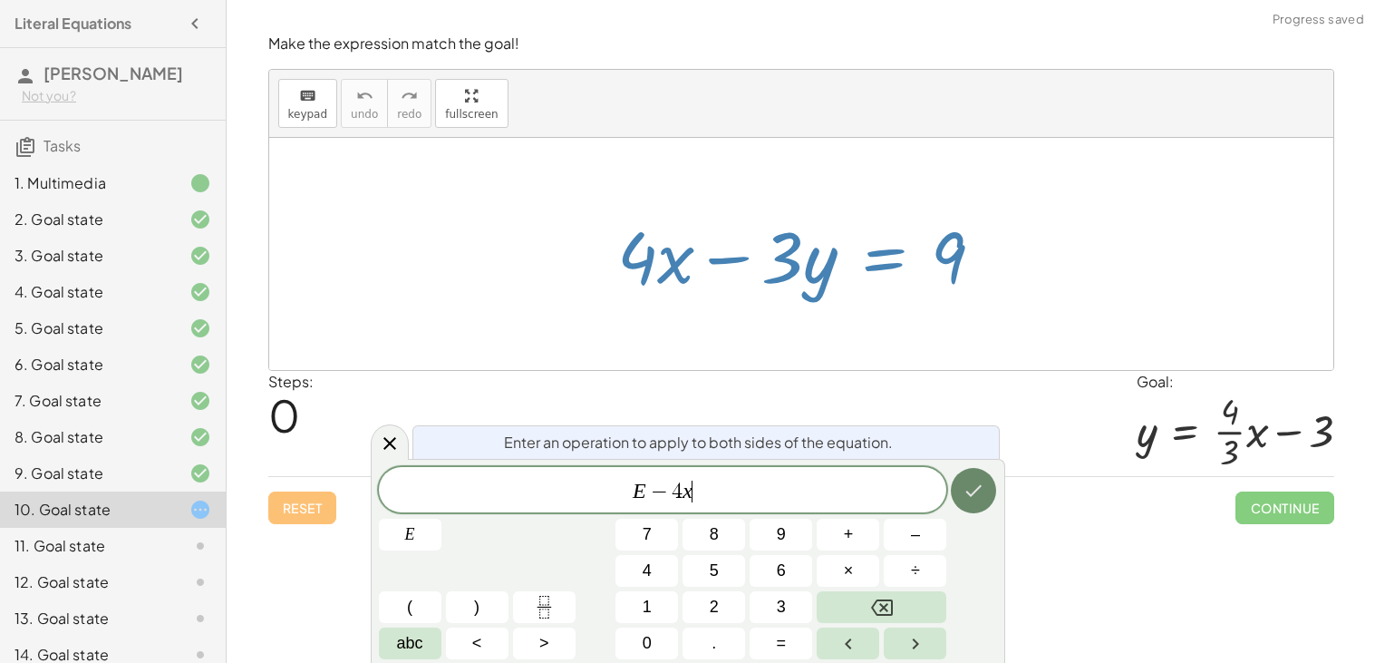
click at [971, 487] on icon "Done" at bounding box center [974, 491] width 22 height 22
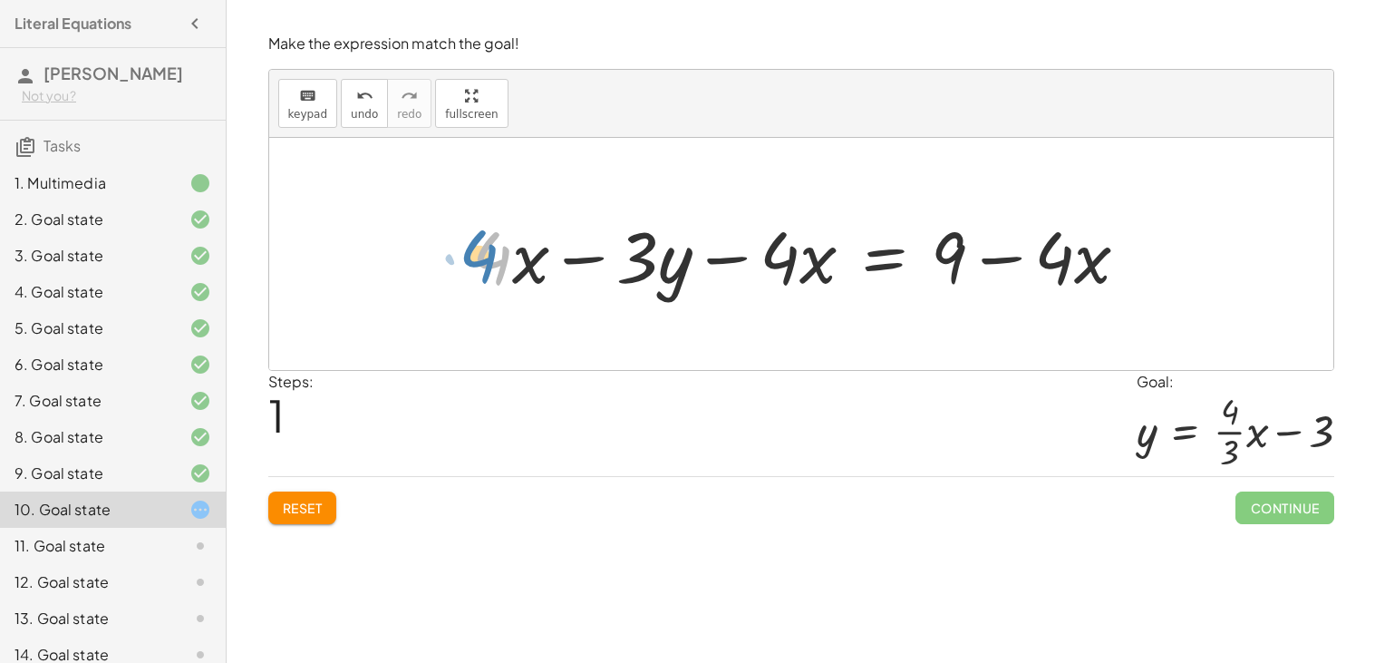
drag, startPoint x: 495, startPoint y: 251, endPoint x: 481, endPoint y: 249, distance: 13.7
click at [481, 249] on div at bounding box center [808, 254] width 690 height 93
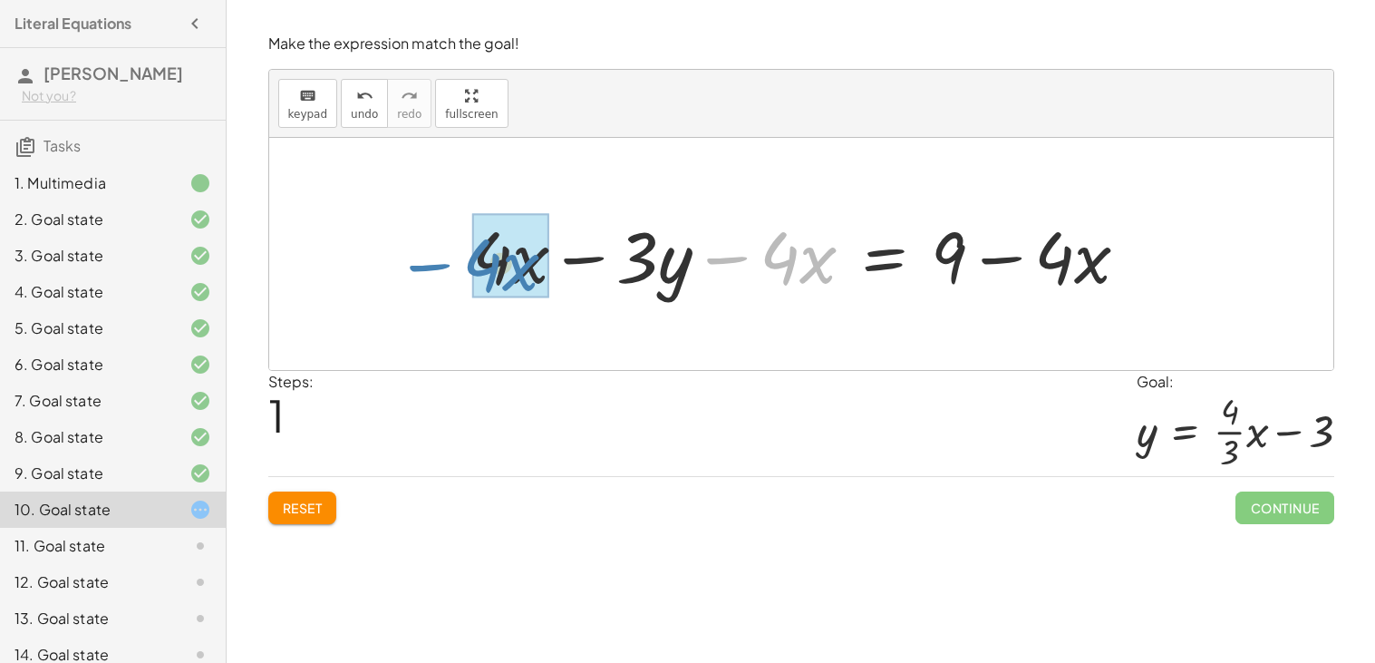
drag, startPoint x: 729, startPoint y: 261, endPoint x: 425, endPoint y: 267, distance: 303.7
click at [425, 267] on div "+ · 4 · x − · 3 · y = 9 − · 4 · x + · 4 · x − · 3 · y = 9 − · 4 · x + − · 4 · x" at bounding box center [801, 254] width 1064 height 232
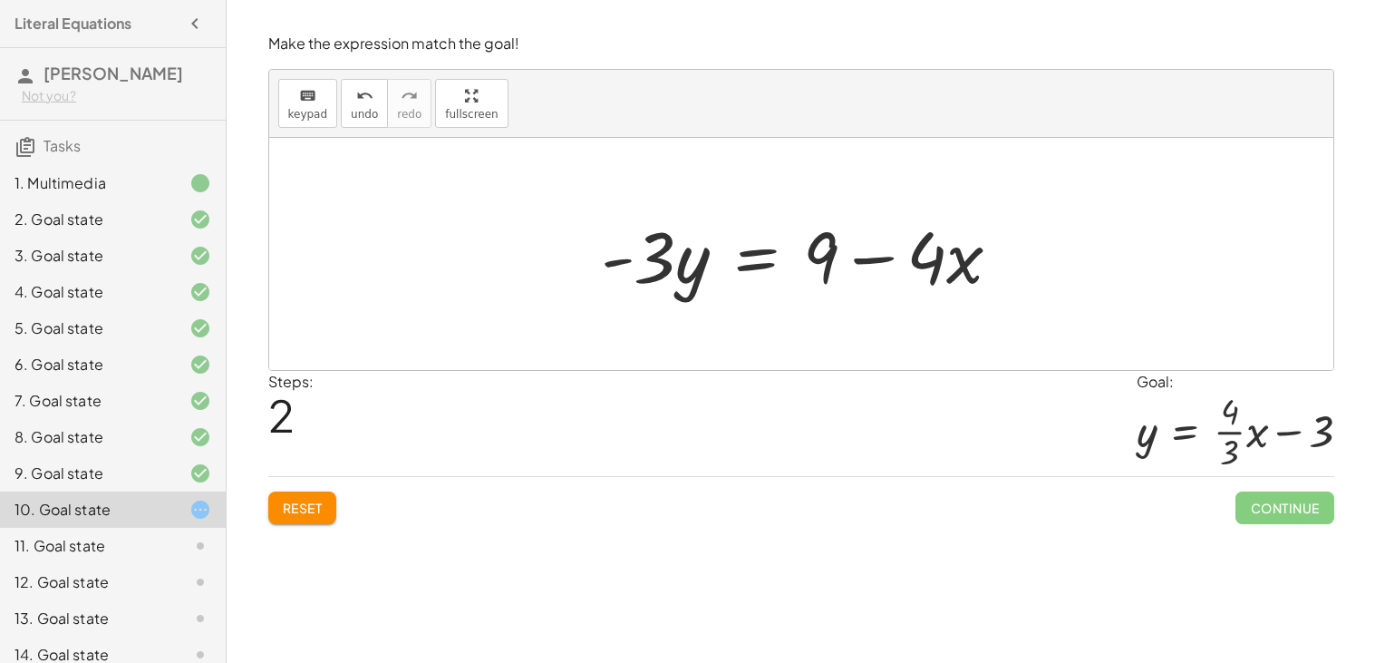
click at [762, 249] on div at bounding box center [808, 254] width 433 height 93
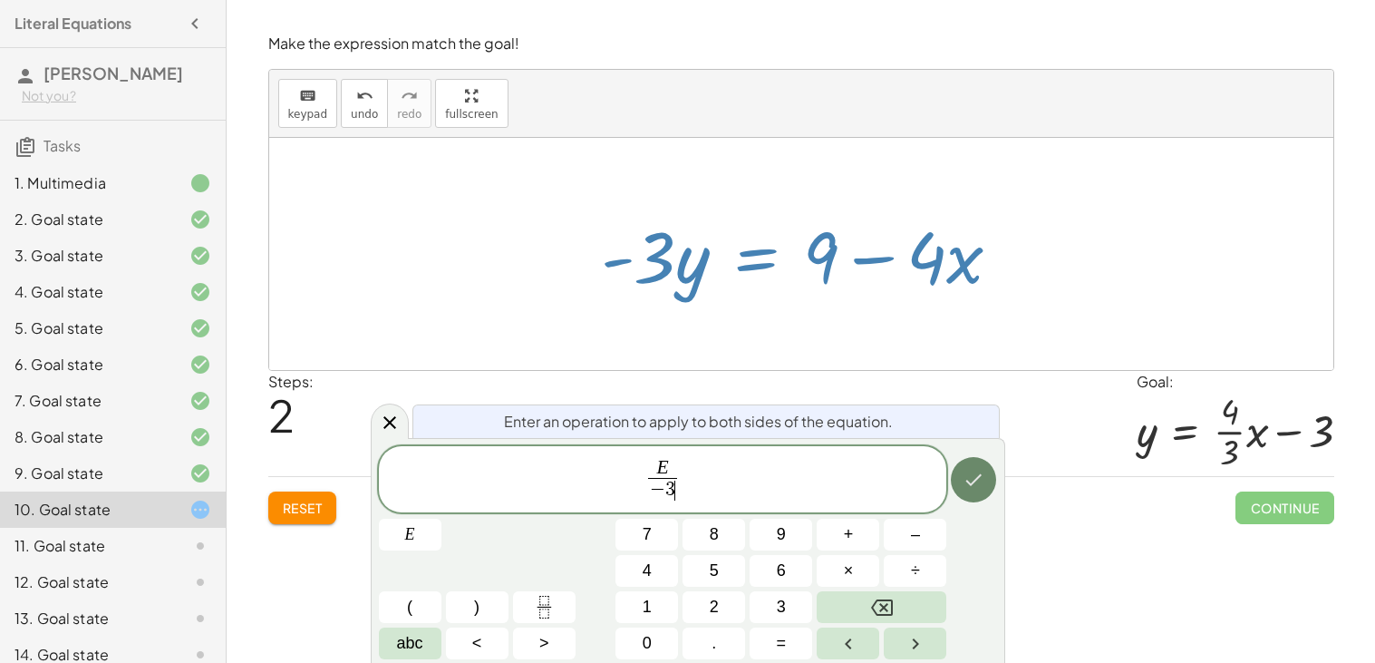
click at [969, 480] on icon "Done" at bounding box center [974, 480] width 22 height 22
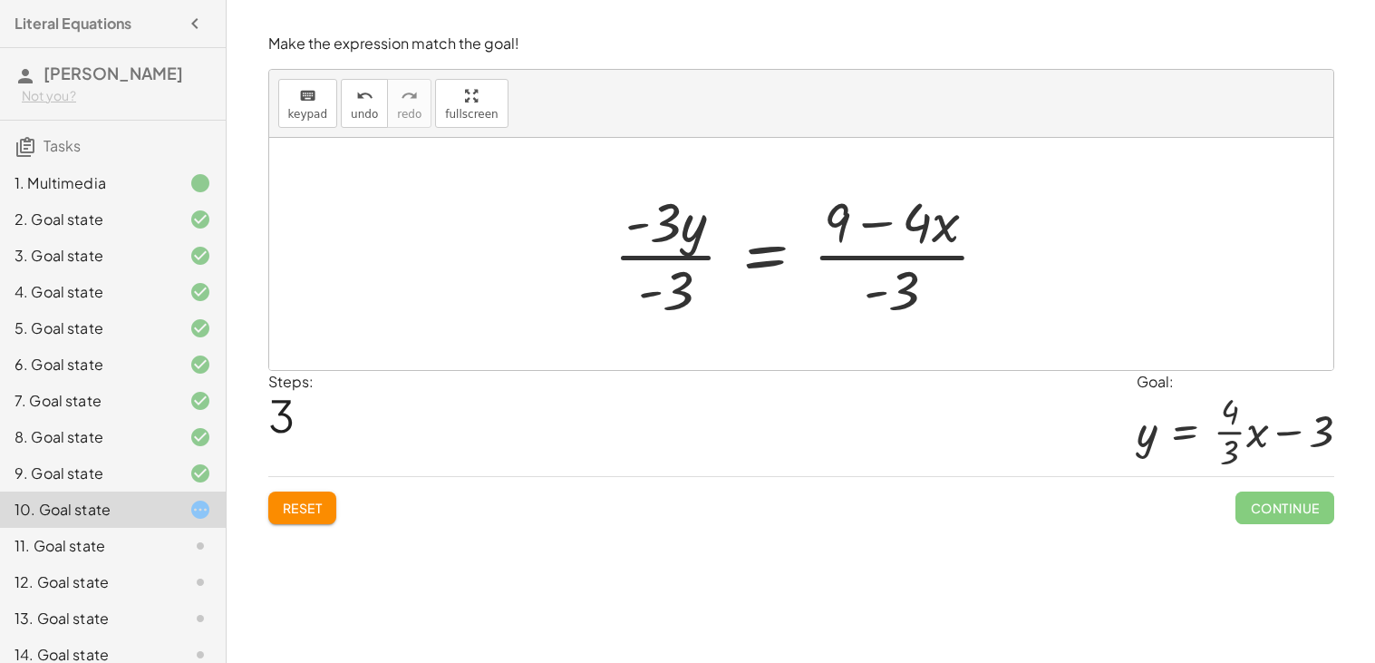
click at [641, 259] on div at bounding box center [809, 254] width 408 height 140
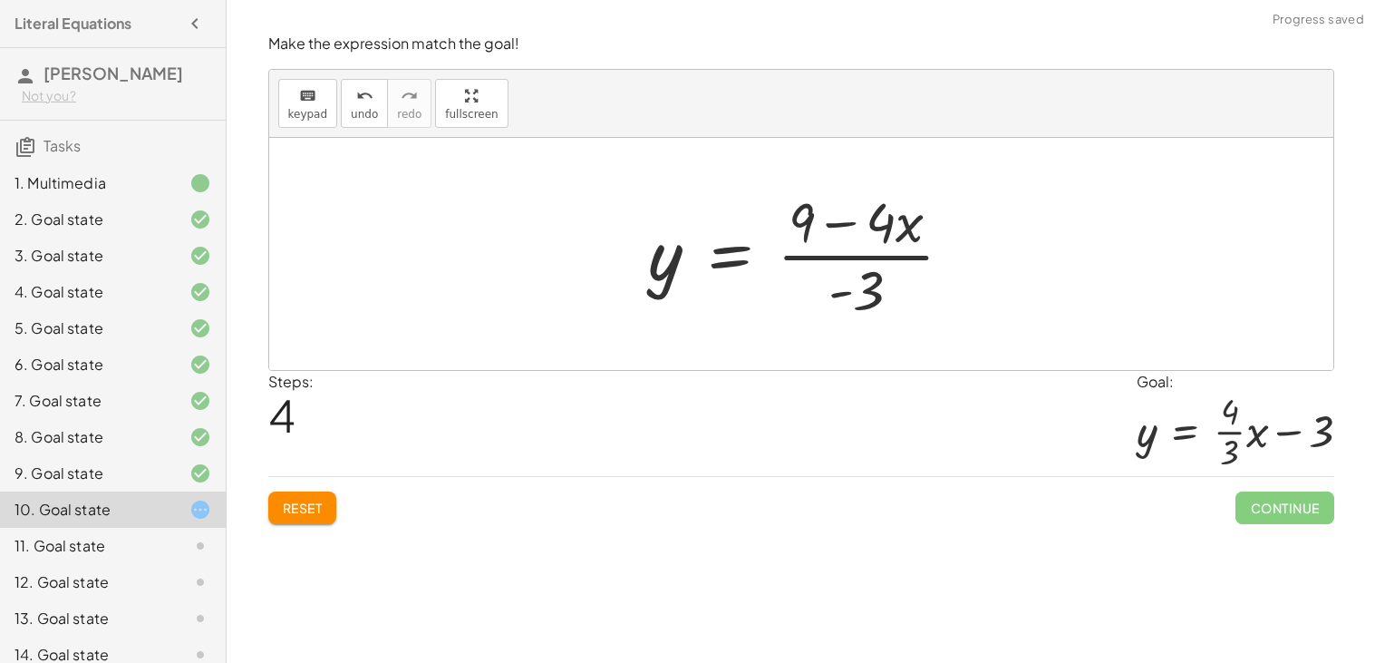
click at [831, 264] on div at bounding box center [808, 254] width 337 height 140
drag, startPoint x: 875, startPoint y: 296, endPoint x: 903, endPoint y: 235, distance: 66.9
click at [903, 235] on div at bounding box center [808, 254] width 337 height 140
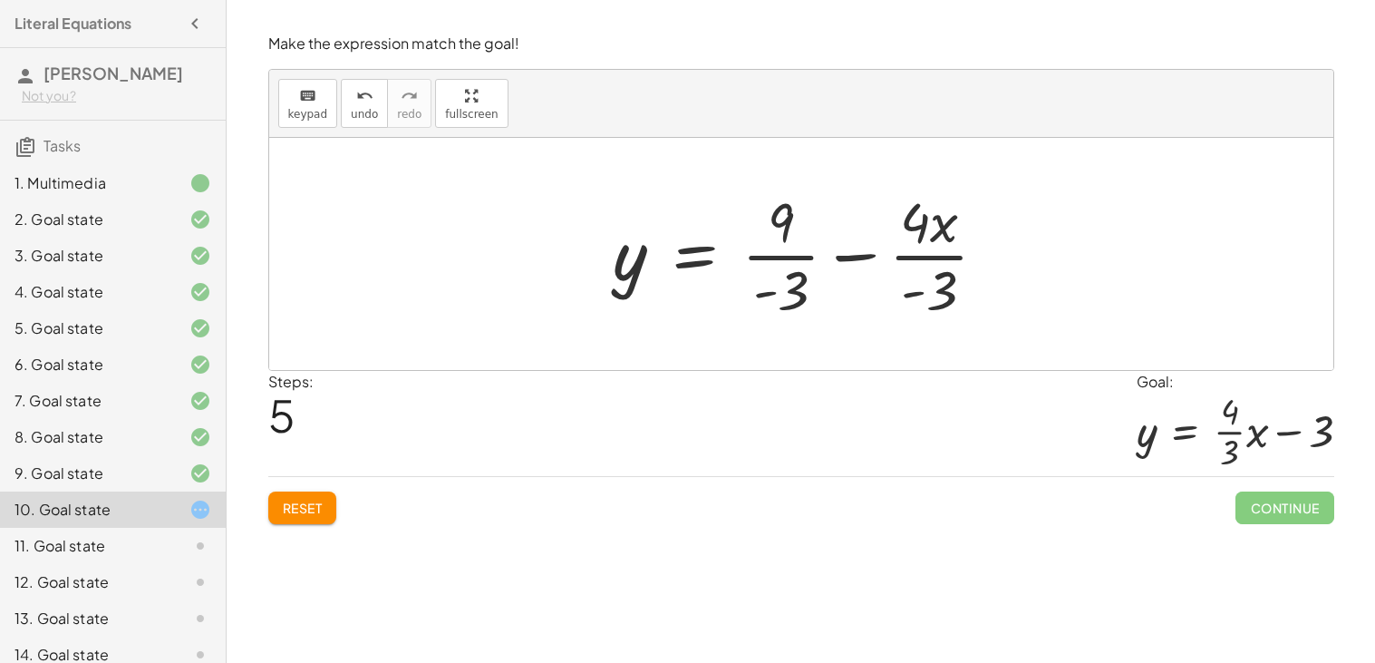
click at [781, 256] on div at bounding box center [808, 254] width 407 height 140
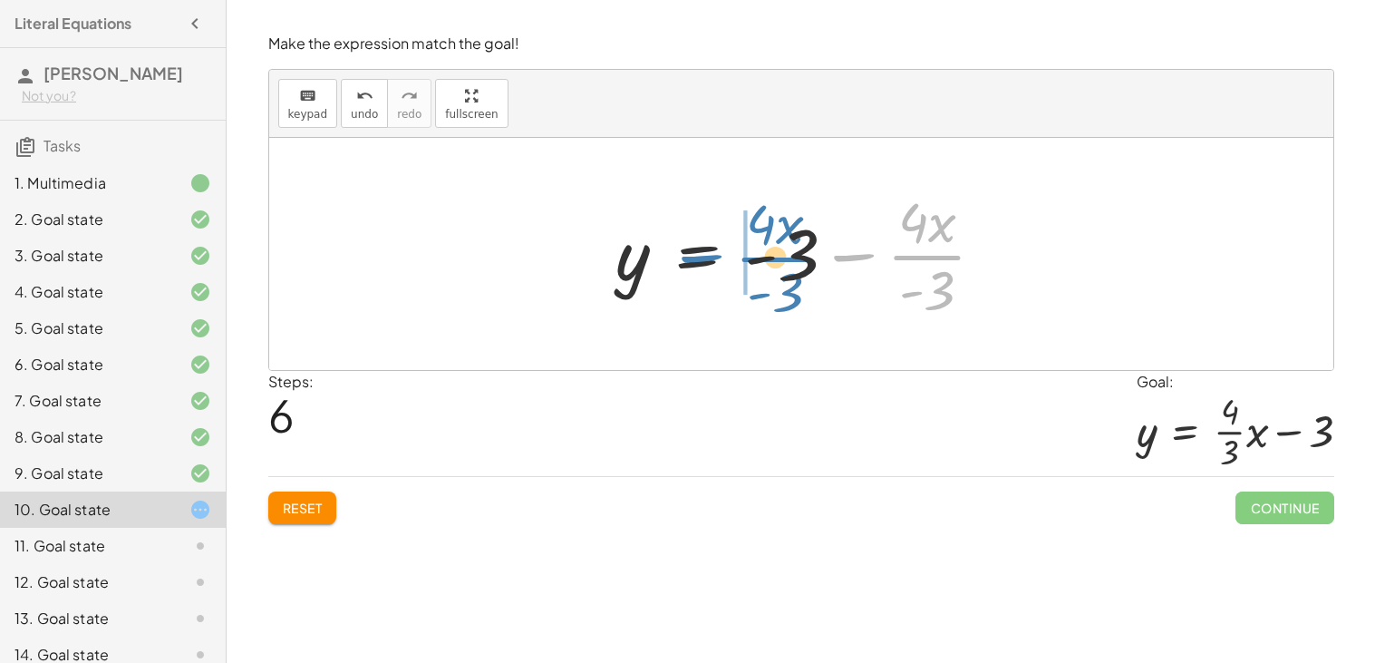
drag, startPoint x: 862, startPoint y: 255, endPoint x: 709, endPoint y: 257, distance: 153.2
click at [709, 257] on div at bounding box center [808, 254] width 402 height 140
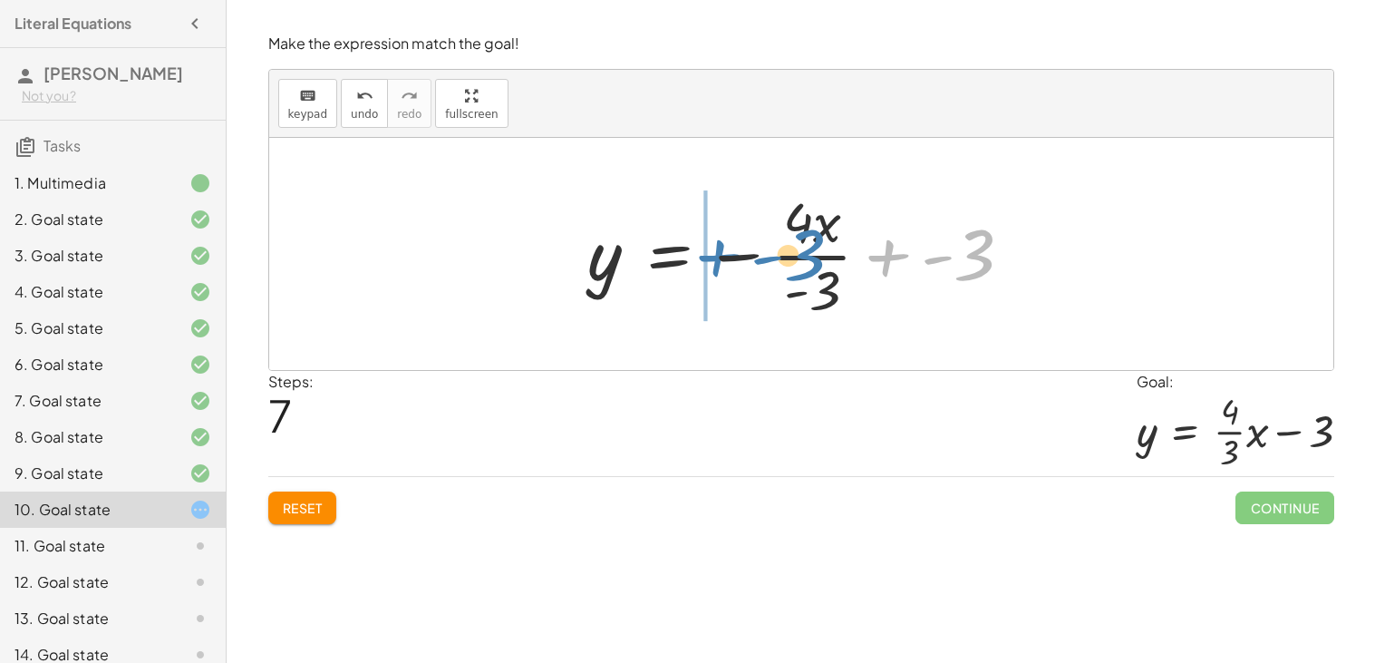
drag, startPoint x: 887, startPoint y: 253, endPoint x: 716, endPoint y: 254, distance: 170.4
click at [716, 254] on div at bounding box center [808, 254] width 458 height 140
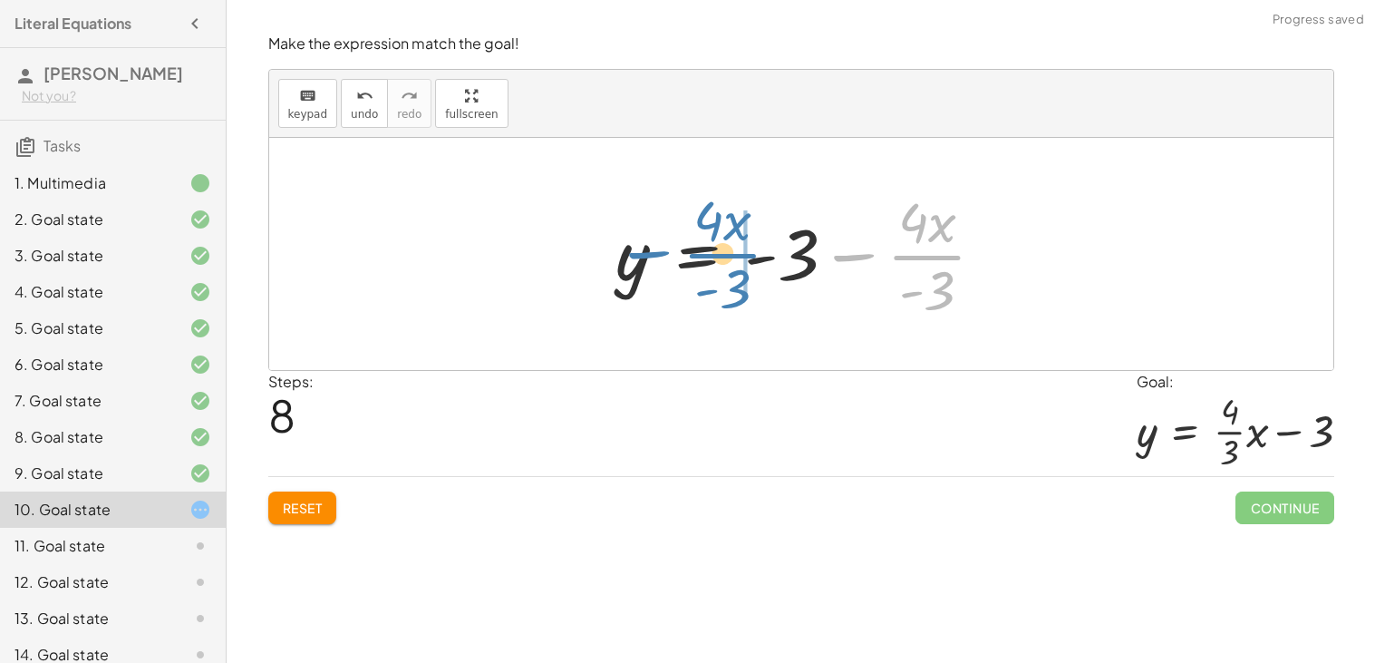
drag, startPoint x: 916, startPoint y: 254, endPoint x: 711, endPoint y: 252, distance: 204.9
click at [711, 252] on div at bounding box center [808, 254] width 402 height 140
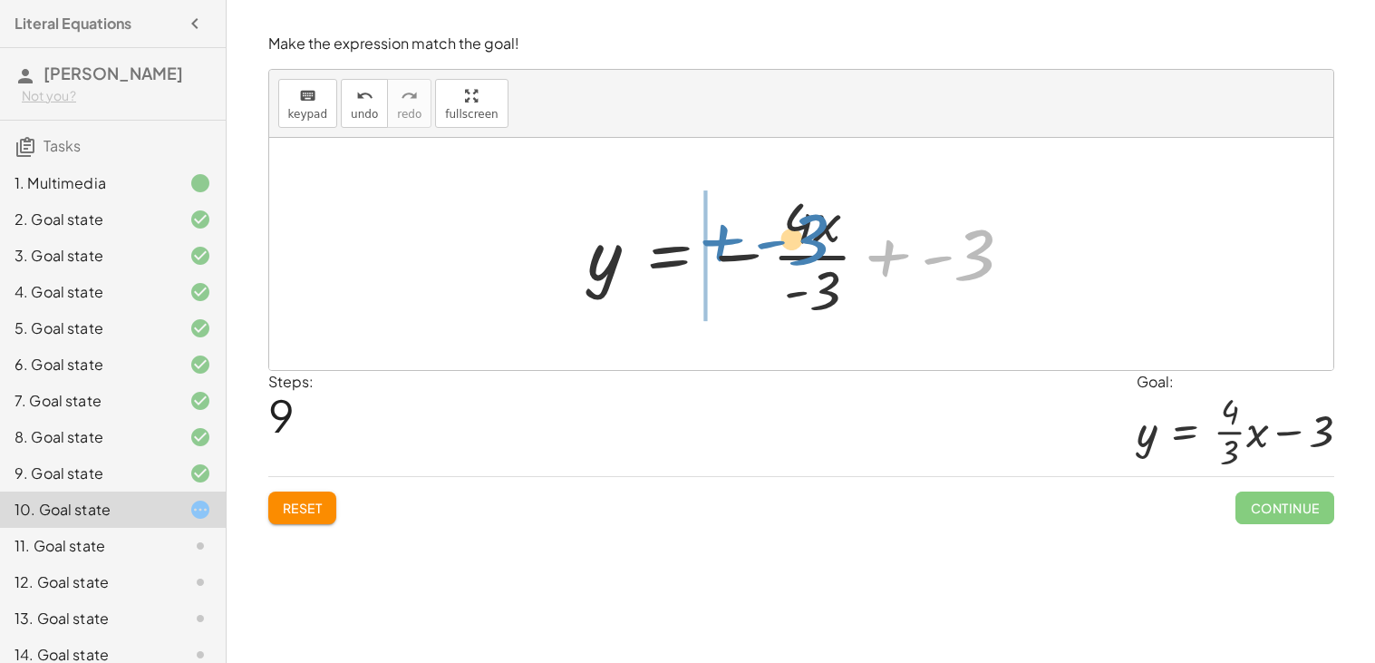
drag, startPoint x: 883, startPoint y: 261, endPoint x: 716, endPoint y: 251, distance: 167.1
click at [716, 251] on div at bounding box center [808, 254] width 458 height 140
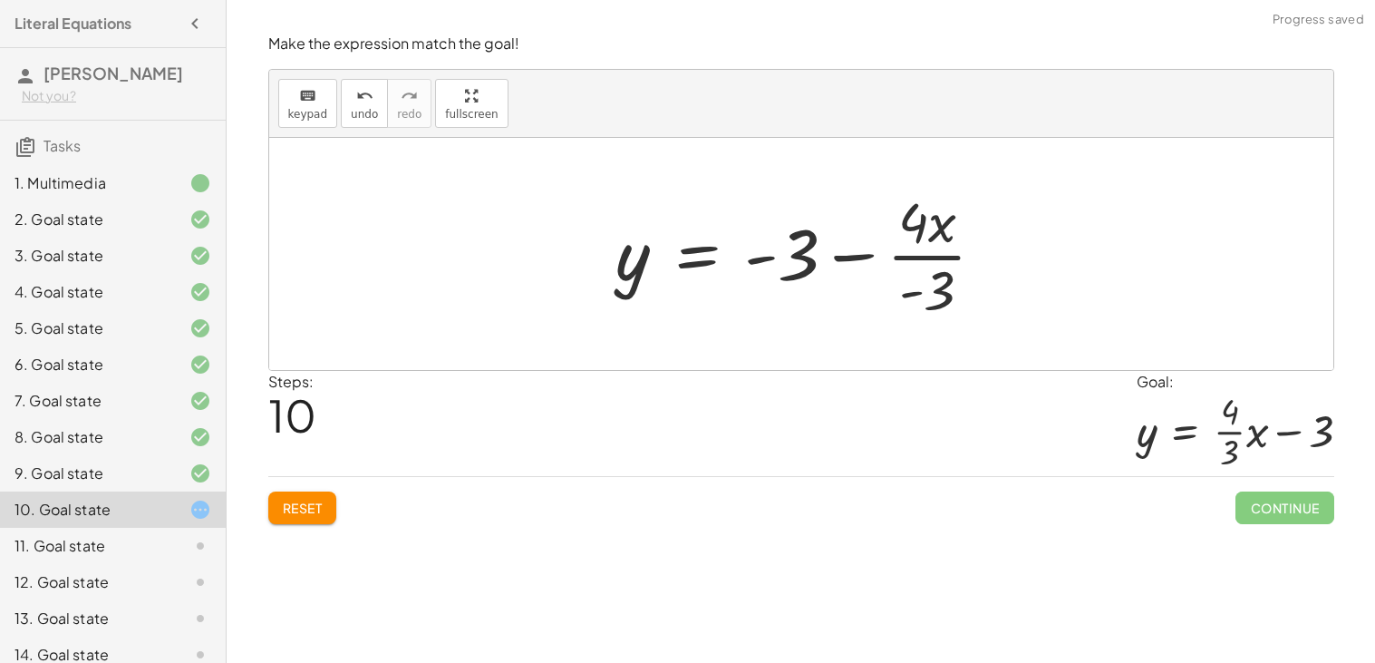
click at [315, 499] on button "Reset" at bounding box center [302, 507] width 69 height 33
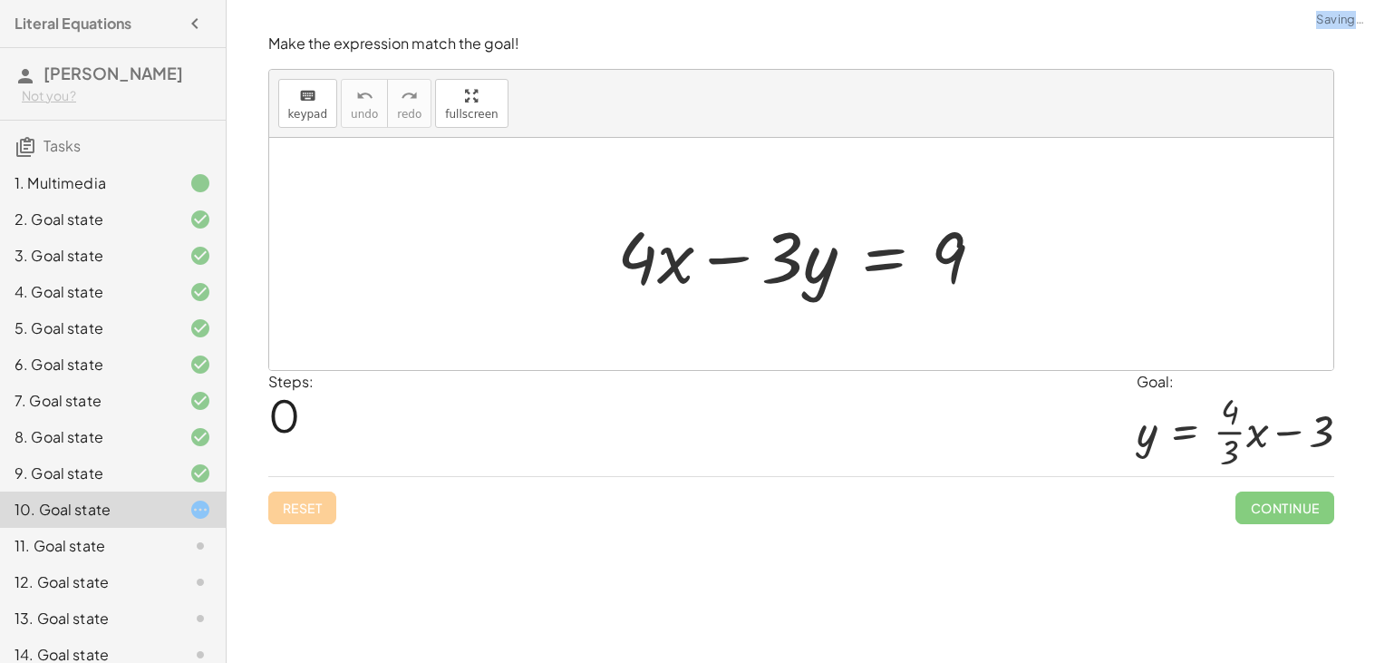
click at [315, 499] on div "Reset Continue" at bounding box center [801, 500] width 1066 height 48
click at [776, 517] on div "Reset Continue" at bounding box center [801, 500] width 1066 height 48
click at [888, 257] on div at bounding box center [808, 254] width 400 height 93
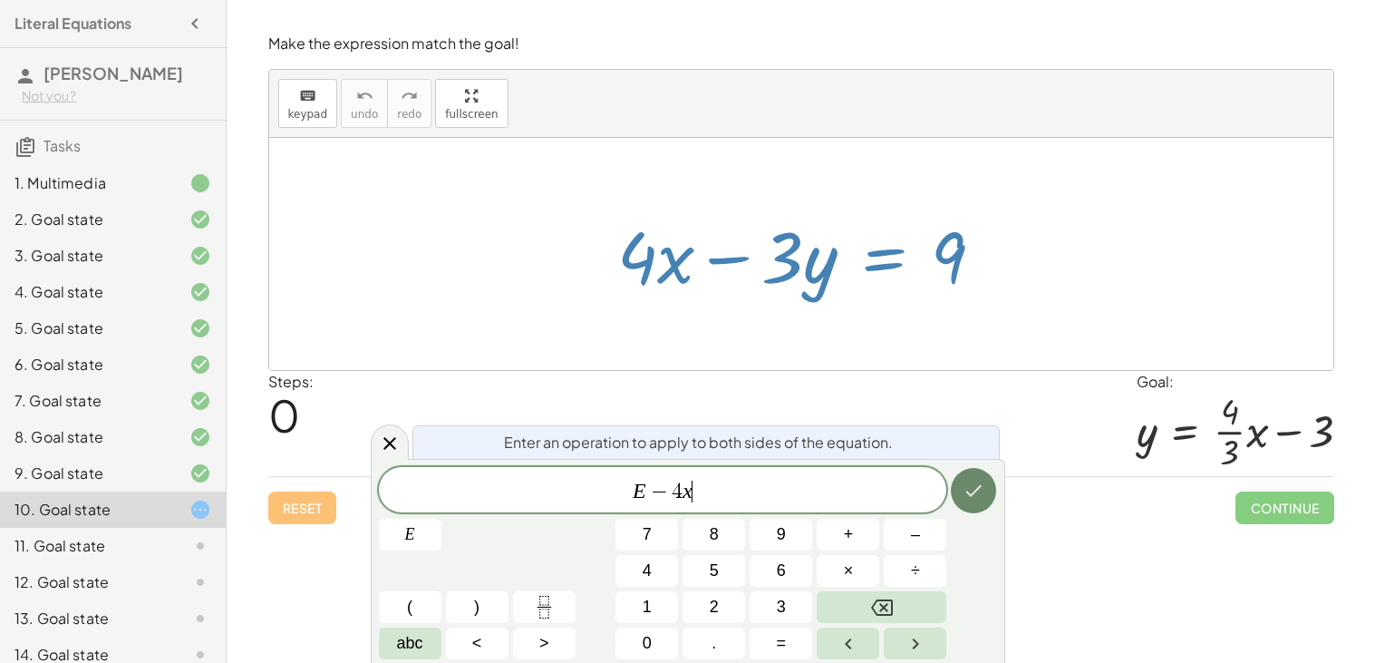
click at [971, 491] on icon "Done" at bounding box center [974, 491] width 22 height 22
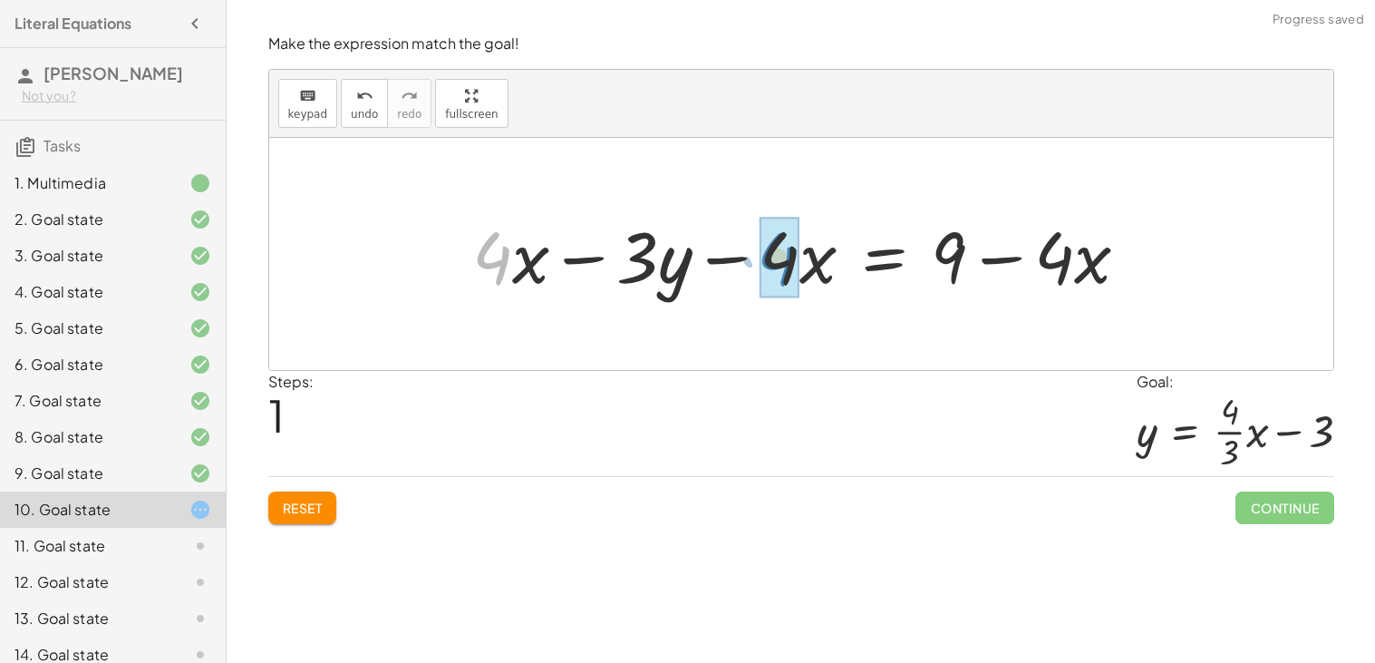
drag, startPoint x: 498, startPoint y: 257, endPoint x: 782, endPoint y: 258, distance: 284.7
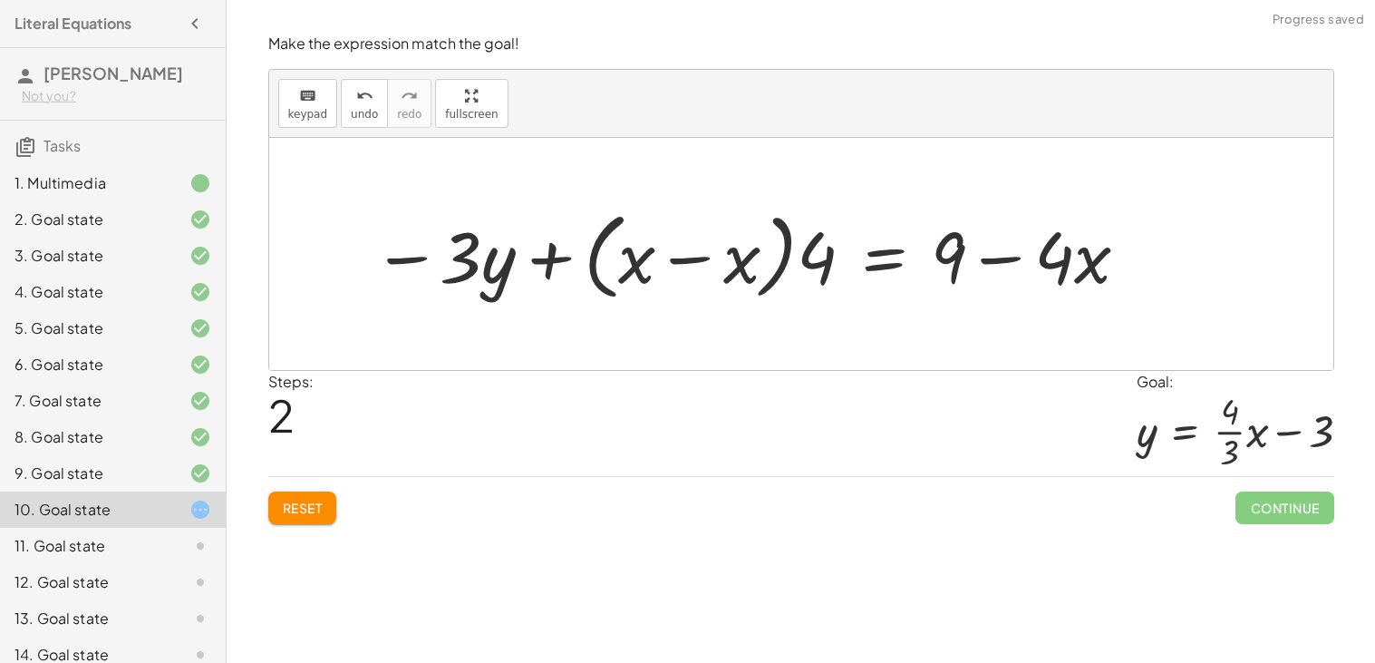
click at [307, 500] on span "Reset" at bounding box center [303, 508] width 40 height 16
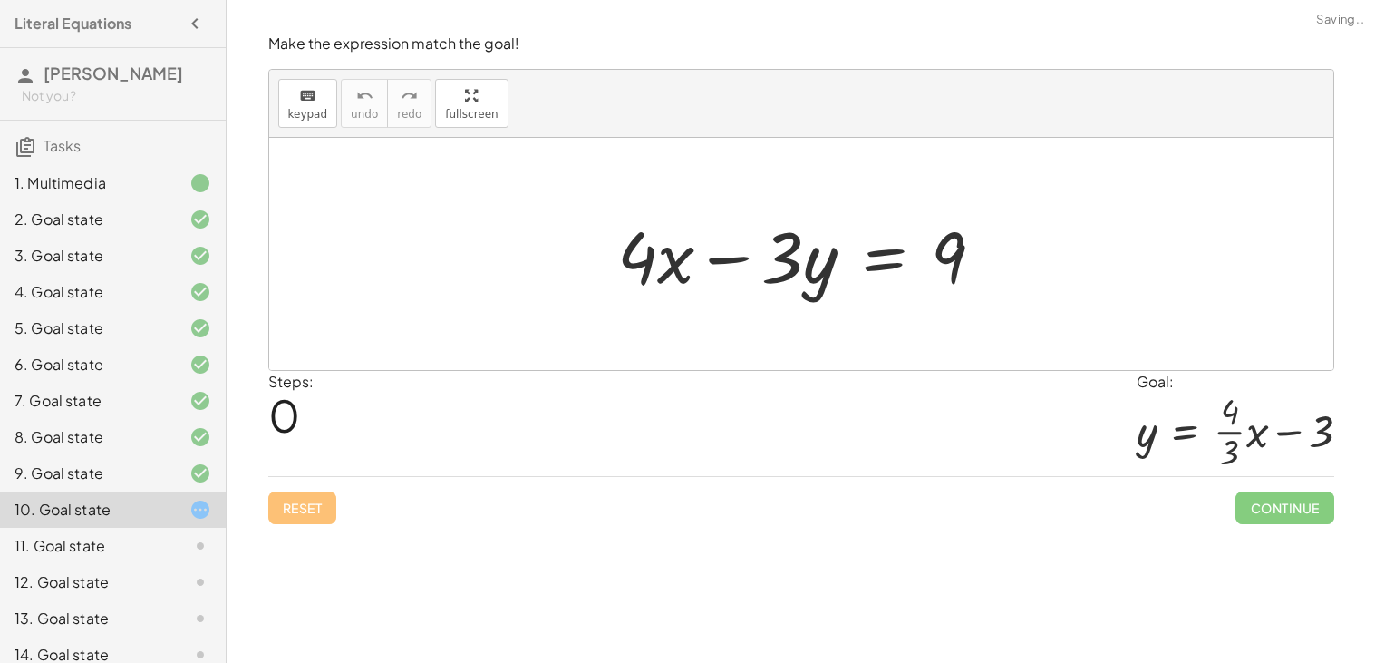
click at [897, 259] on div at bounding box center [808, 254] width 400 height 93
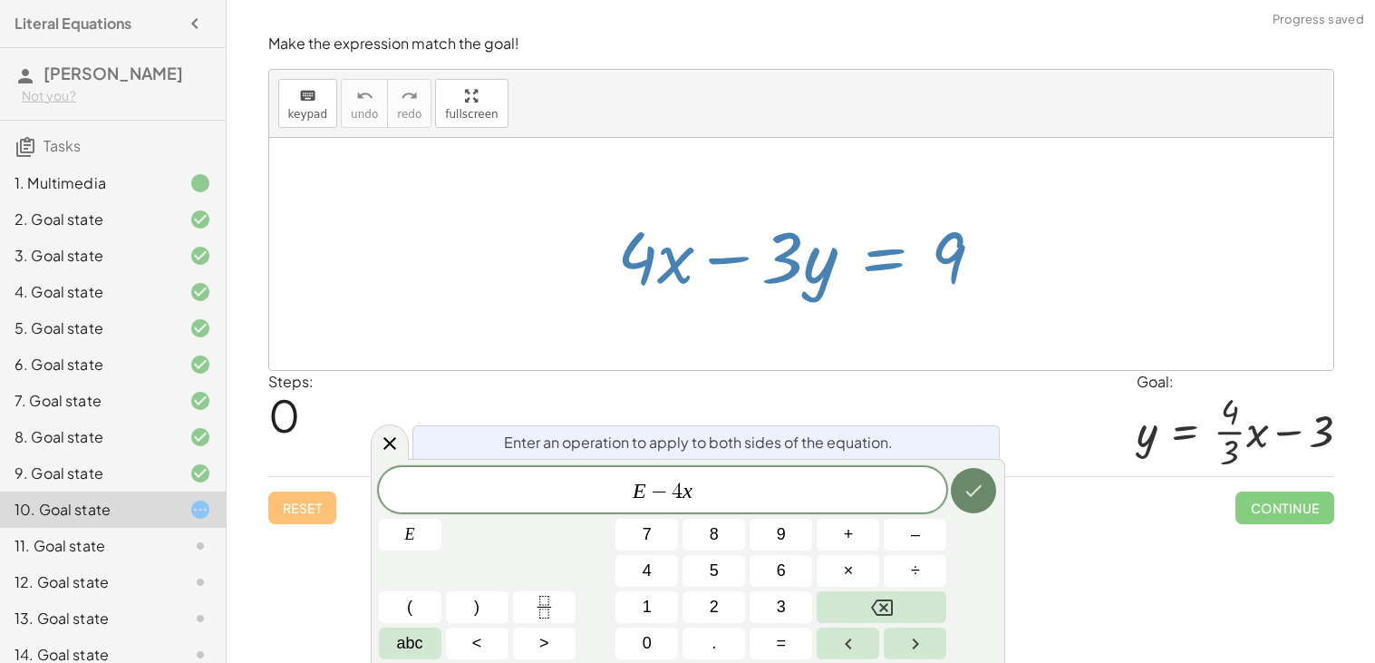
click at [956, 490] on button "Done" at bounding box center [973, 490] width 45 height 45
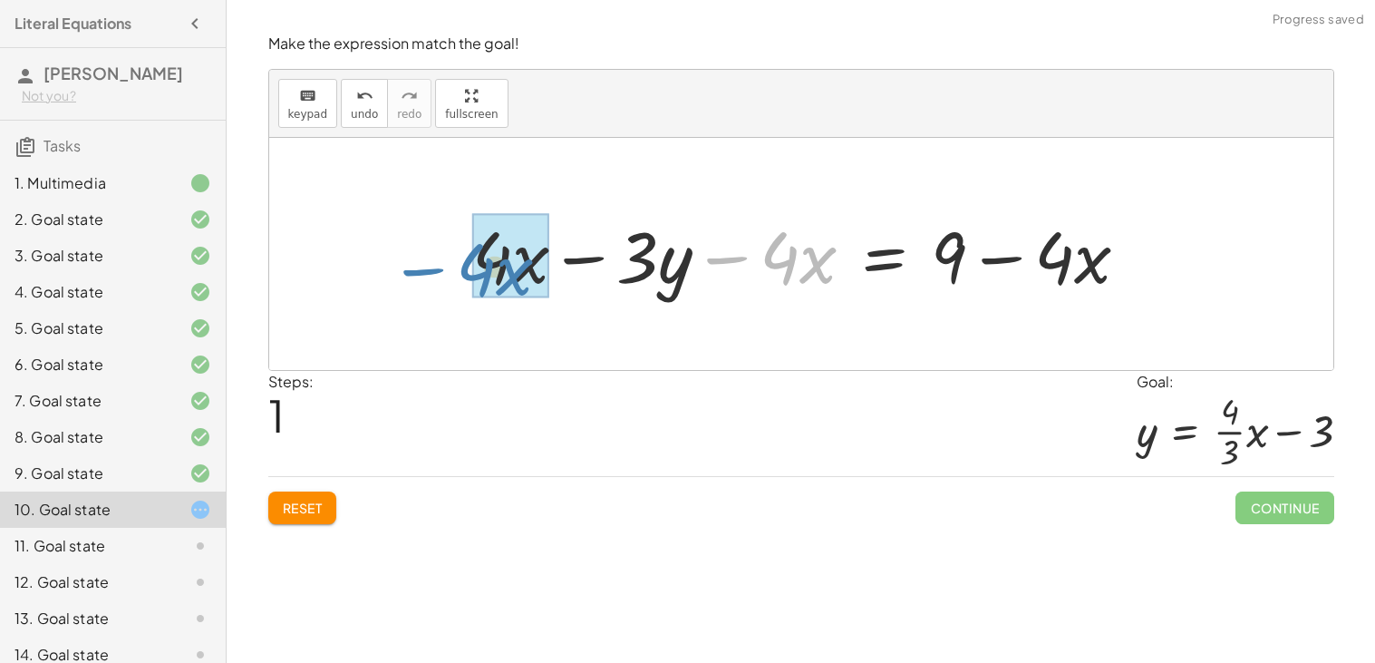
drag, startPoint x: 733, startPoint y: 260, endPoint x: 426, endPoint y: 272, distance: 307.5
click at [426, 272] on div "+ · 4 · x − · 3 · y = 9 − · 4 · x + · 4 · x − · 3 · y = 9 − · 4 · x + − · 4 · x" at bounding box center [801, 254] width 1064 height 232
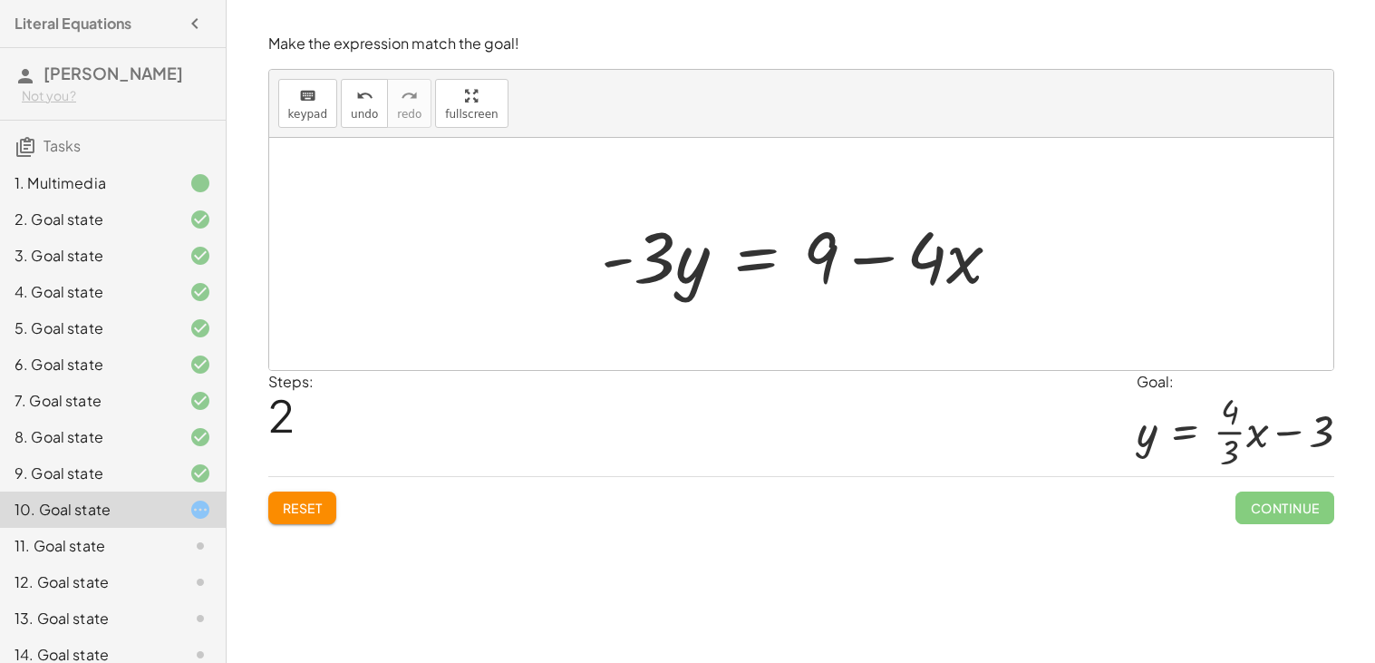
click at [759, 257] on div at bounding box center [808, 254] width 433 height 93
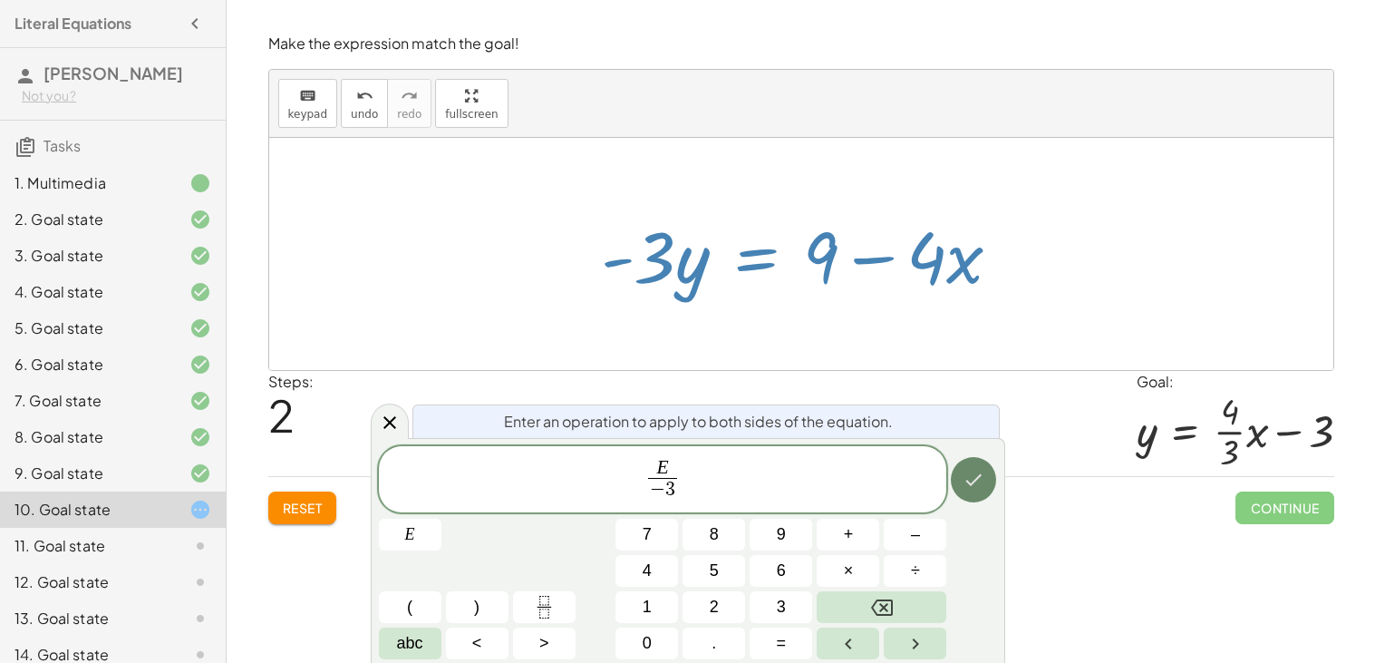
click at [958, 473] on button "Done" at bounding box center [973, 479] width 45 height 45
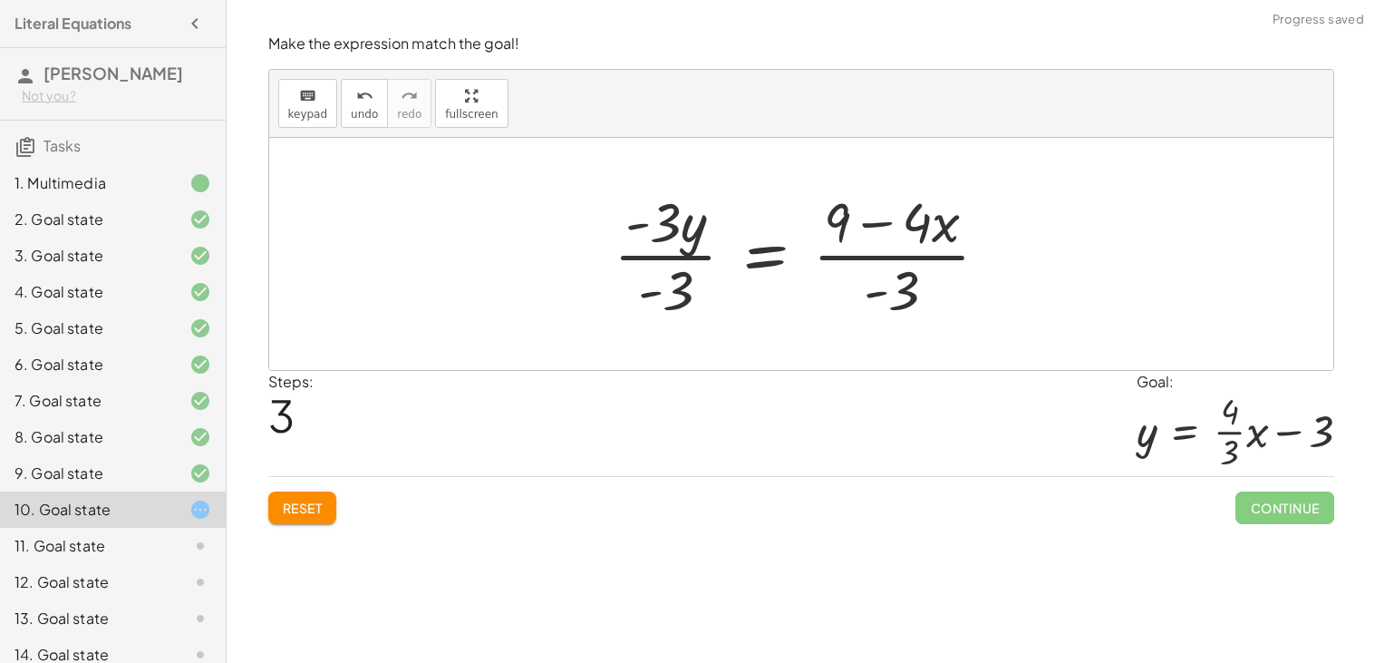
click at [659, 252] on div at bounding box center [809, 254] width 408 height 140
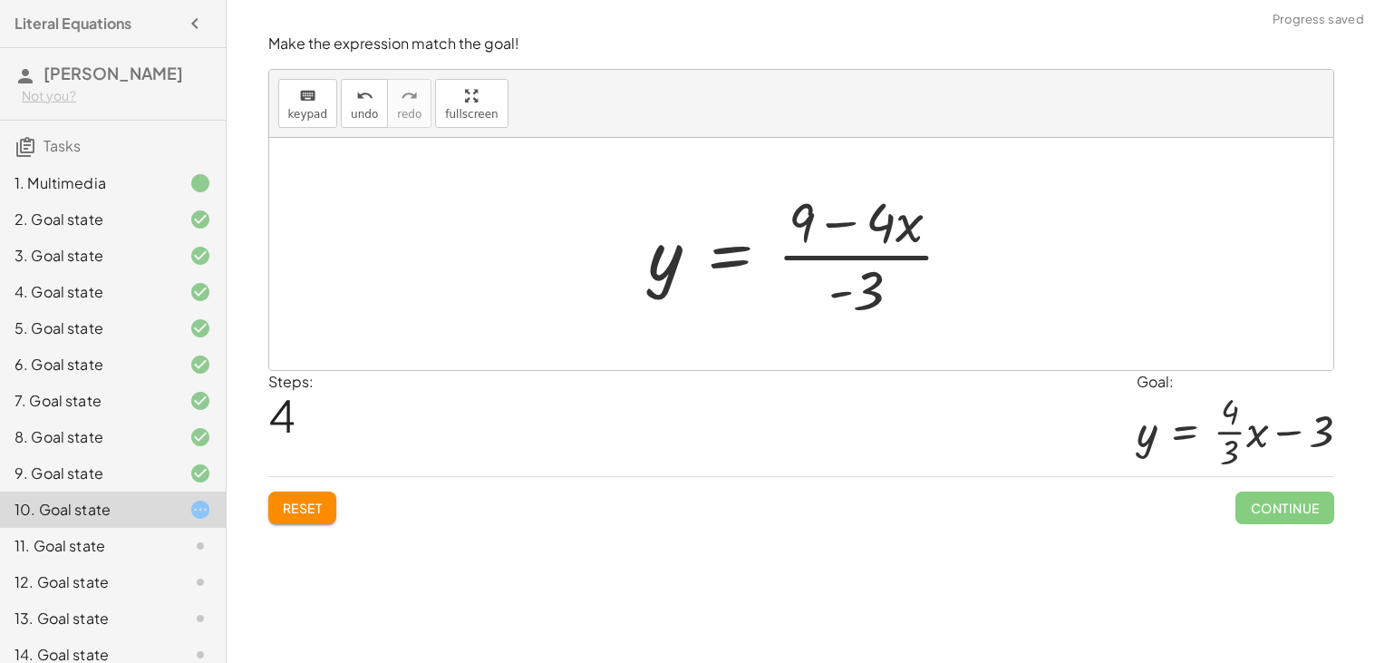
click at [836, 261] on div at bounding box center [808, 254] width 337 height 140
click at [844, 266] on div at bounding box center [808, 254] width 337 height 140
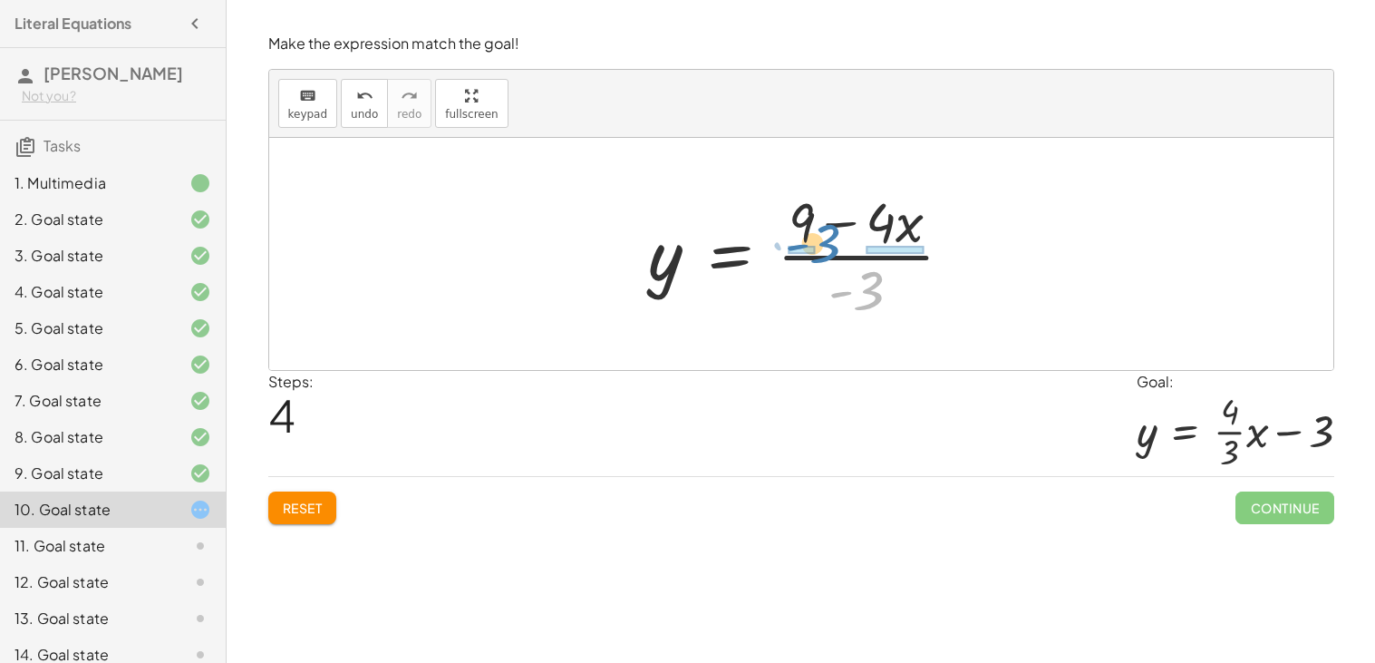
drag, startPoint x: 861, startPoint y: 289, endPoint x: 818, endPoint y: 240, distance: 65.5
click at [818, 240] on div at bounding box center [808, 254] width 337 height 140
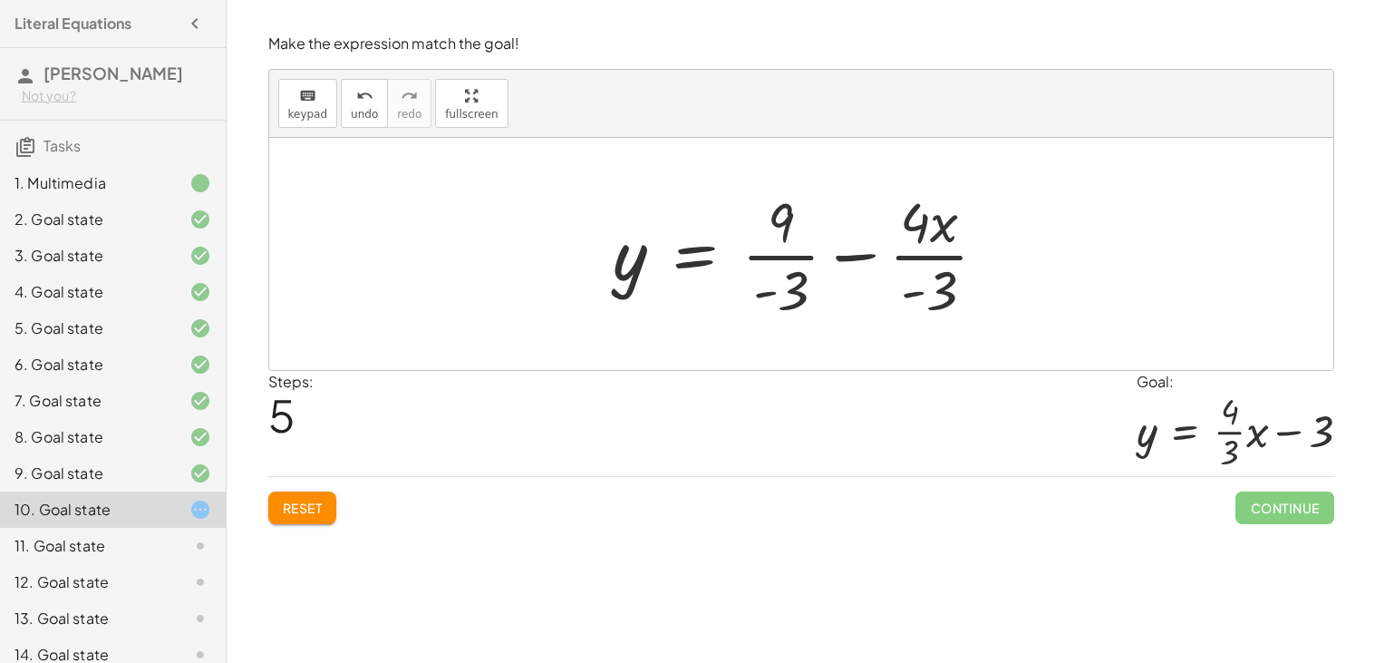
click at [914, 260] on div at bounding box center [808, 254] width 407 height 140
click at [920, 238] on div at bounding box center [808, 254] width 407 height 140
drag, startPoint x: 942, startPoint y: 280, endPoint x: 916, endPoint y: 210, distance: 74.6
click at [916, 210] on div at bounding box center [808, 254] width 407 height 140
click at [861, 253] on div at bounding box center [808, 254] width 407 height 140
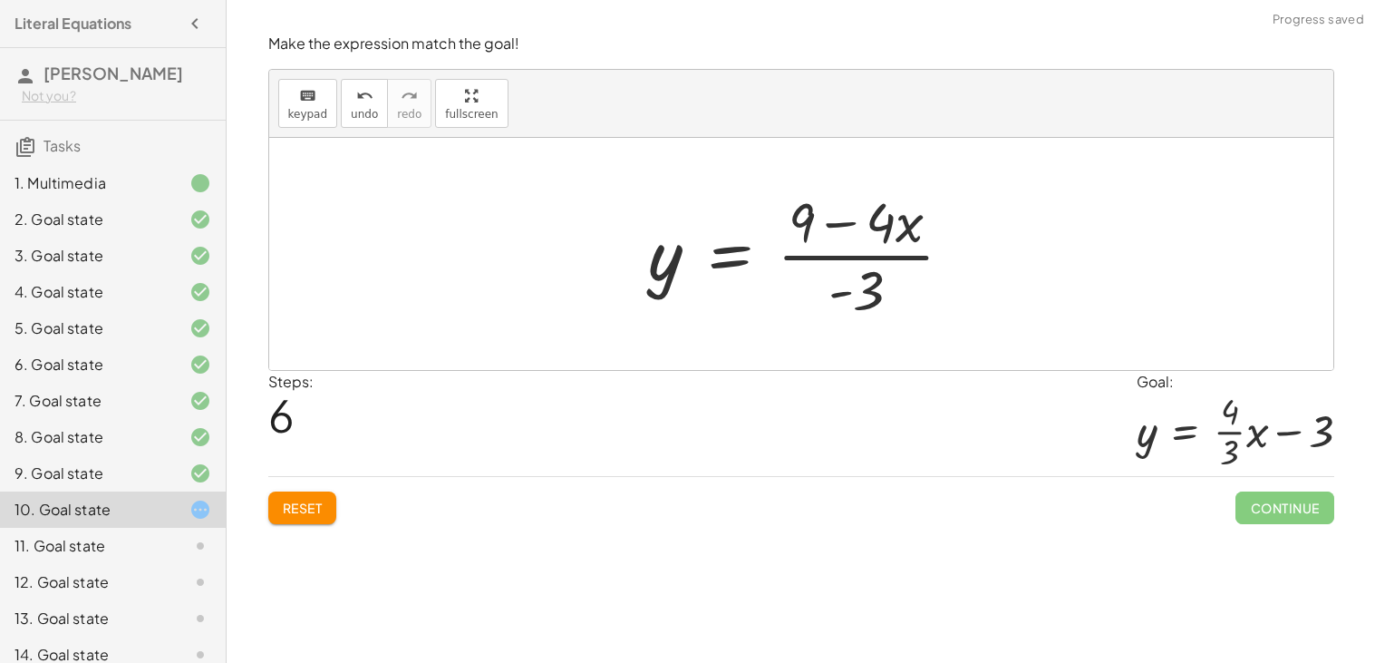
click at [864, 258] on div at bounding box center [808, 254] width 337 height 140
drag, startPoint x: 867, startPoint y: 292, endPoint x: 875, endPoint y: 234, distance: 58.6
click at [875, 234] on div at bounding box center [808, 254] width 337 height 140
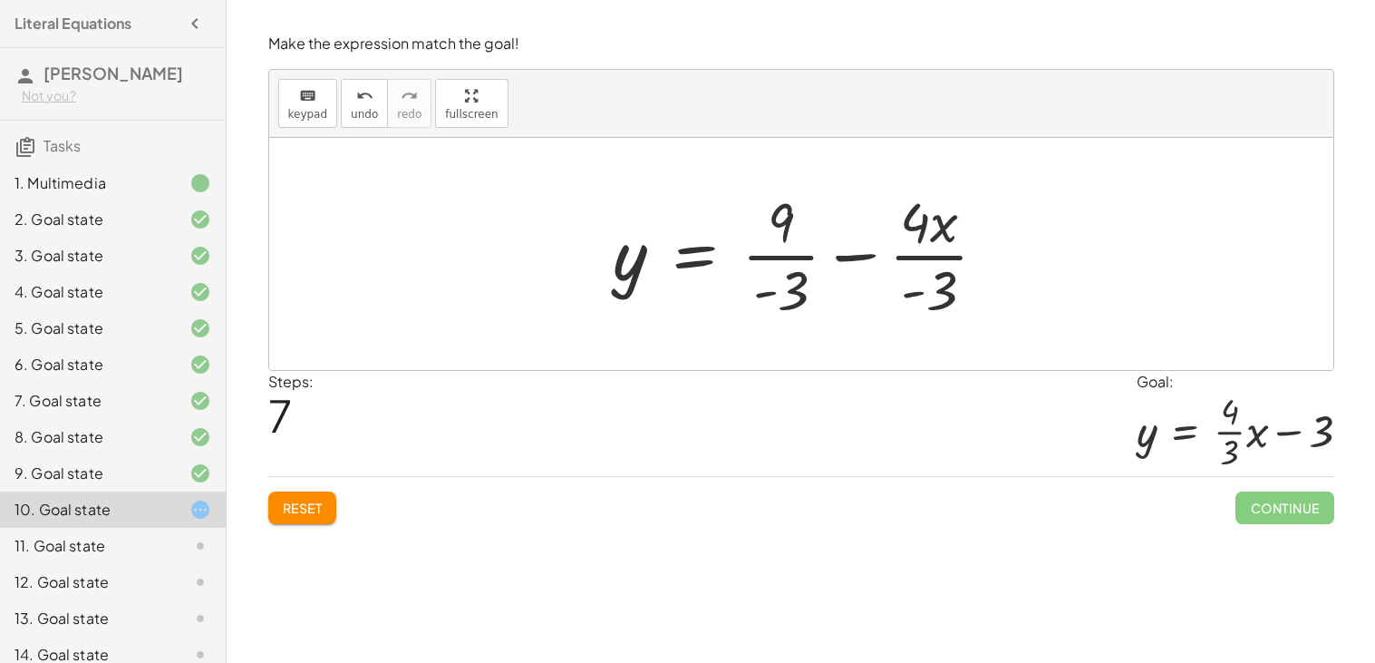
click at [771, 229] on div at bounding box center [808, 254] width 407 height 140
click at [791, 257] on div at bounding box center [808, 254] width 407 height 140
click at [912, 257] on div at bounding box center [808, 254] width 402 height 140
click at [908, 298] on div at bounding box center [808, 254] width 402 height 140
click at [905, 260] on div at bounding box center [808, 254] width 402 height 140
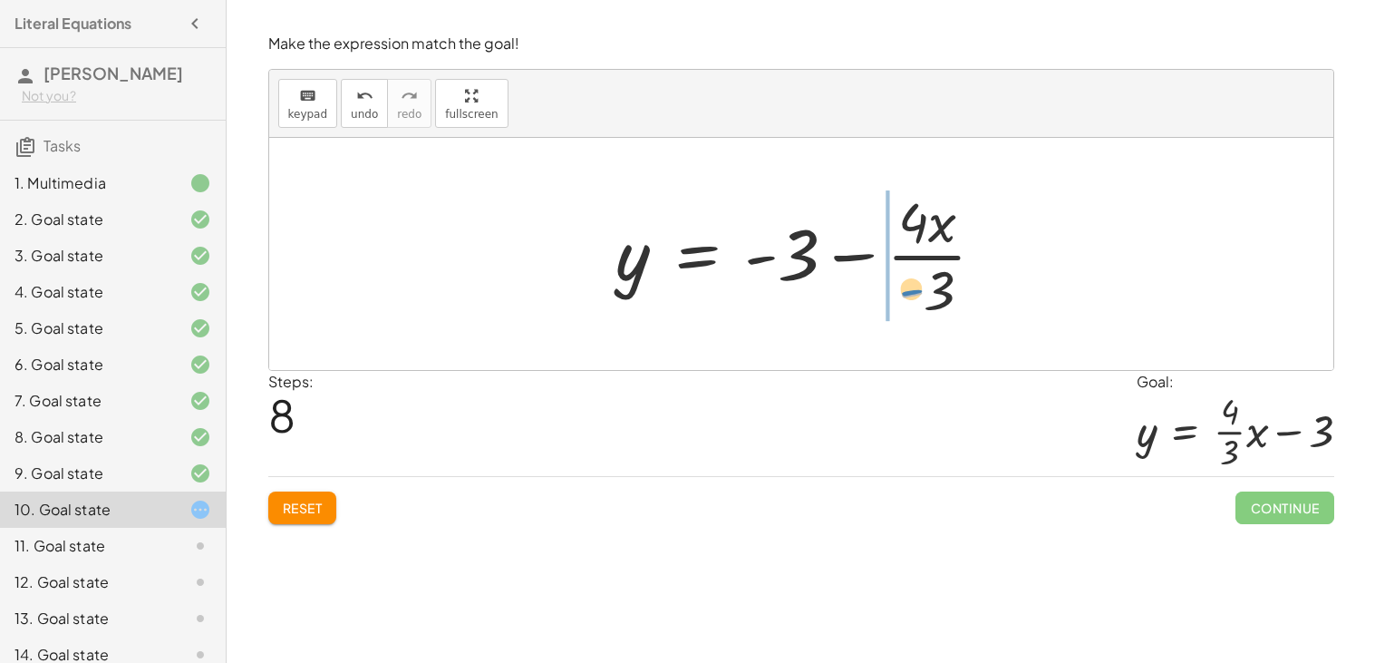
click at [917, 281] on div at bounding box center [808, 254] width 402 height 140
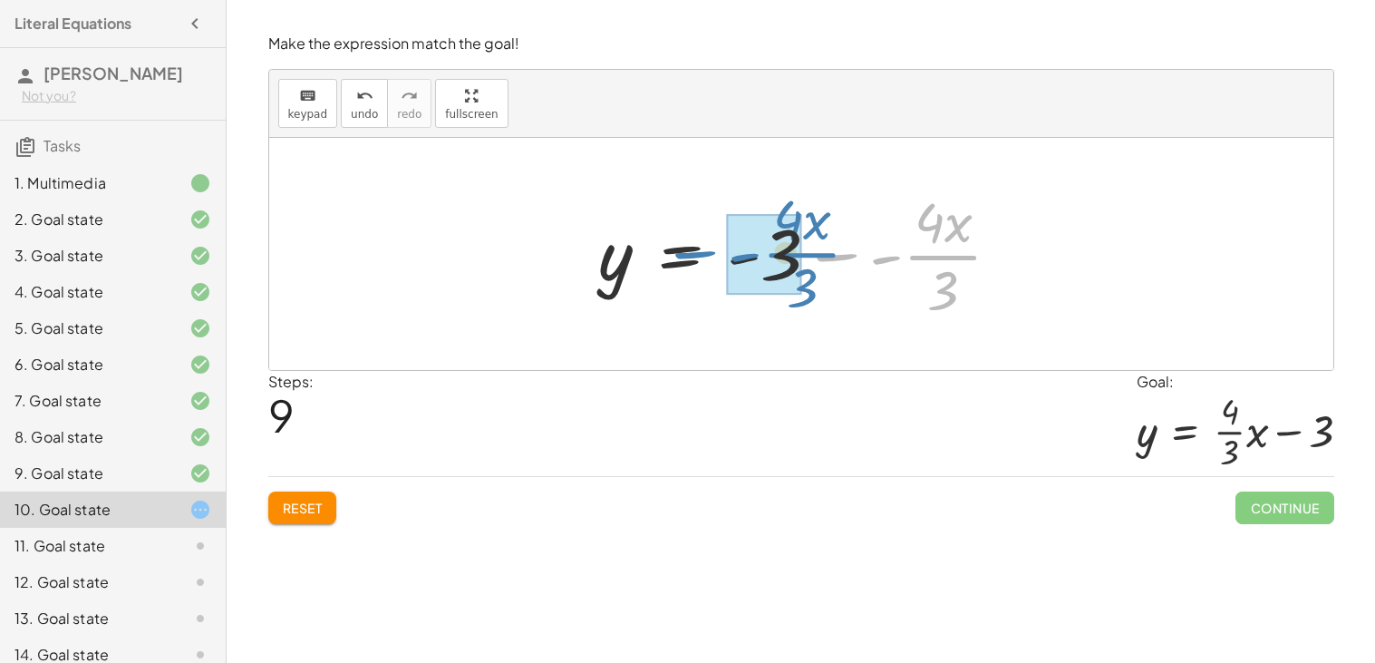
drag, startPoint x: 885, startPoint y: 257, endPoint x: 746, endPoint y: 255, distance: 138.7
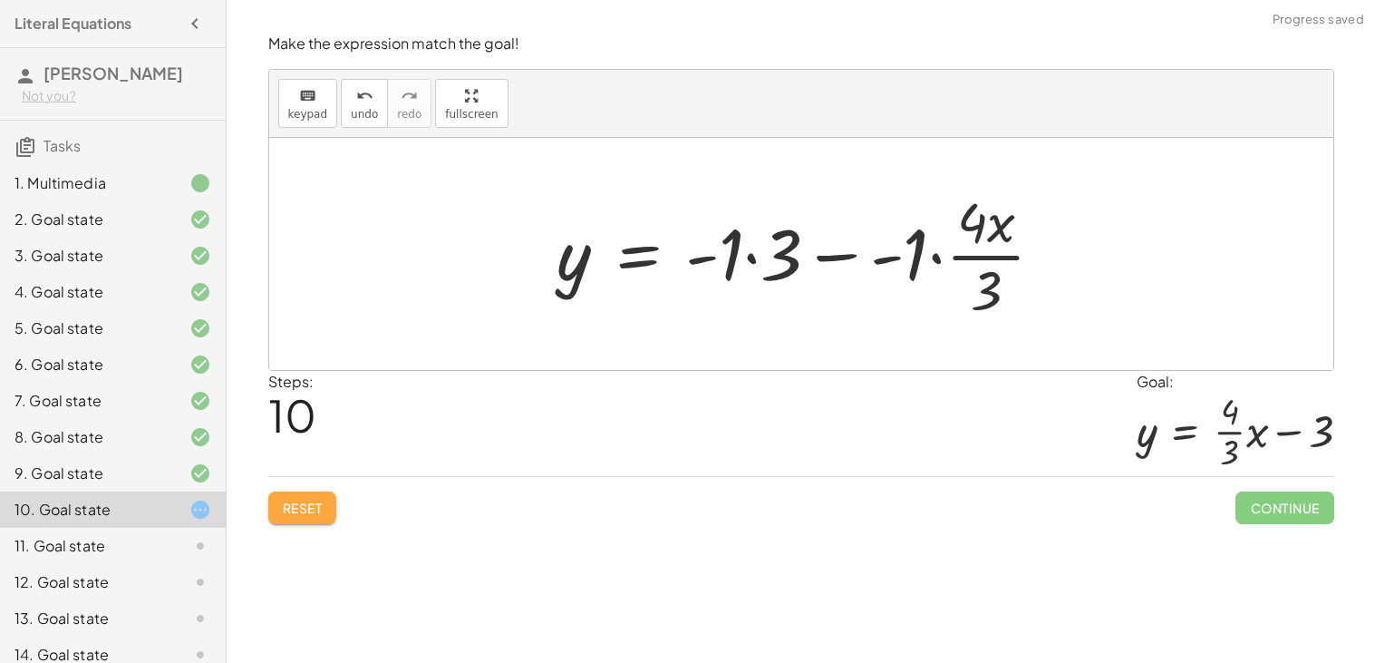
click at [306, 509] on span "Reset" at bounding box center [303, 508] width 40 height 16
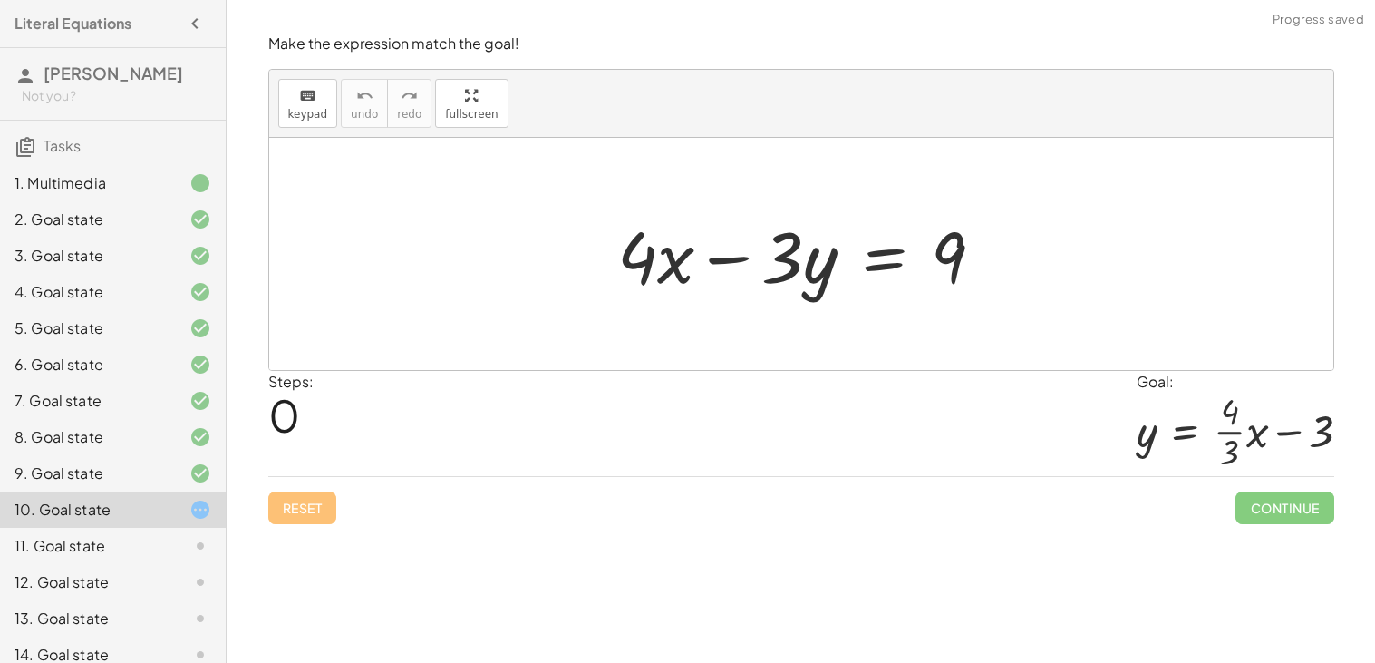
click at [876, 251] on div at bounding box center [808, 254] width 400 height 93
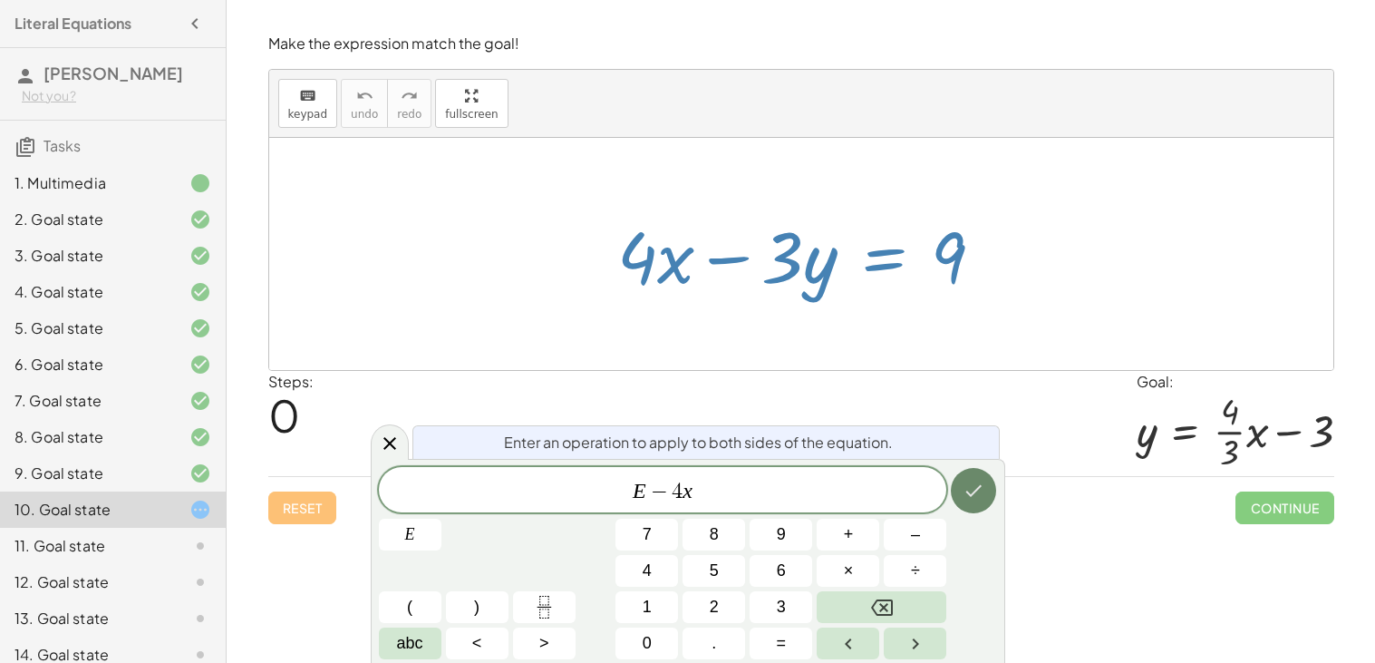
click at [981, 494] on icon "Done" at bounding box center [974, 491] width 22 height 22
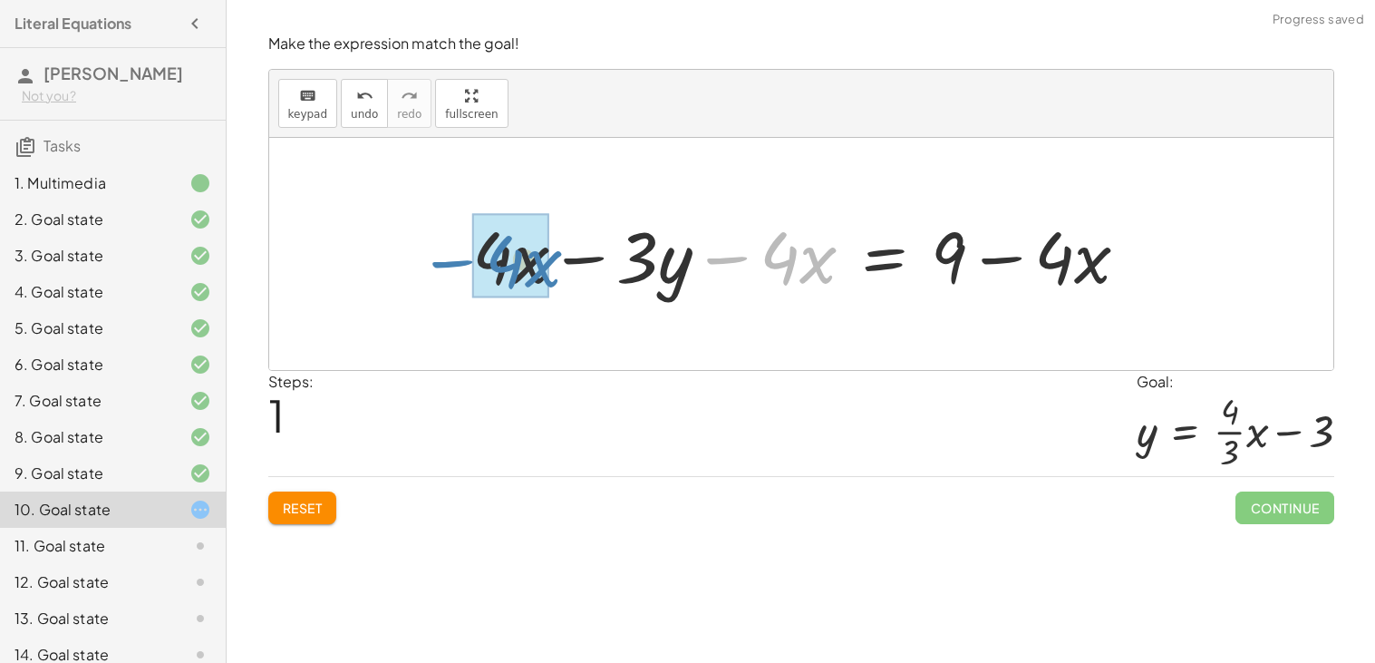
drag, startPoint x: 736, startPoint y: 261, endPoint x: 461, endPoint y: 264, distance: 274.7
click at [461, 264] on div "+ · 4 · x − · 3 · y = 9 − · 4 · x + · 4 · x − · 3 · y = 9 − · 4 · x + − · 4 · x" at bounding box center [801, 254] width 713 height 102
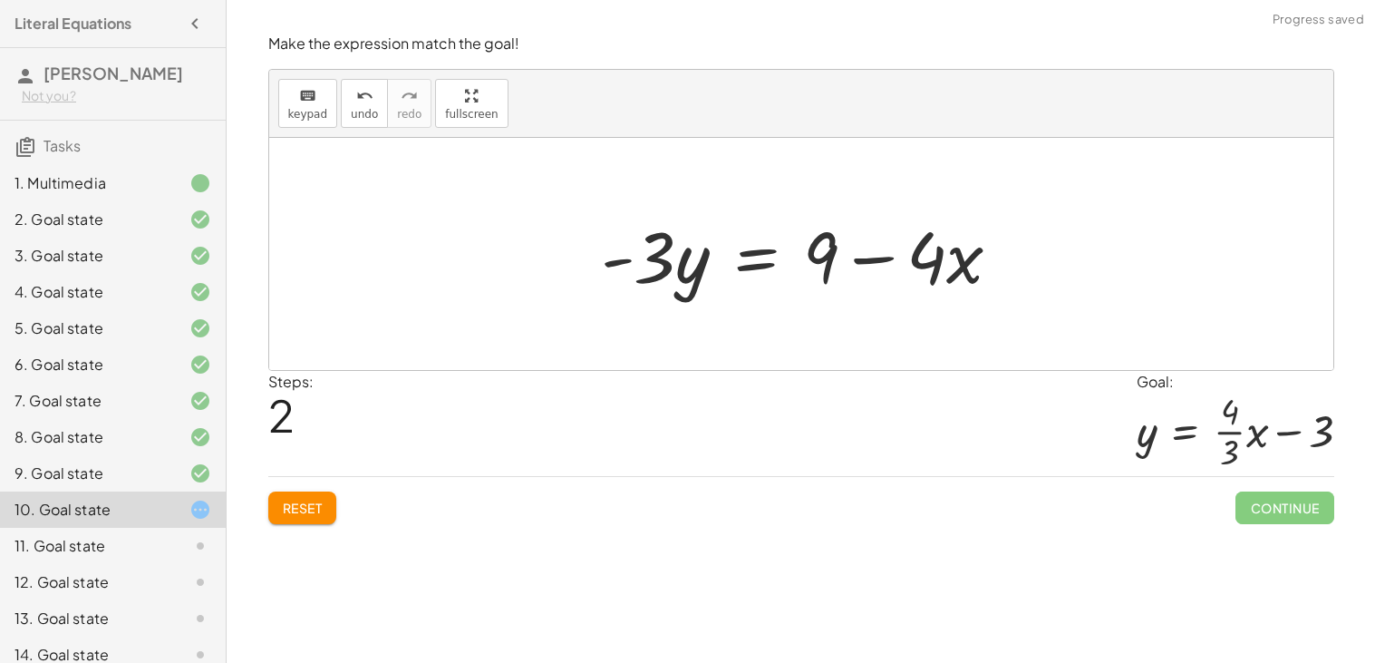
click at [746, 256] on div at bounding box center [808, 254] width 433 height 93
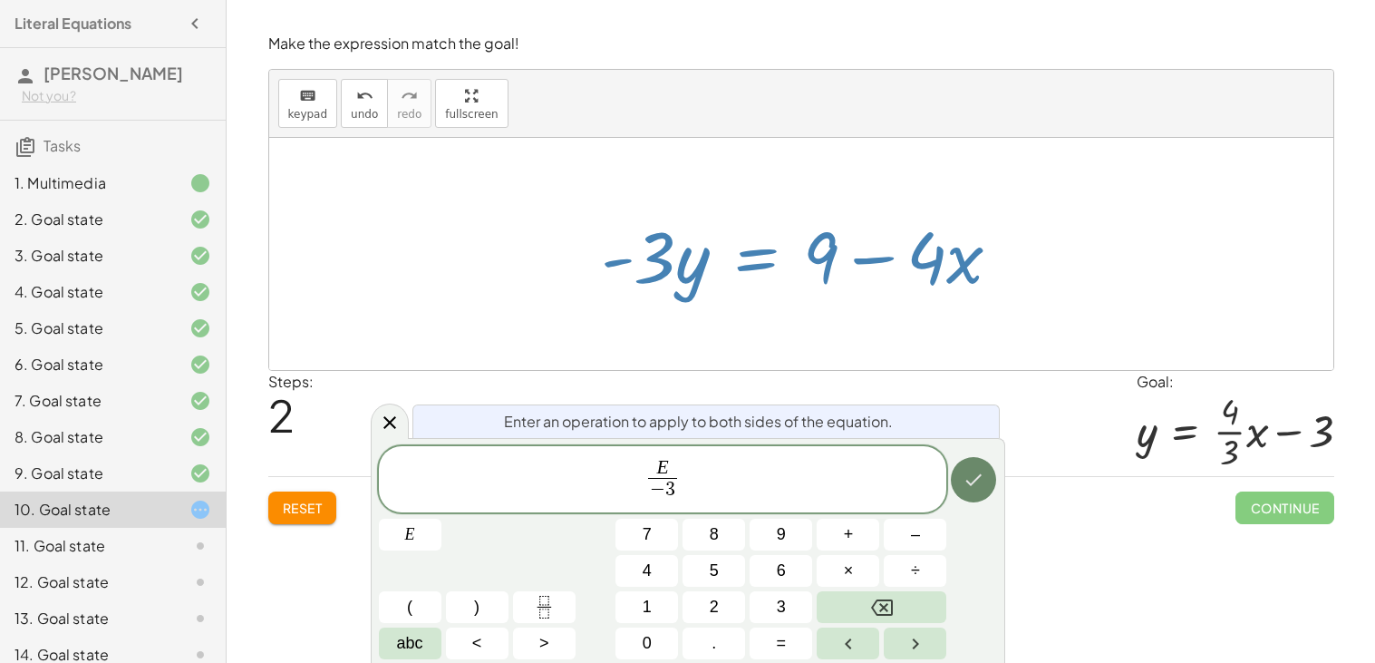
click at [960, 465] on button "Done" at bounding box center [973, 479] width 45 height 45
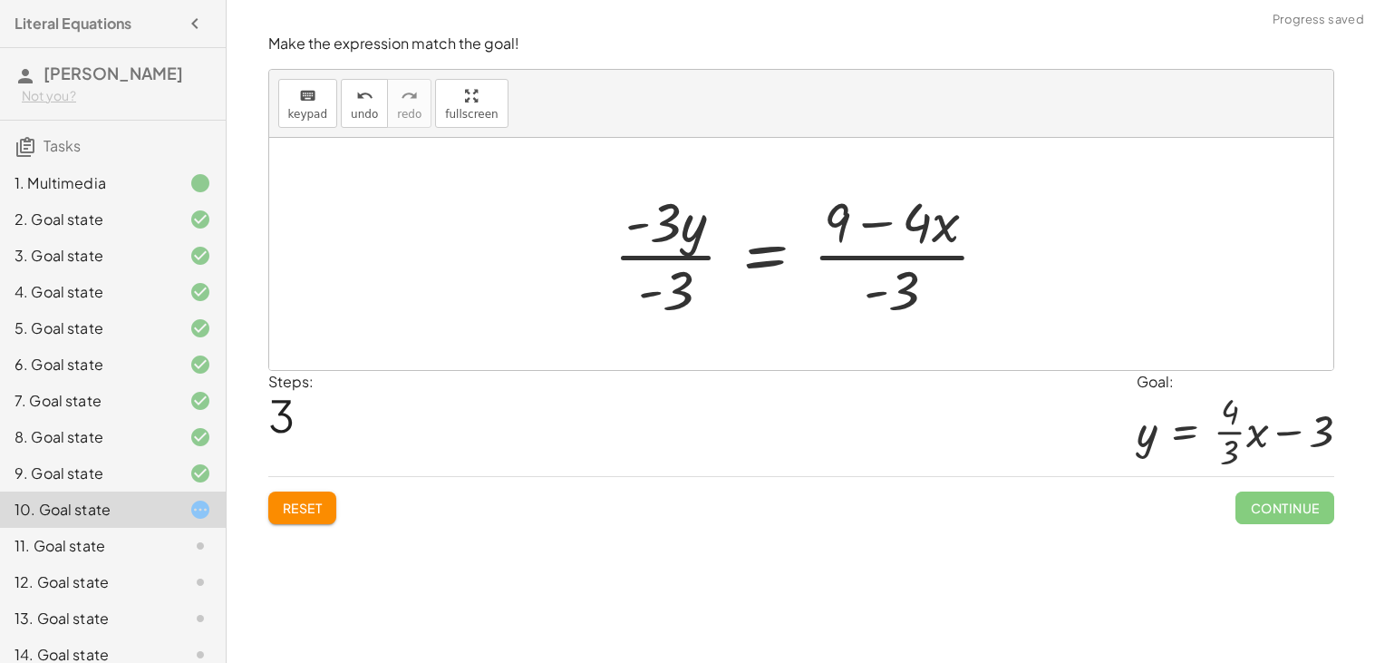
click at [662, 261] on div at bounding box center [809, 254] width 408 height 140
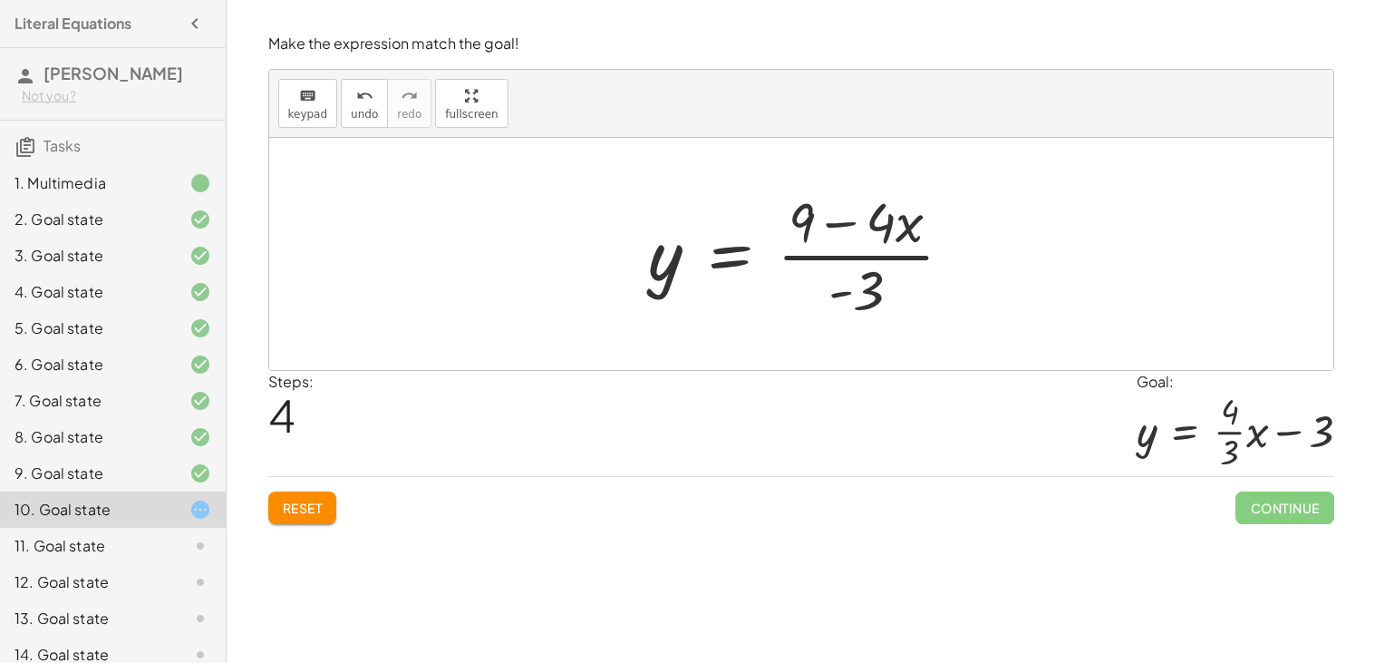
click at [847, 260] on div at bounding box center [808, 254] width 337 height 140
drag, startPoint x: 862, startPoint y: 280, endPoint x: 838, endPoint y: 238, distance: 48.4
click at [838, 238] on div at bounding box center [808, 254] width 337 height 140
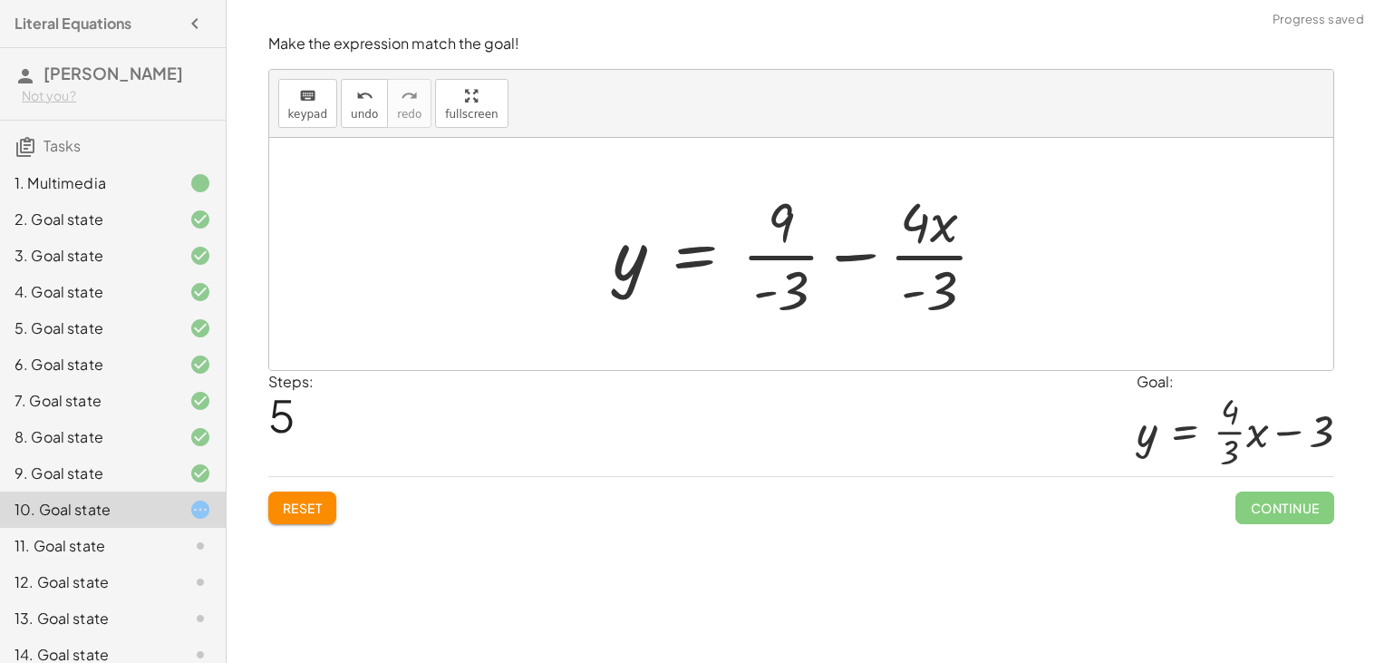
click at [791, 258] on div at bounding box center [808, 254] width 407 height 140
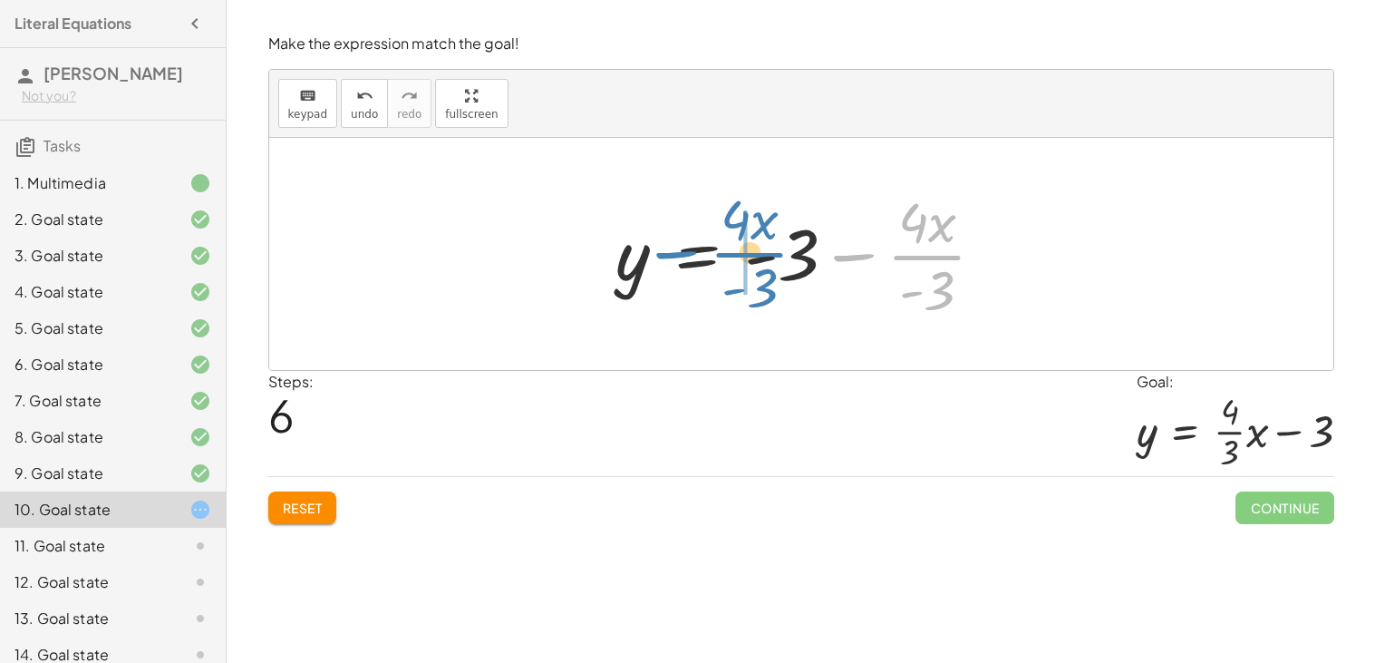
drag, startPoint x: 904, startPoint y: 256, endPoint x: 726, endPoint y: 253, distance: 177.7
click at [726, 253] on div at bounding box center [808, 254] width 402 height 140
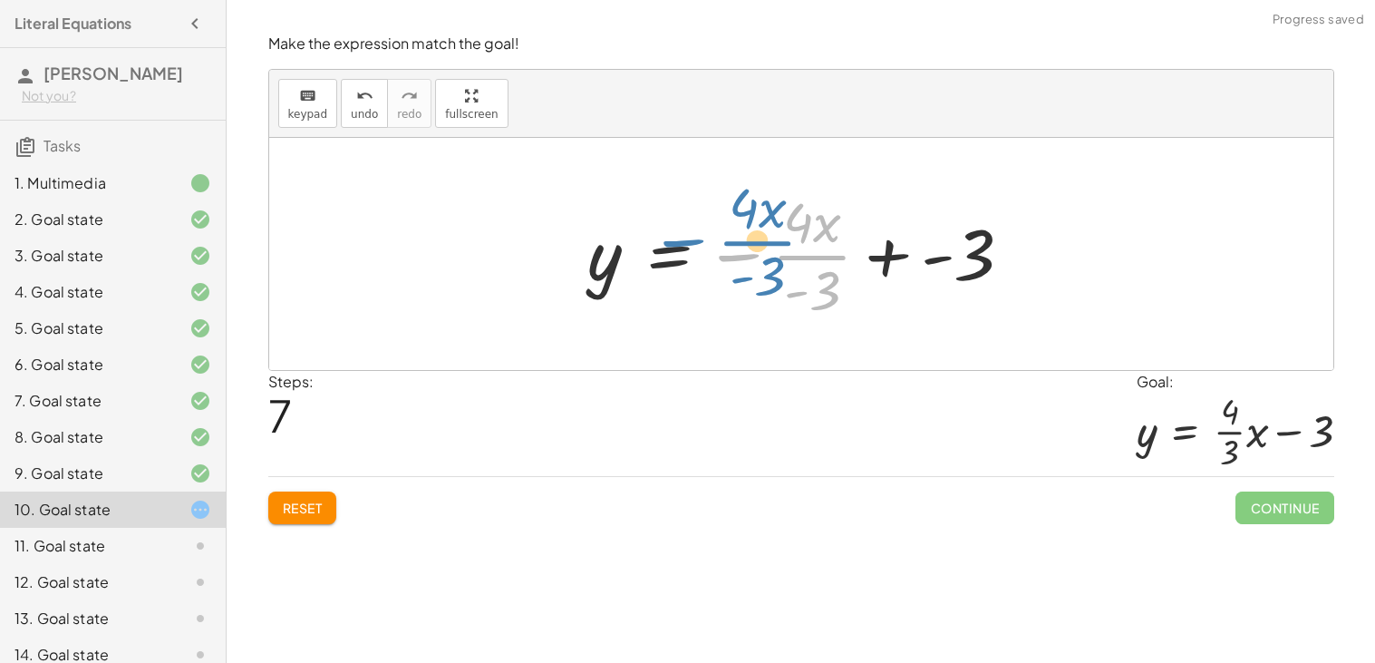
drag, startPoint x: 736, startPoint y: 253, endPoint x: 683, endPoint y: 248, distance: 53.7
click at [683, 248] on div at bounding box center [808, 254] width 458 height 140
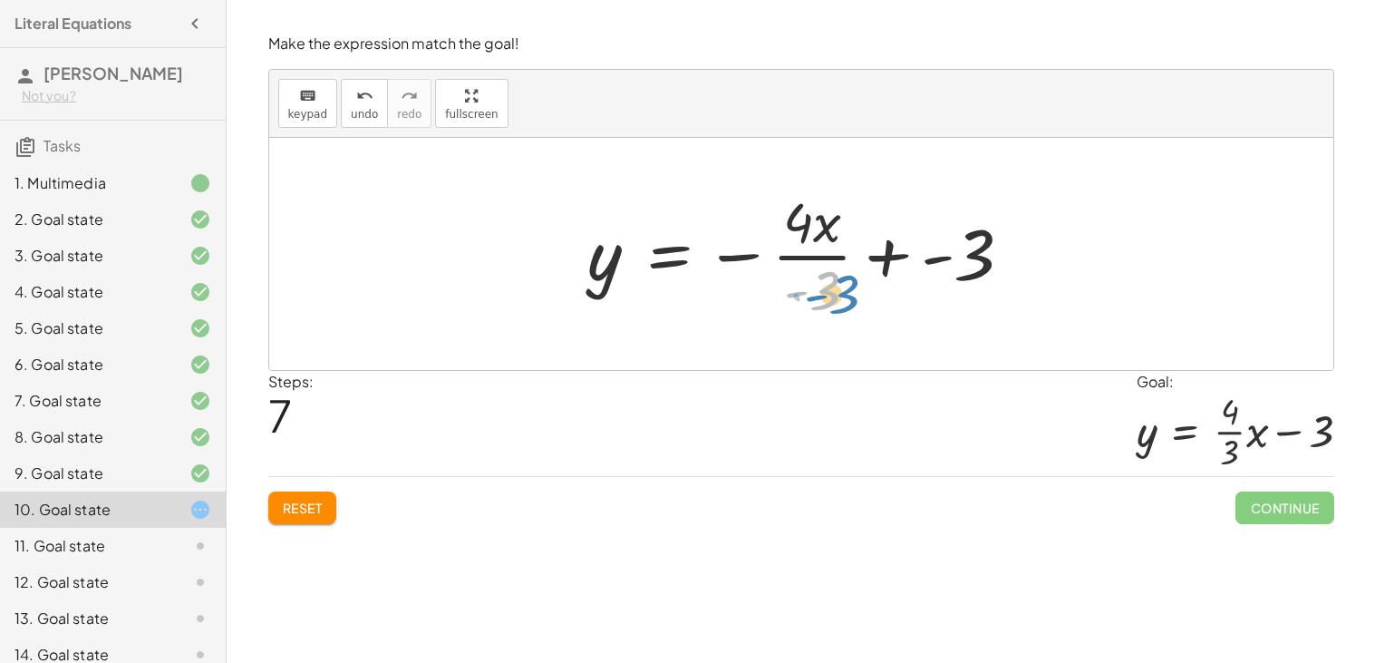
drag, startPoint x: 790, startPoint y: 293, endPoint x: 765, endPoint y: 296, distance: 24.6
click at [765, 296] on div at bounding box center [808, 254] width 458 height 140
drag, startPoint x: 795, startPoint y: 296, endPoint x: 959, endPoint y: 262, distance: 167.7
click at [959, 262] on div at bounding box center [808, 254] width 458 height 140
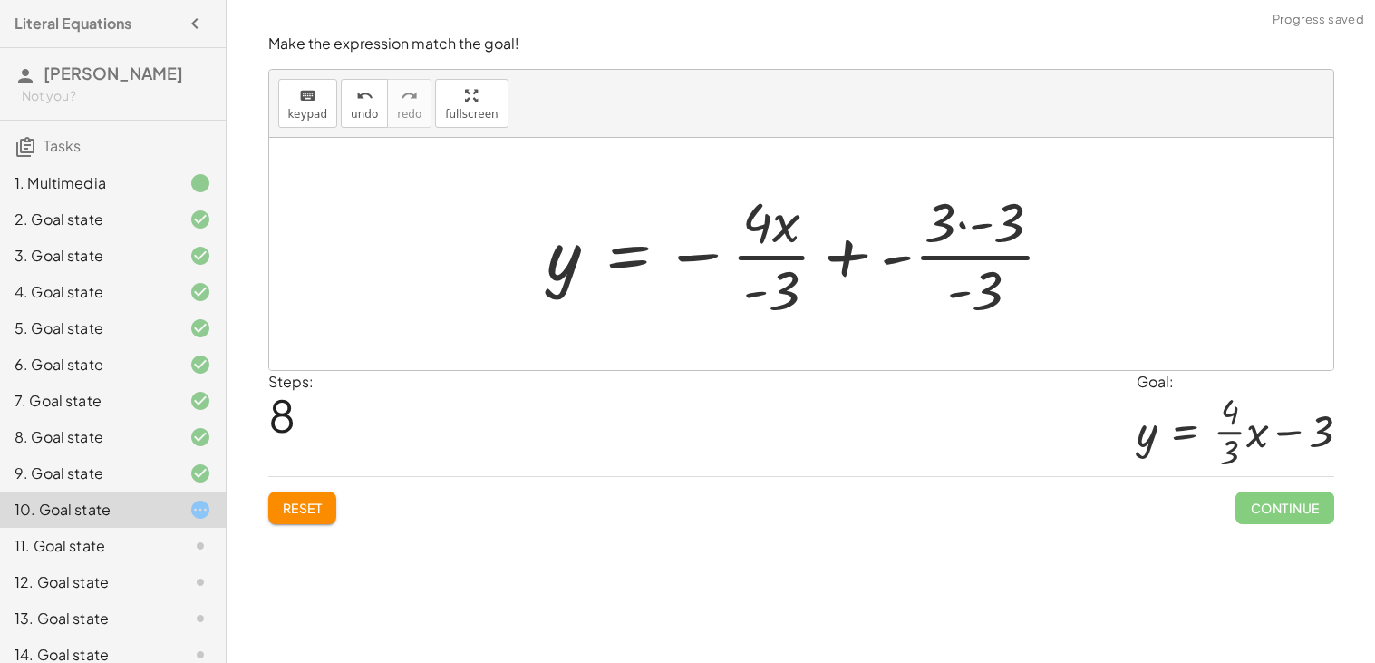
click at [309, 506] on span "Reset" at bounding box center [303, 508] width 40 height 16
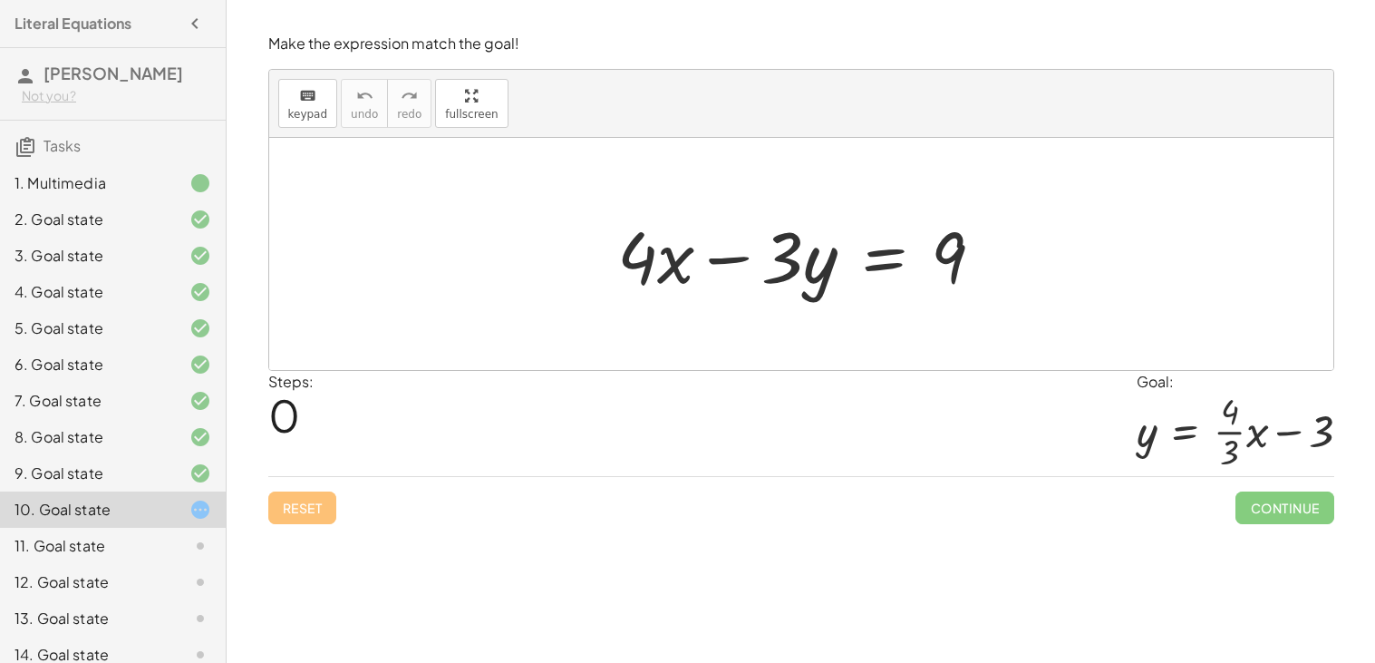
click at [627, 404] on div "Steps: 0 Goal: y = + · · 4 · 3 · x − 3" at bounding box center [801, 424] width 1066 height 106
click at [872, 260] on div at bounding box center [808, 254] width 400 height 93
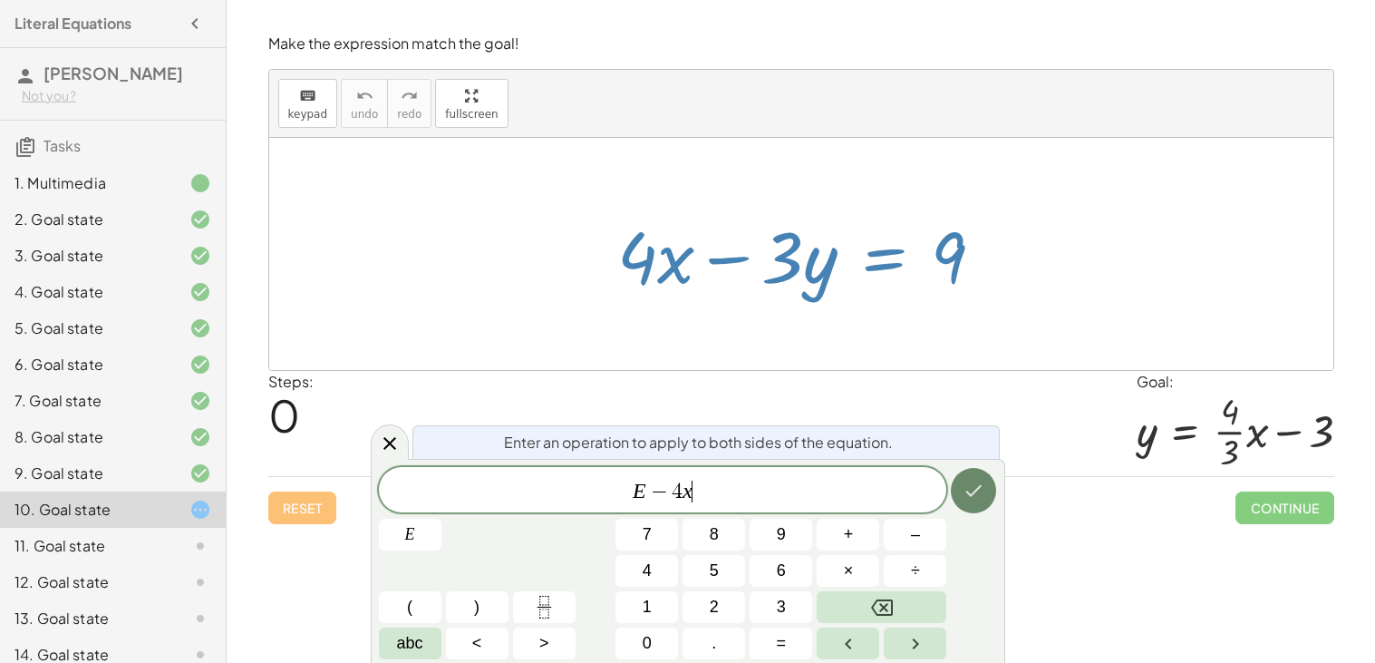
click at [979, 500] on icon "Done" at bounding box center [974, 491] width 22 height 22
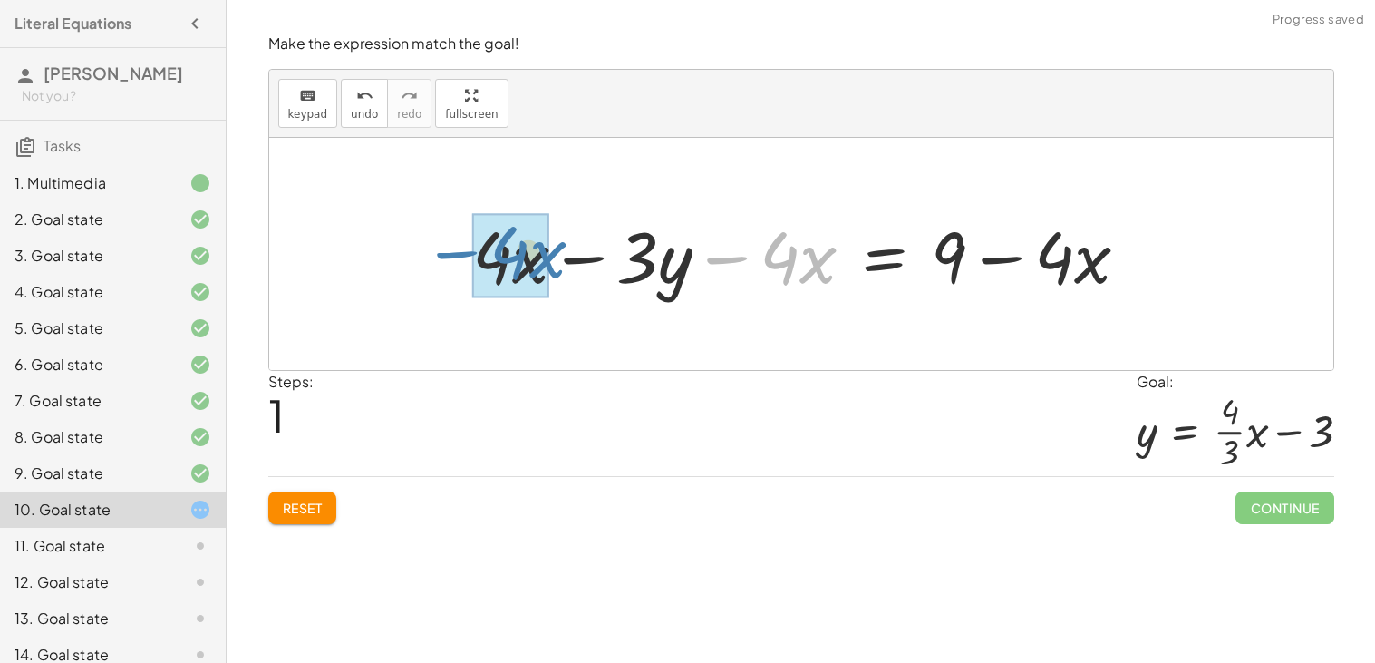
drag, startPoint x: 717, startPoint y: 261, endPoint x: 431, endPoint y: 257, distance: 286.5
click at [431, 257] on div "+ · 4 · x − · 3 · y = 9 − · 4 · x + · 4 · x − · 3 · y = 9 − · 4 · x + − · 4 · x" at bounding box center [801, 254] width 1064 height 232
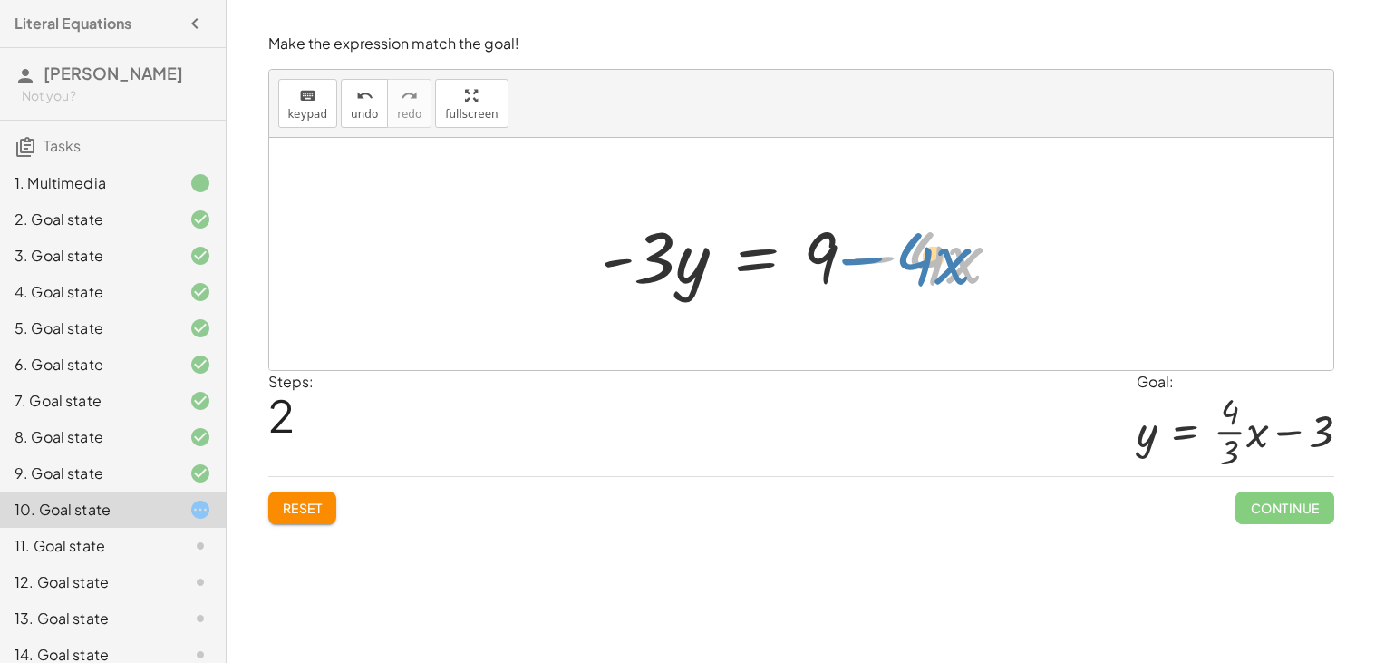
drag, startPoint x: 879, startPoint y: 259, endPoint x: 868, endPoint y: 260, distance: 11.8
click at [868, 260] on div at bounding box center [808, 254] width 433 height 93
drag, startPoint x: 885, startPoint y: 257, endPoint x: 727, endPoint y: 257, distance: 157.7
click at [727, 257] on div at bounding box center [808, 254] width 433 height 93
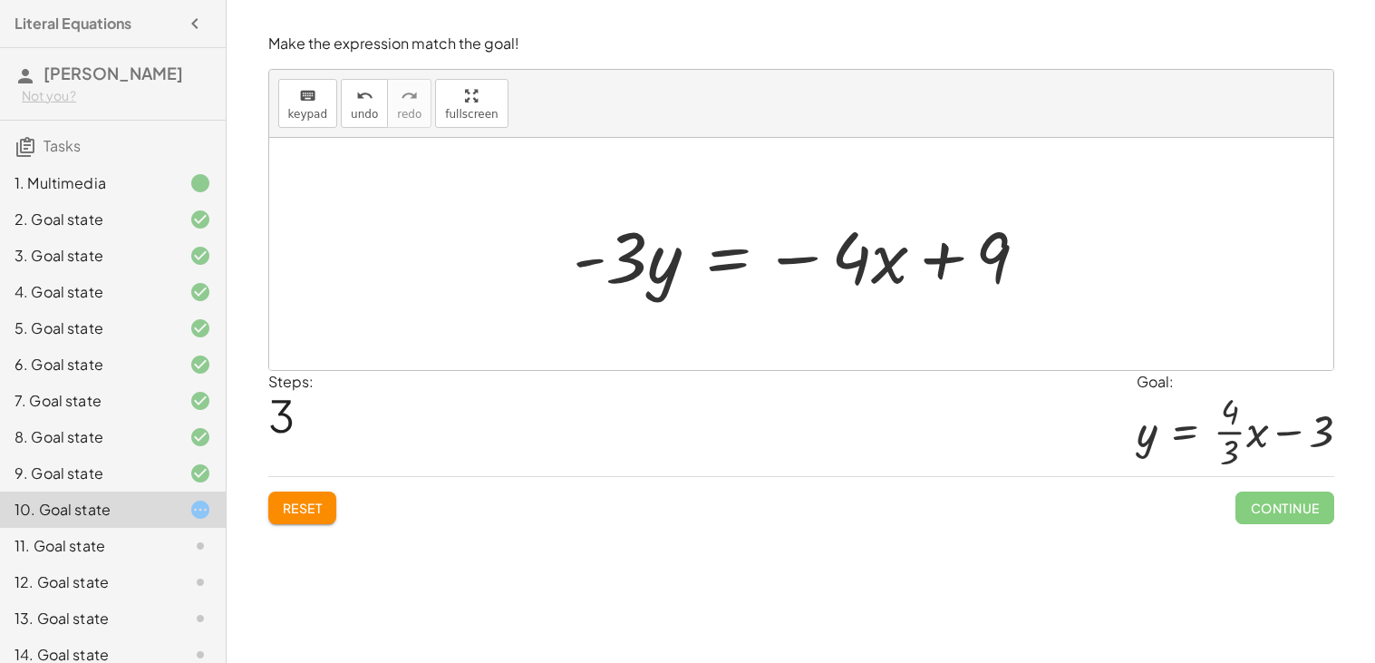
click at [730, 257] on div at bounding box center [808, 254] width 489 height 93
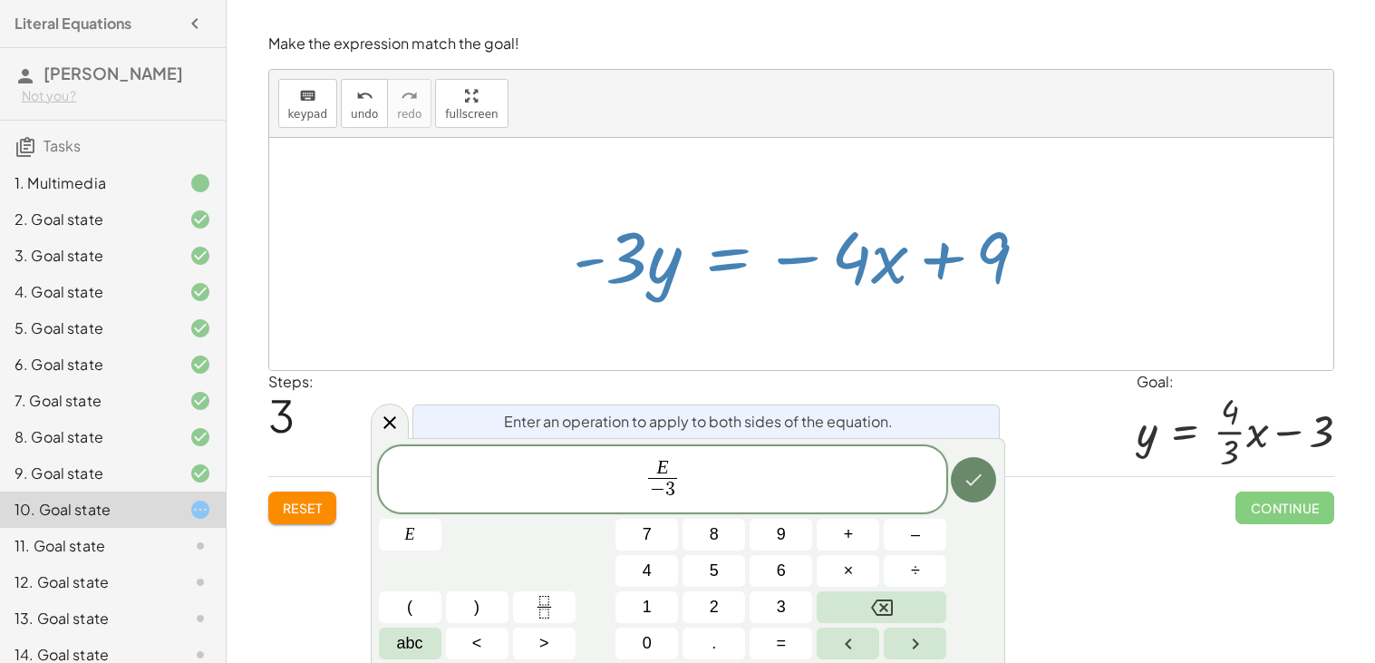
click at [971, 480] on icon "Done" at bounding box center [974, 480] width 22 height 22
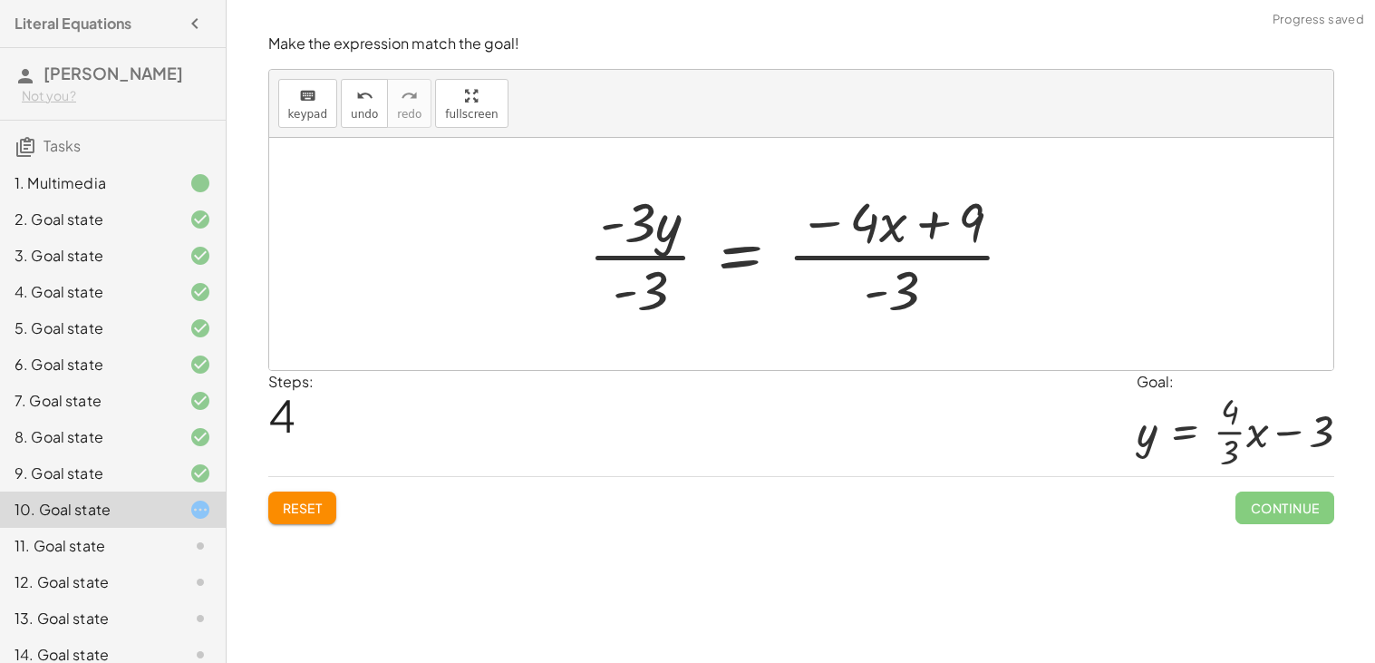
click at [612, 258] on div at bounding box center [808, 254] width 459 height 140
click at [816, 257] on div at bounding box center [844, 254] width 388 height 140
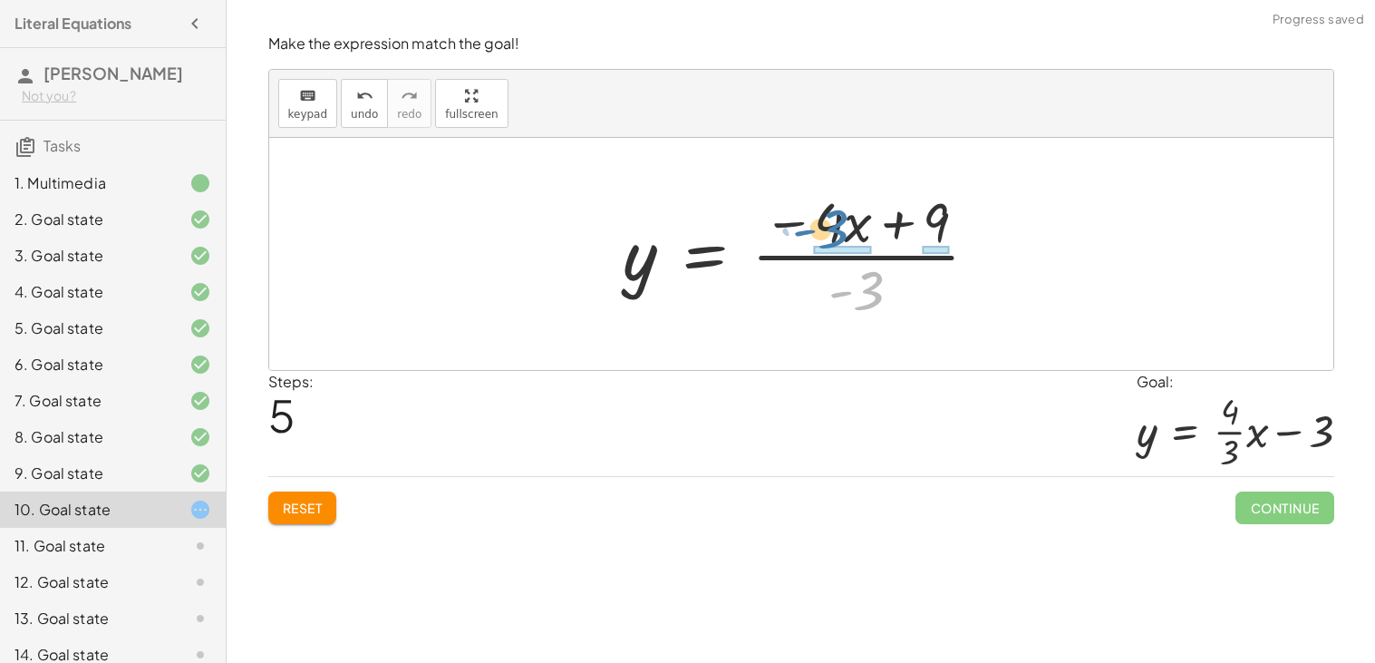
drag, startPoint x: 866, startPoint y: 287, endPoint x: 834, endPoint y: 232, distance: 63.8
click at [834, 232] on div at bounding box center [809, 254] width 388 height 140
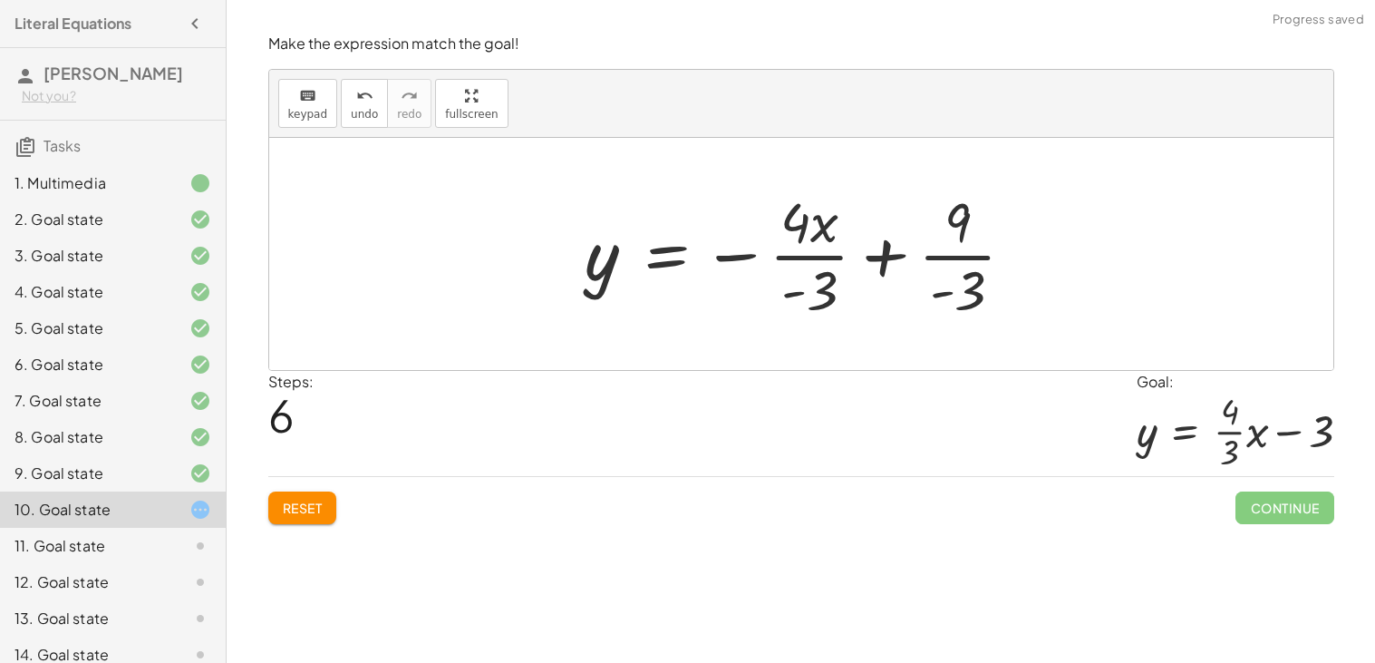
click at [815, 259] on div at bounding box center [808, 254] width 462 height 140
click at [931, 260] on div at bounding box center [808, 254] width 462 height 140
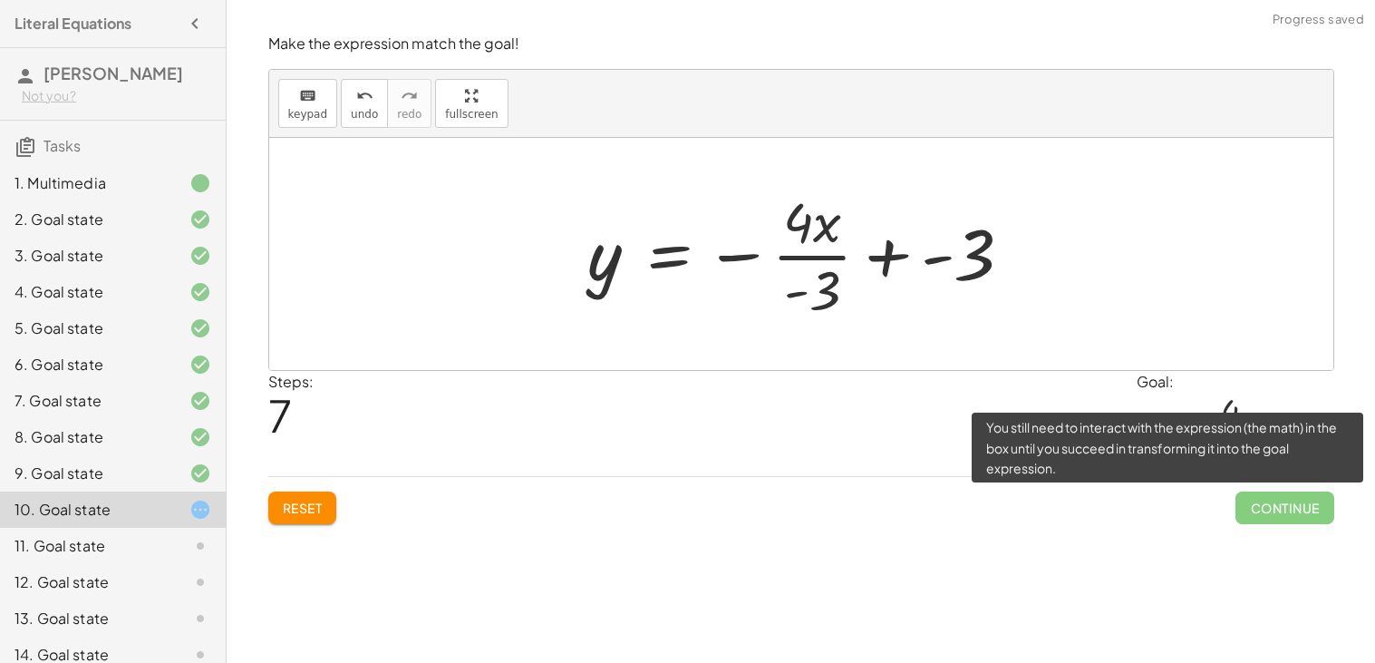
click at [1273, 506] on span "Continue" at bounding box center [1285, 507] width 98 height 33
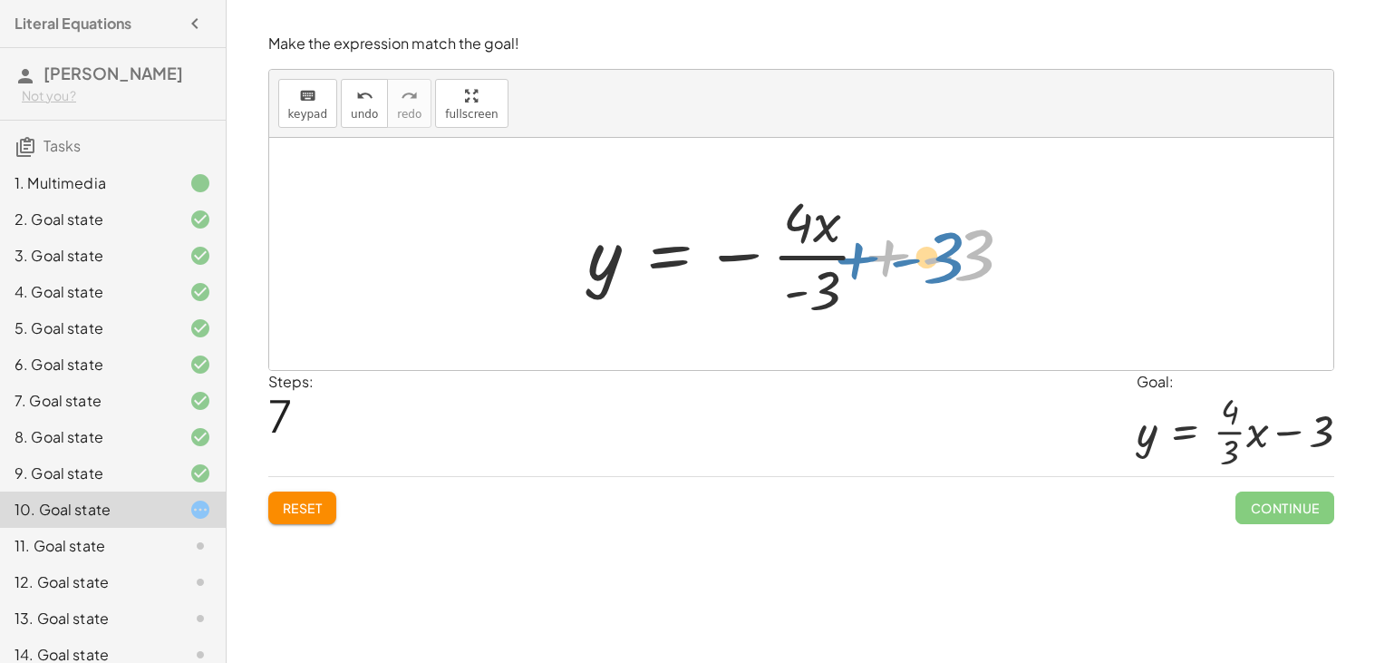
drag, startPoint x: 896, startPoint y: 247, endPoint x: 880, endPoint y: 250, distance: 15.8
click at [880, 250] on div at bounding box center [808, 254] width 458 height 140
drag, startPoint x: 936, startPoint y: 259, endPoint x: 891, endPoint y: 256, distance: 44.6
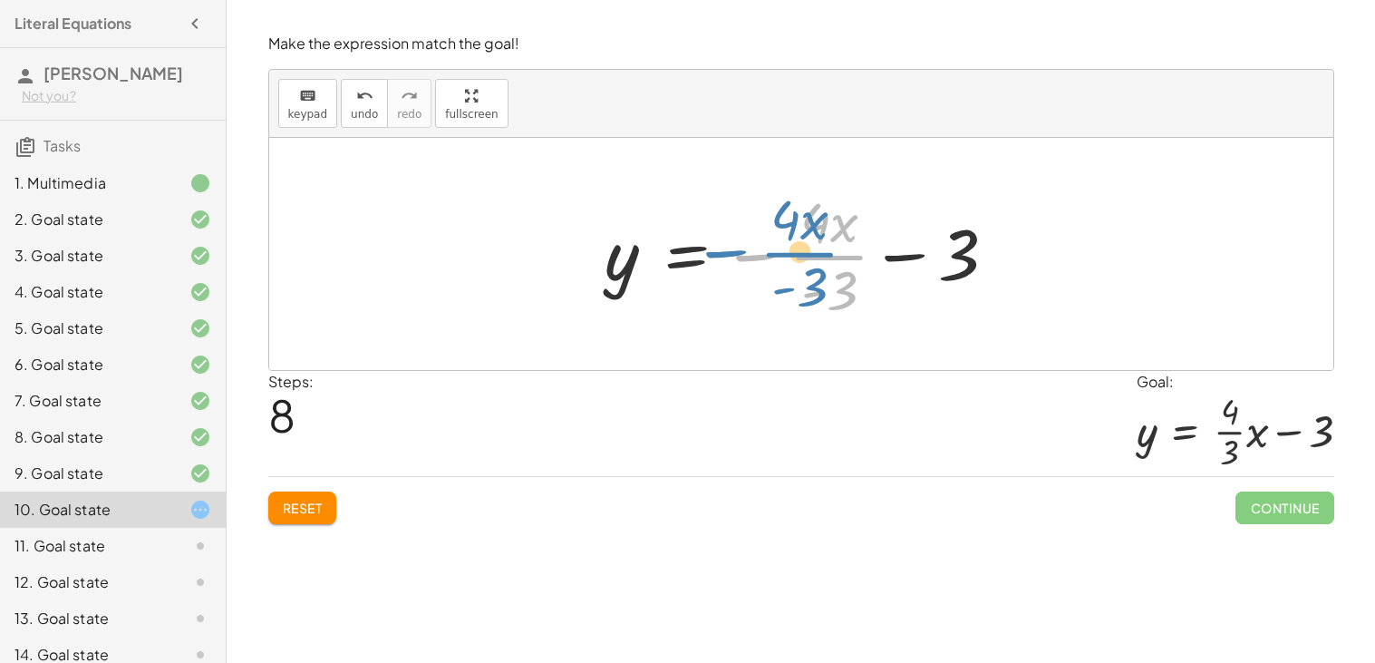
drag, startPoint x: 745, startPoint y: 261, endPoint x: 726, endPoint y: 257, distance: 19.6
click at [726, 257] on div at bounding box center [809, 254] width 424 height 140
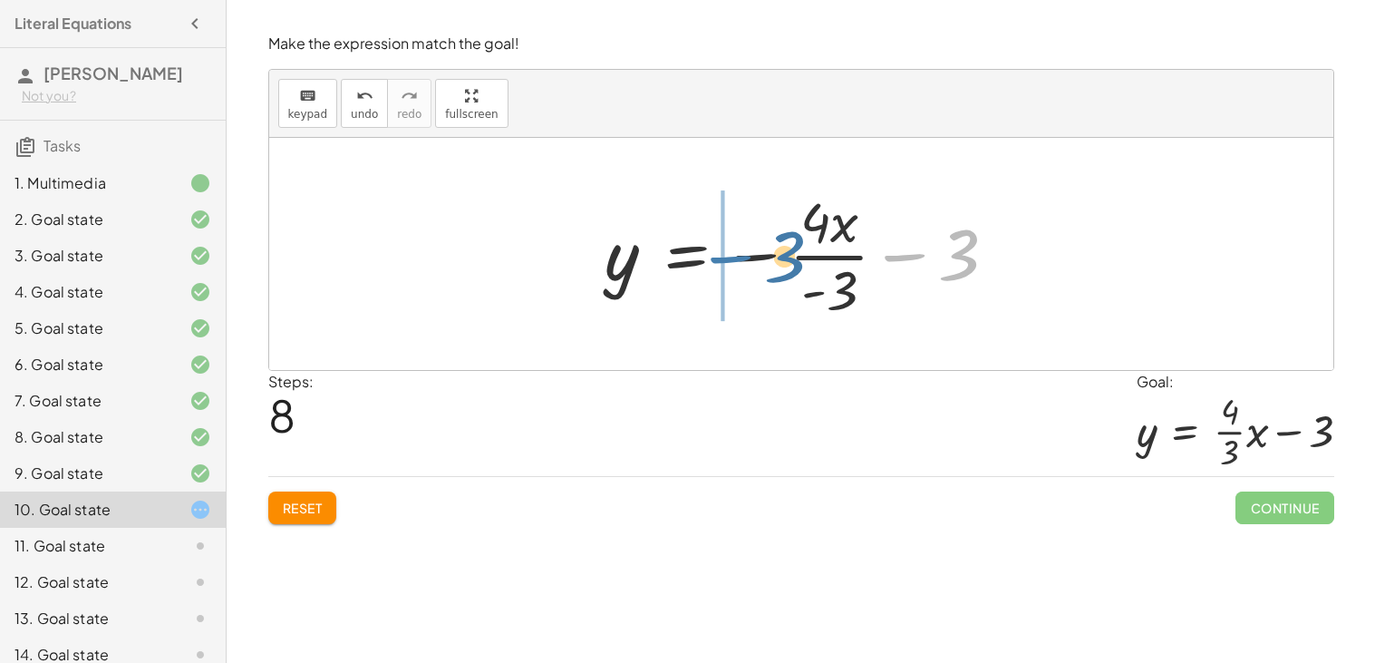
drag, startPoint x: 887, startPoint y: 260, endPoint x: 710, endPoint y: 260, distance: 176.8
click at [710, 260] on div at bounding box center [809, 254] width 424 height 140
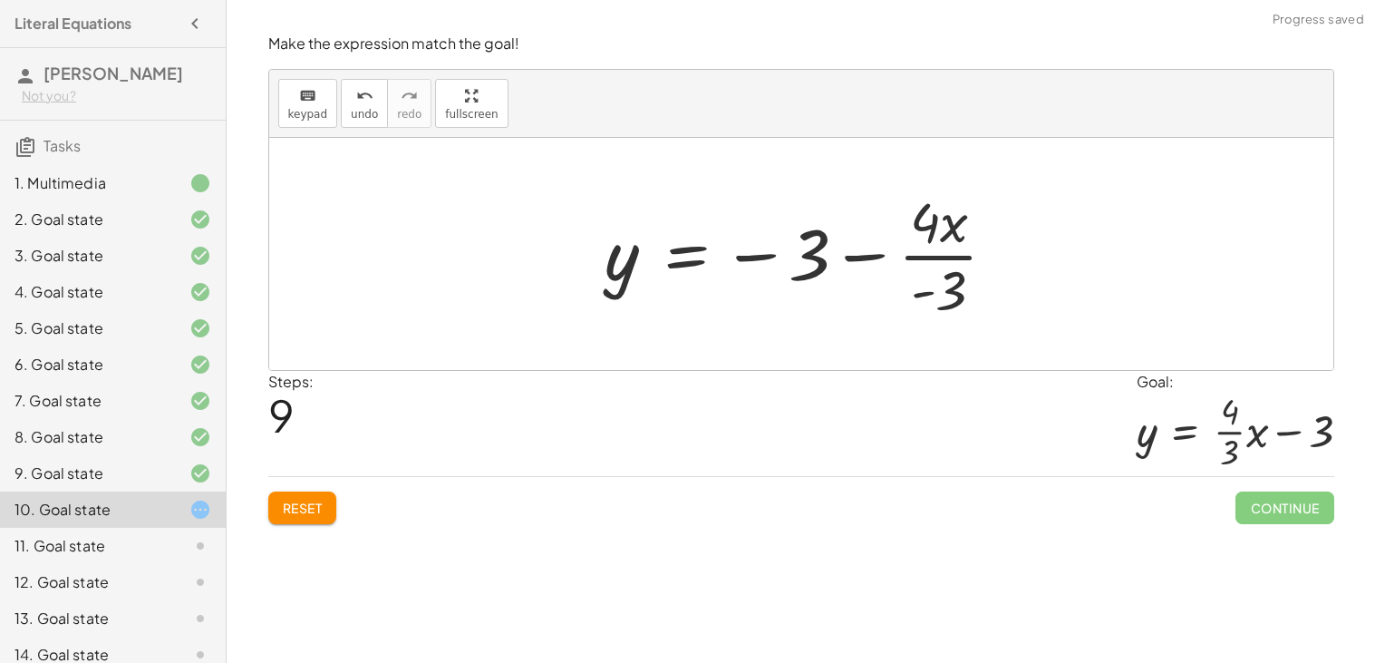
click at [0, 0] on div "Make the expression match the goal! keyboard keypad undo undo redo redo fullscr…" at bounding box center [0, 0] width 0 height 0
click at [279, 514] on button "Reset" at bounding box center [302, 507] width 69 height 33
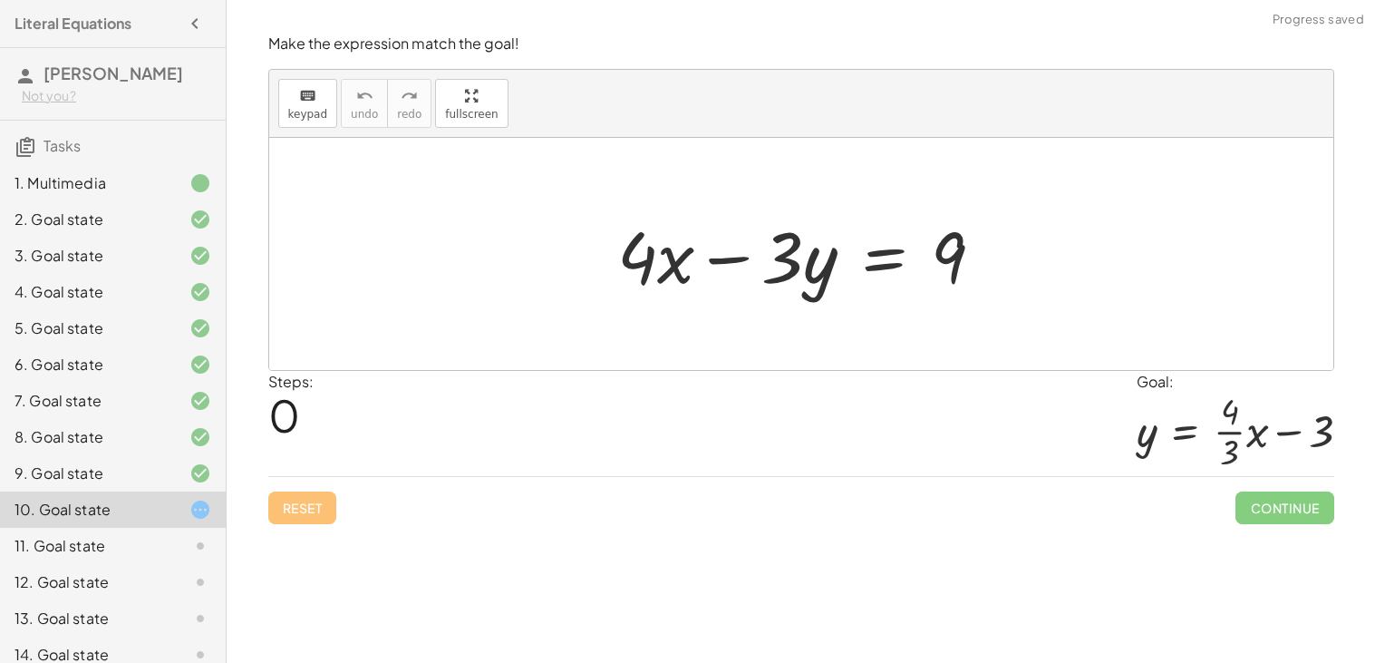
click at [892, 258] on div at bounding box center [808, 254] width 400 height 93
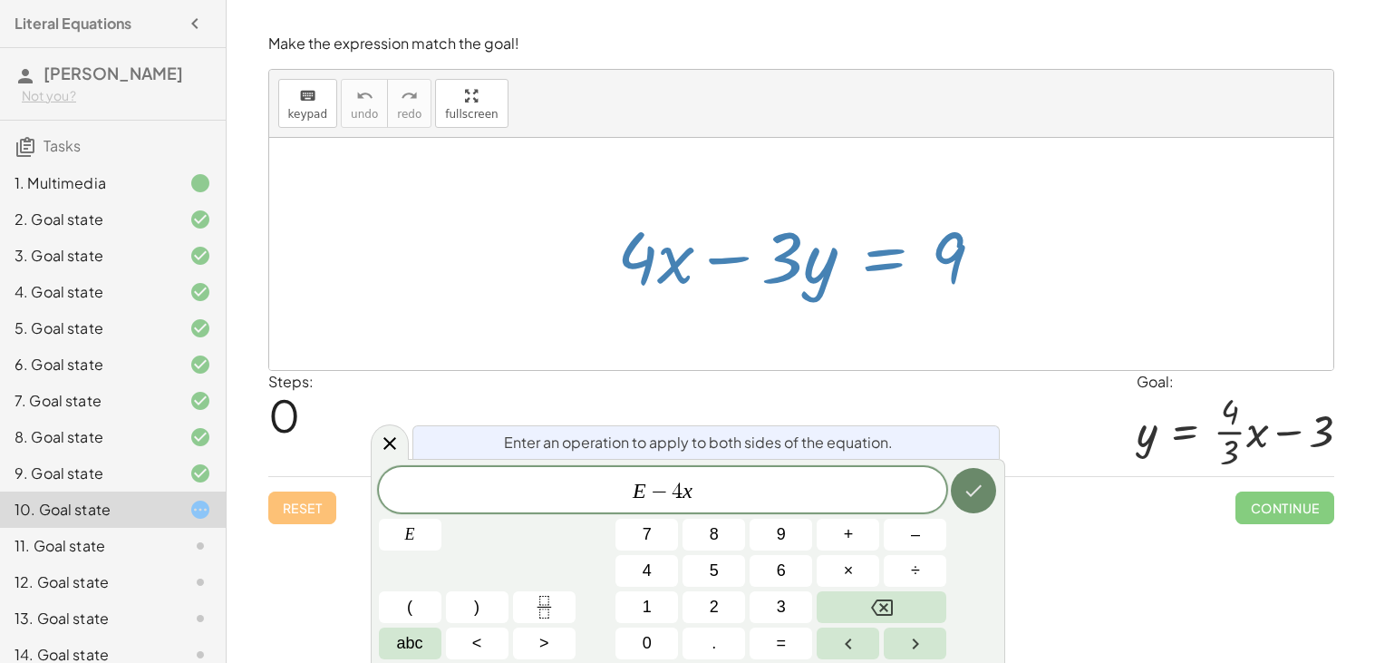
click at [981, 492] on icon "Done" at bounding box center [974, 491] width 22 height 22
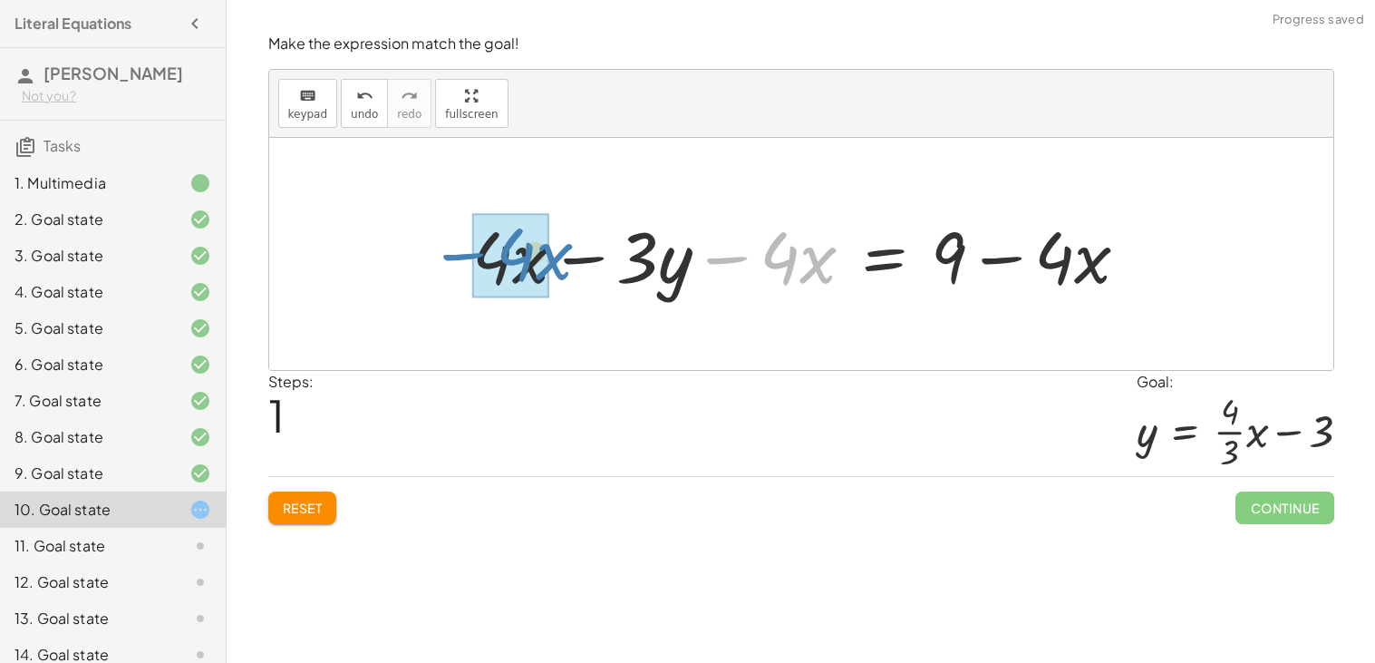
drag, startPoint x: 733, startPoint y: 264, endPoint x: 456, endPoint y: 259, distance: 277.4
click at [456, 259] on div "+ · 4 · x − · 3 · y = 9 − · 4 · x + · 4 · x − · 3 · y = 9 − · 4 · x + − · 4 · x" at bounding box center [801, 254] width 713 height 102
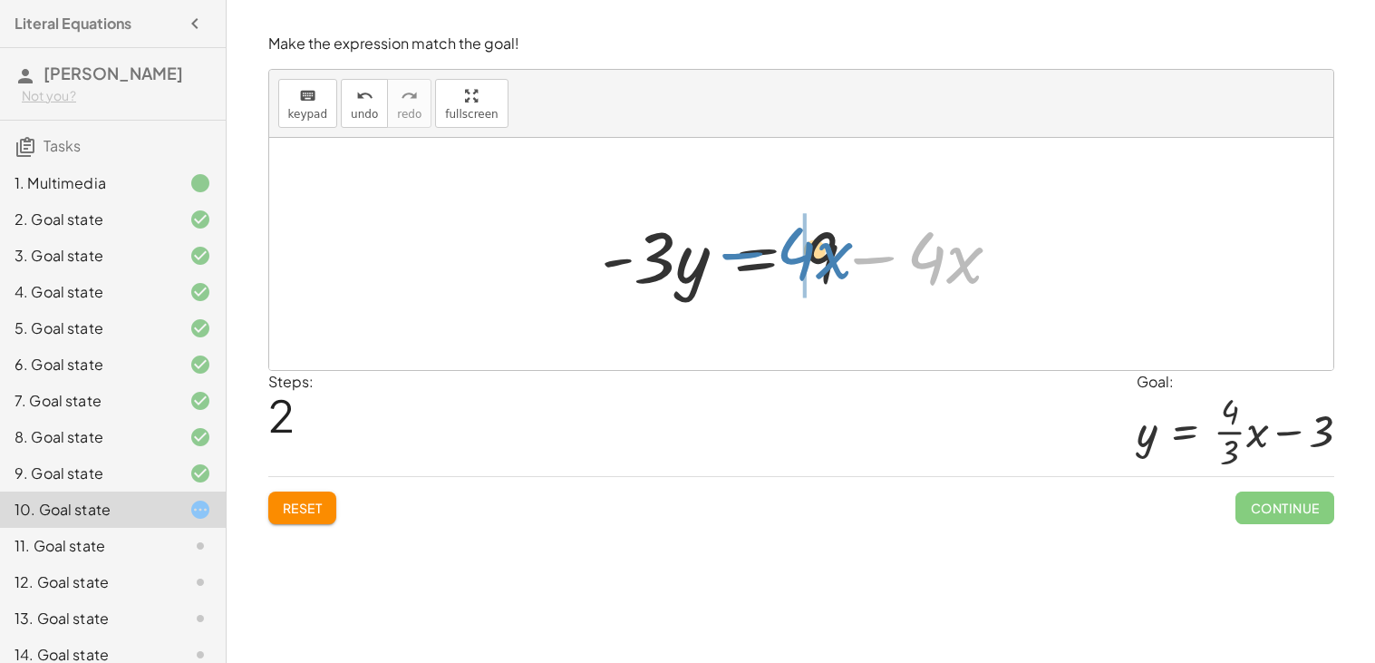
drag, startPoint x: 880, startPoint y: 257, endPoint x: 750, endPoint y: 252, distance: 130.7
click at [750, 252] on div at bounding box center [808, 254] width 433 height 93
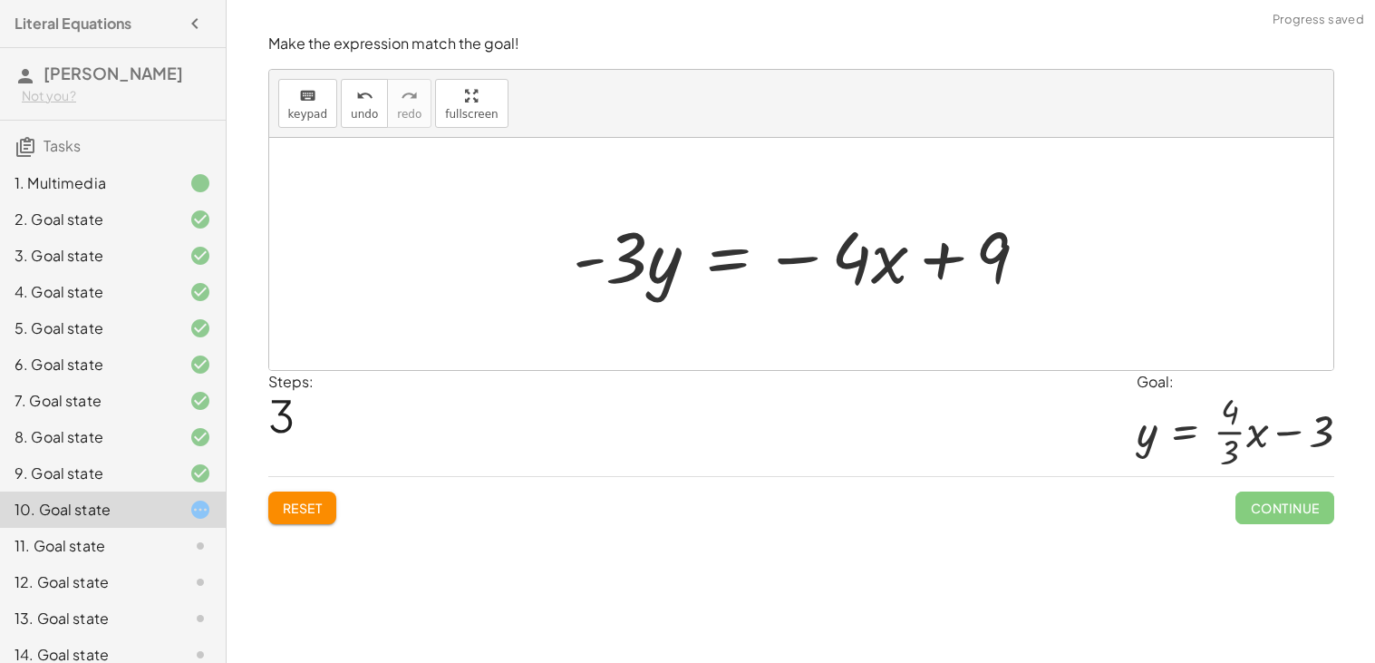
click at [756, 263] on div at bounding box center [808, 254] width 489 height 93
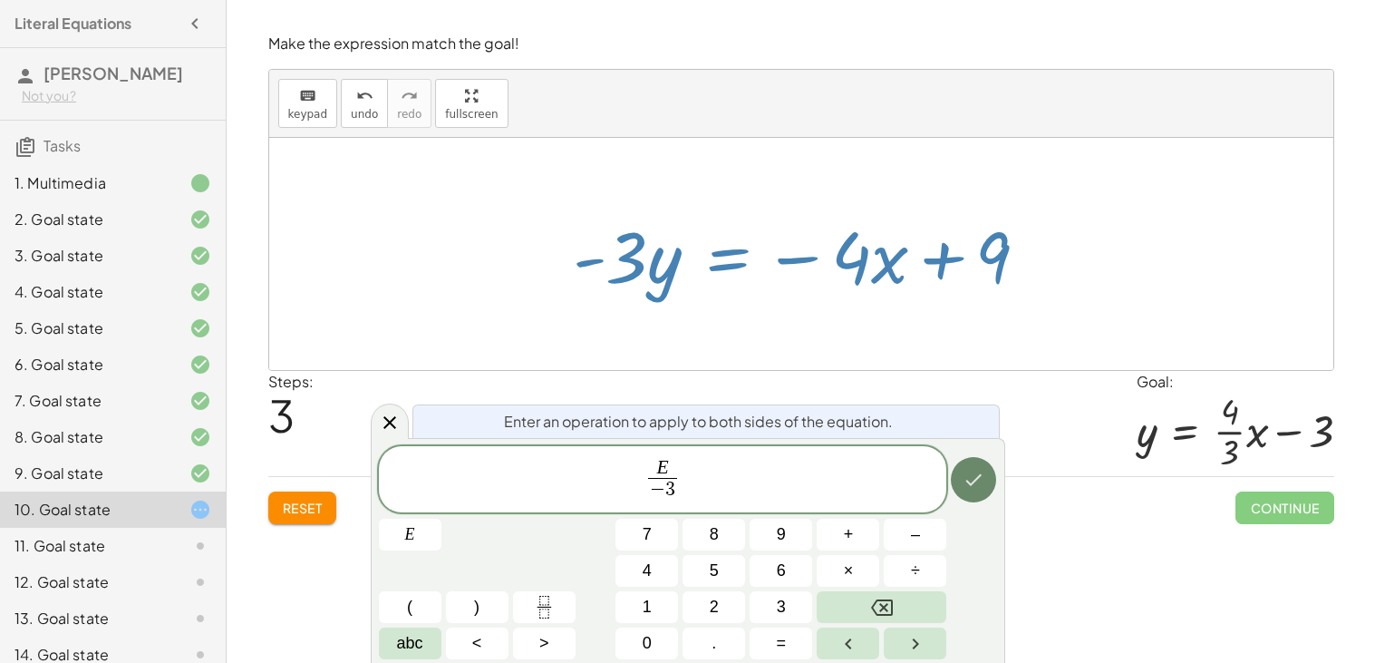
click at [985, 484] on button "Done" at bounding box center [973, 479] width 45 height 45
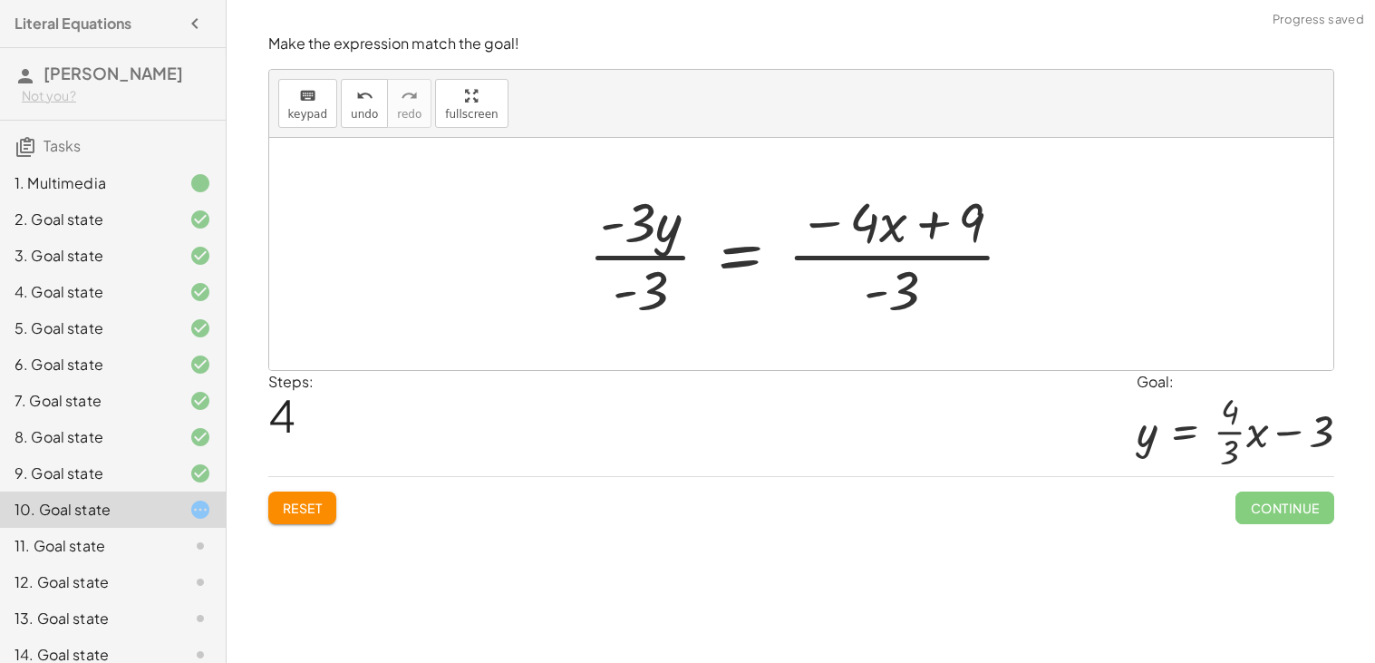
click at [615, 249] on div at bounding box center [808, 254] width 459 height 140
click at [617, 260] on div at bounding box center [808, 254] width 459 height 140
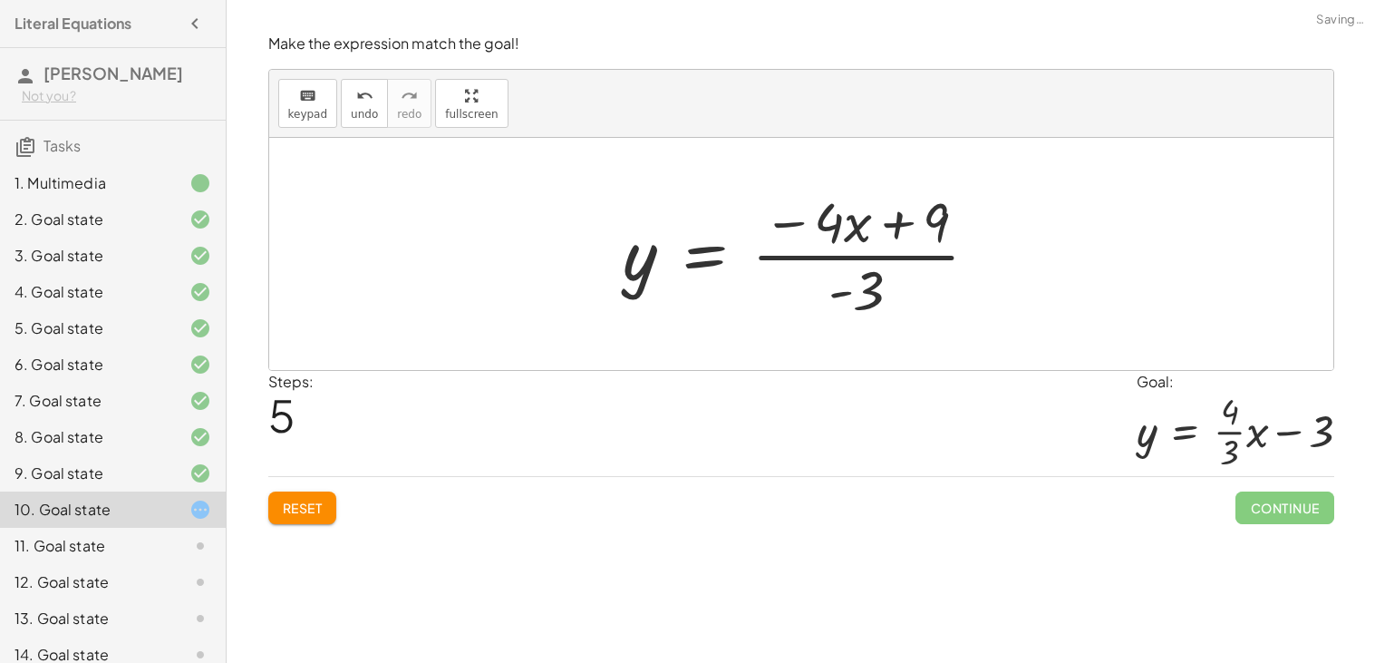
click at [784, 257] on div at bounding box center [809, 254] width 388 height 140
click at [852, 283] on div at bounding box center [809, 254] width 388 height 140
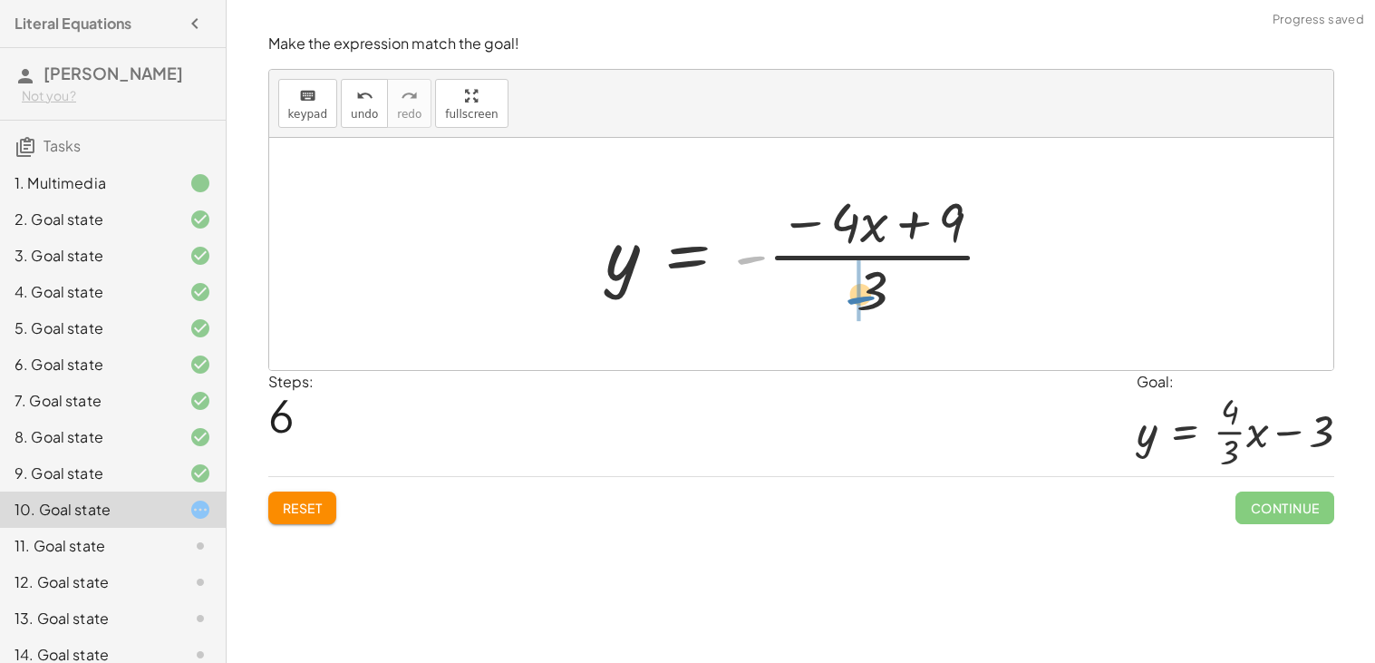
drag, startPoint x: 752, startPoint y: 264, endPoint x: 862, endPoint y: 304, distance: 117.6
click at [862, 304] on div at bounding box center [807, 254] width 421 height 140
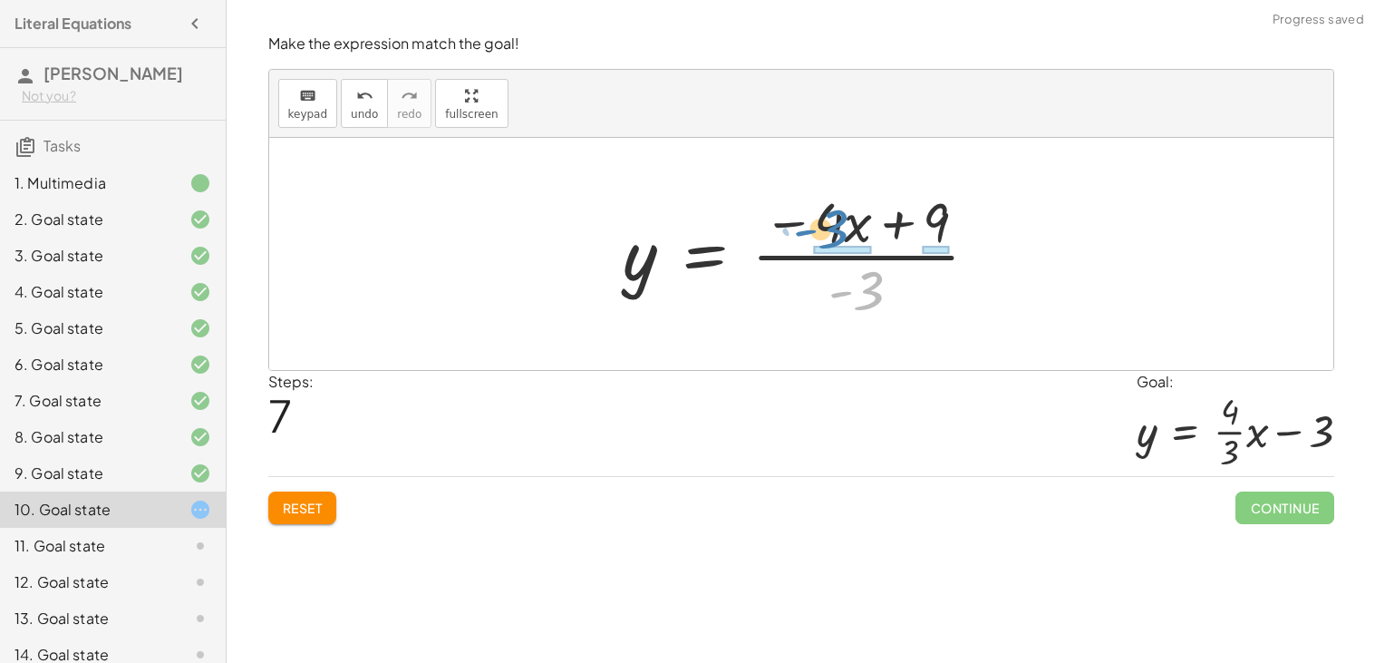
drag, startPoint x: 854, startPoint y: 296, endPoint x: 819, endPoint y: 236, distance: 69.5
click at [819, 236] on div at bounding box center [809, 254] width 388 height 140
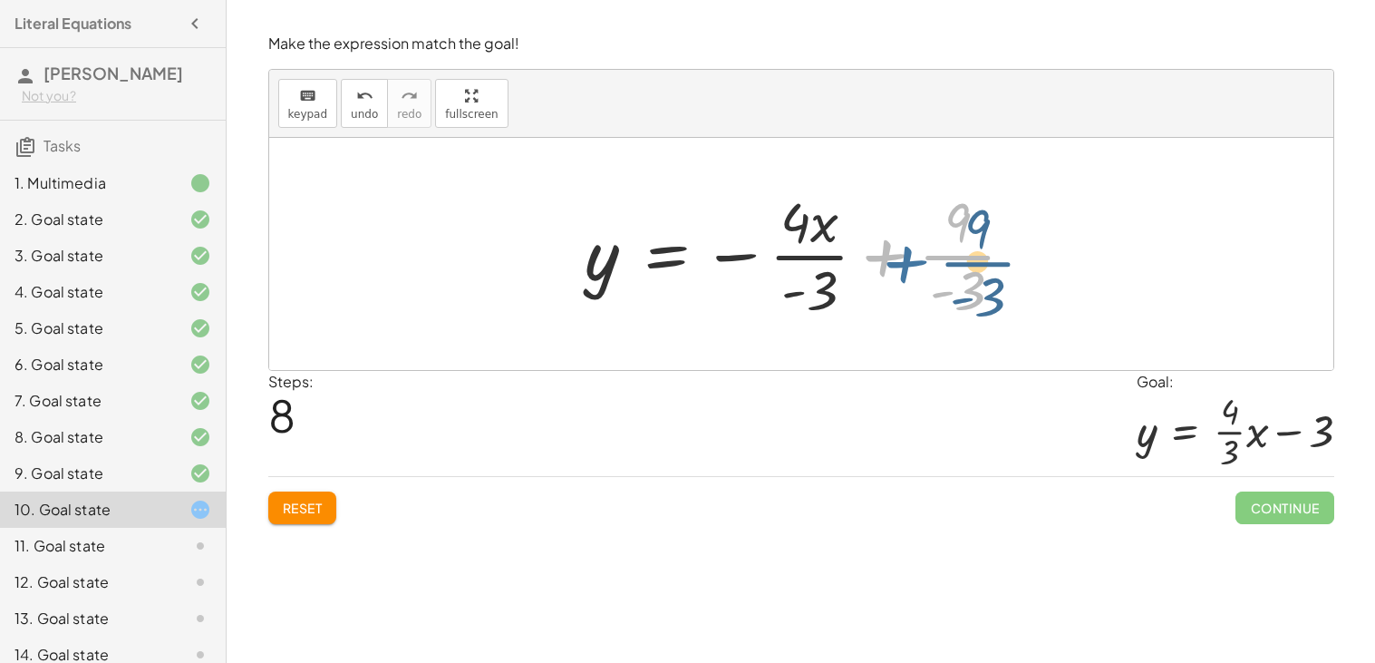
click at [886, 252] on div at bounding box center [808, 254] width 462 height 140
click at [942, 257] on div at bounding box center [808, 254] width 462 height 140
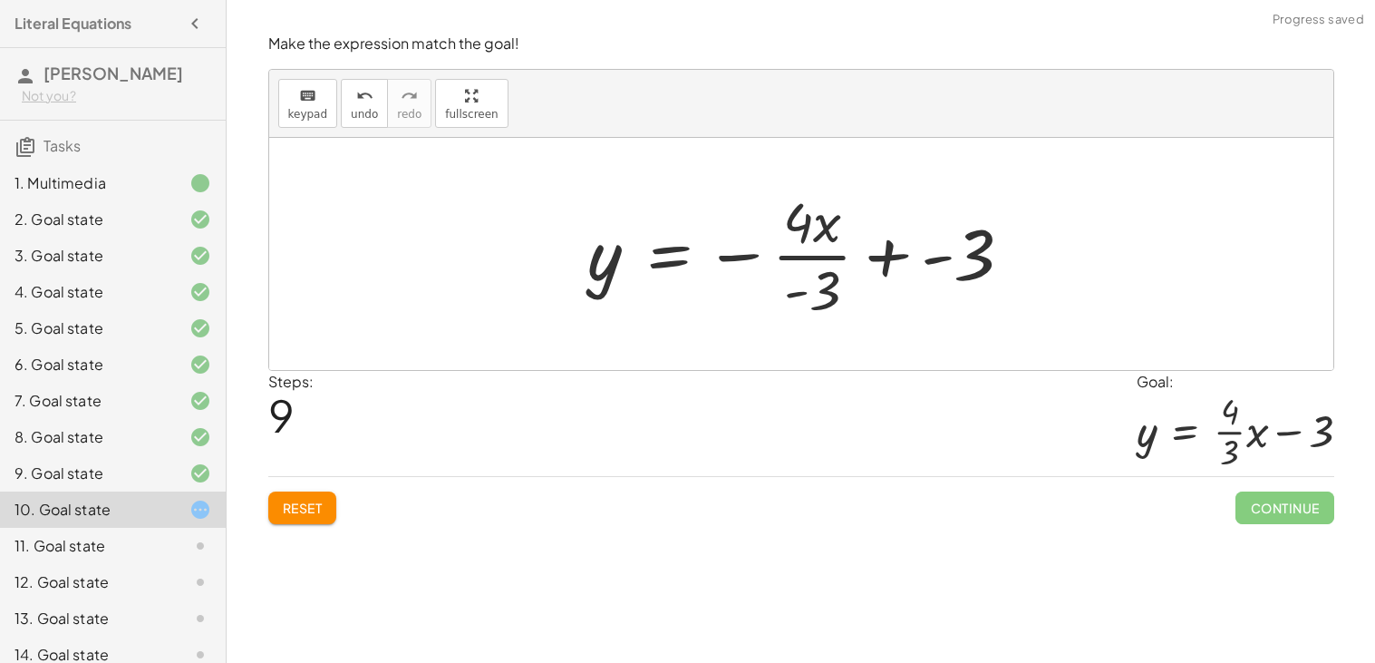
click at [892, 251] on div at bounding box center [808, 254] width 458 height 140
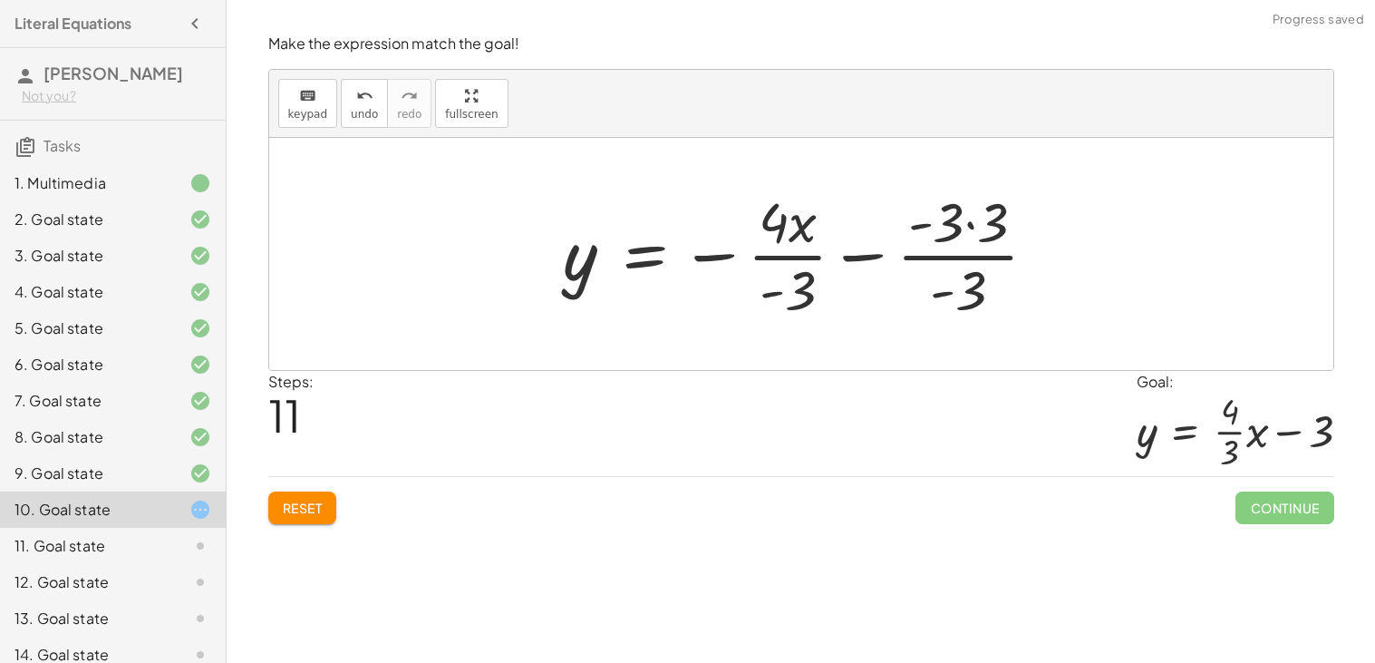
click at [940, 262] on div at bounding box center [808, 254] width 507 height 140
click at [946, 238] on div at bounding box center [808, 254] width 507 height 140
drag, startPoint x: 968, startPoint y: 278, endPoint x: 959, endPoint y: 238, distance: 41.8
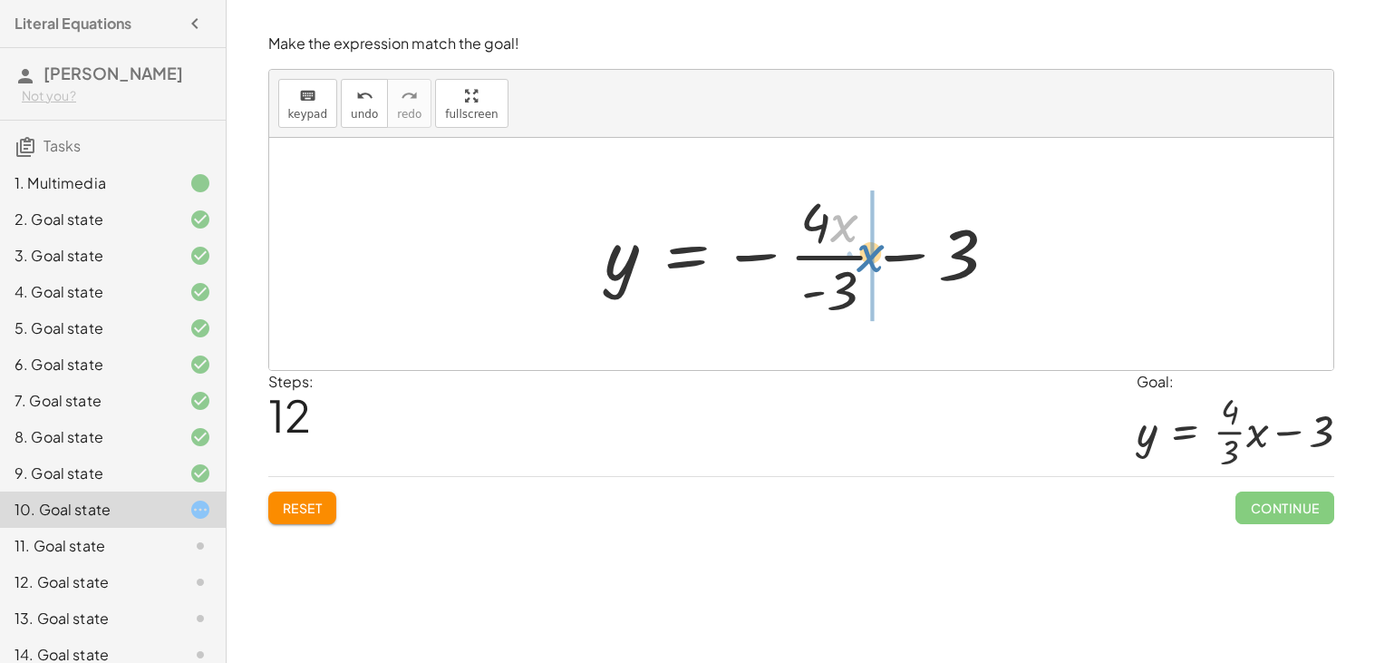
drag, startPoint x: 842, startPoint y: 233, endPoint x: 869, endPoint y: 263, distance: 40.4
click at [869, 263] on div at bounding box center [809, 254] width 424 height 140
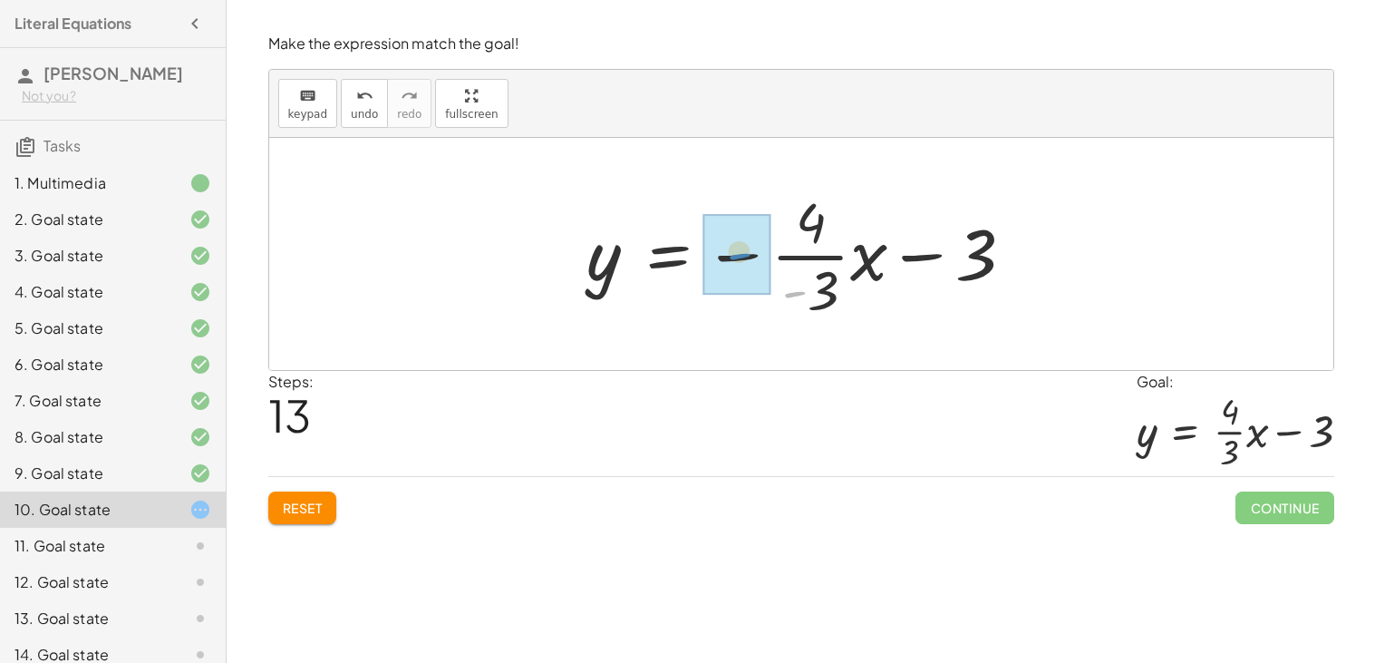
drag, startPoint x: 795, startPoint y: 295, endPoint x: 737, endPoint y: 257, distance: 69.4
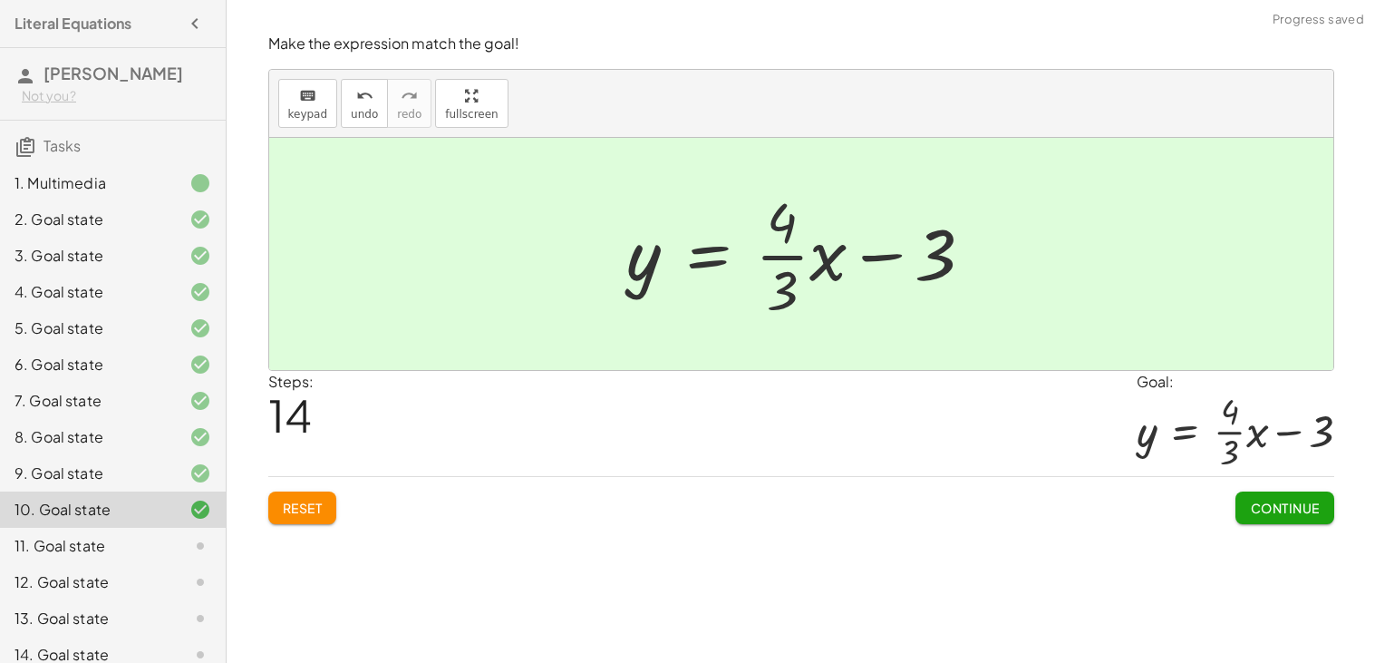
click at [1247, 509] on button "Continue" at bounding box center [1285, 507] width 98 height 33
